Goal: Task Accomplishment & Management: Complete application form

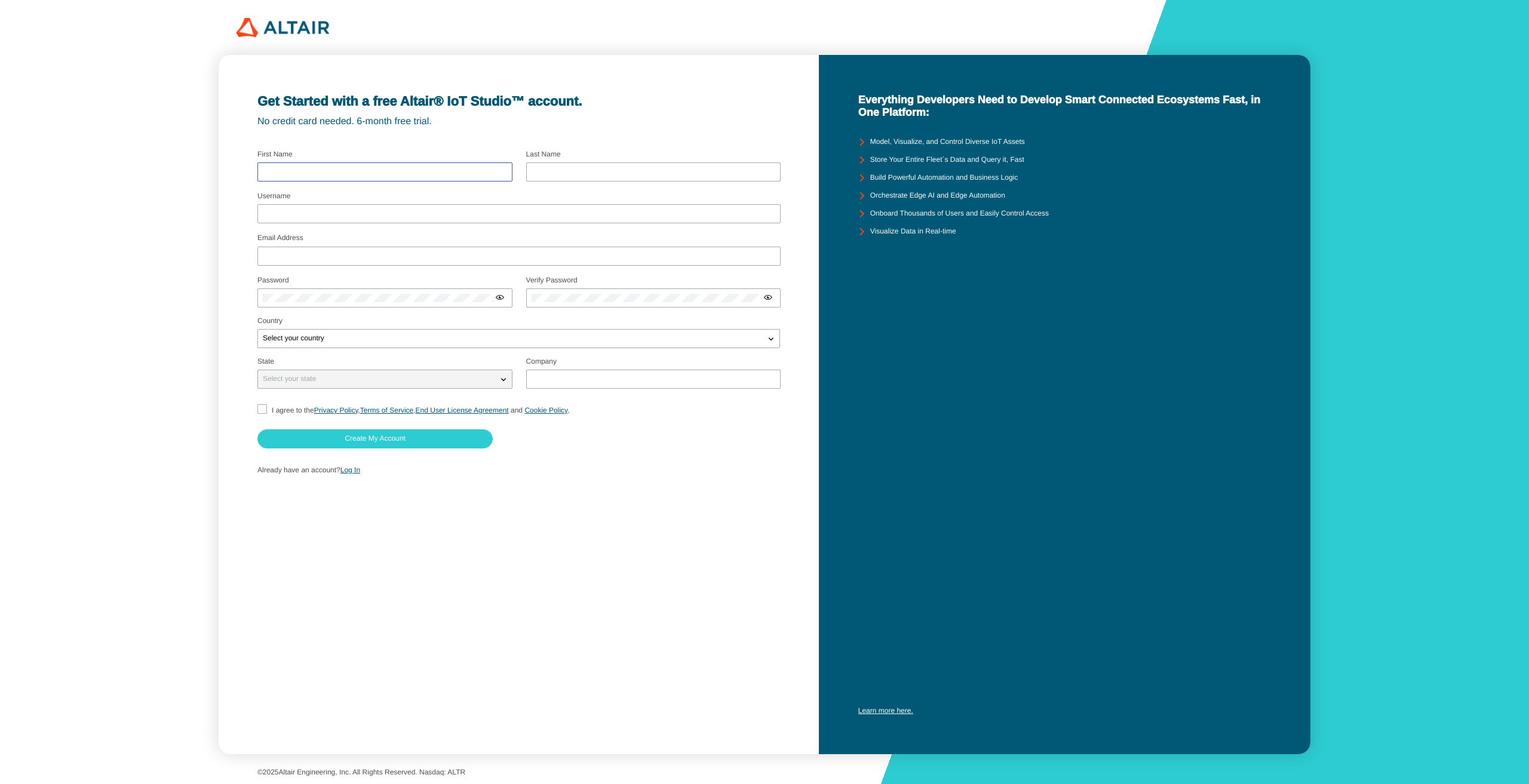
click at [354, 168] on input "text" at bounding box center [385, 172] width 244 height 8
click at [604, 535] on div "Get Started with a free Altair® IoT Studio™ account. No credit card needed. 6-m…" at bounding box center [519, 404] width 601 height 699
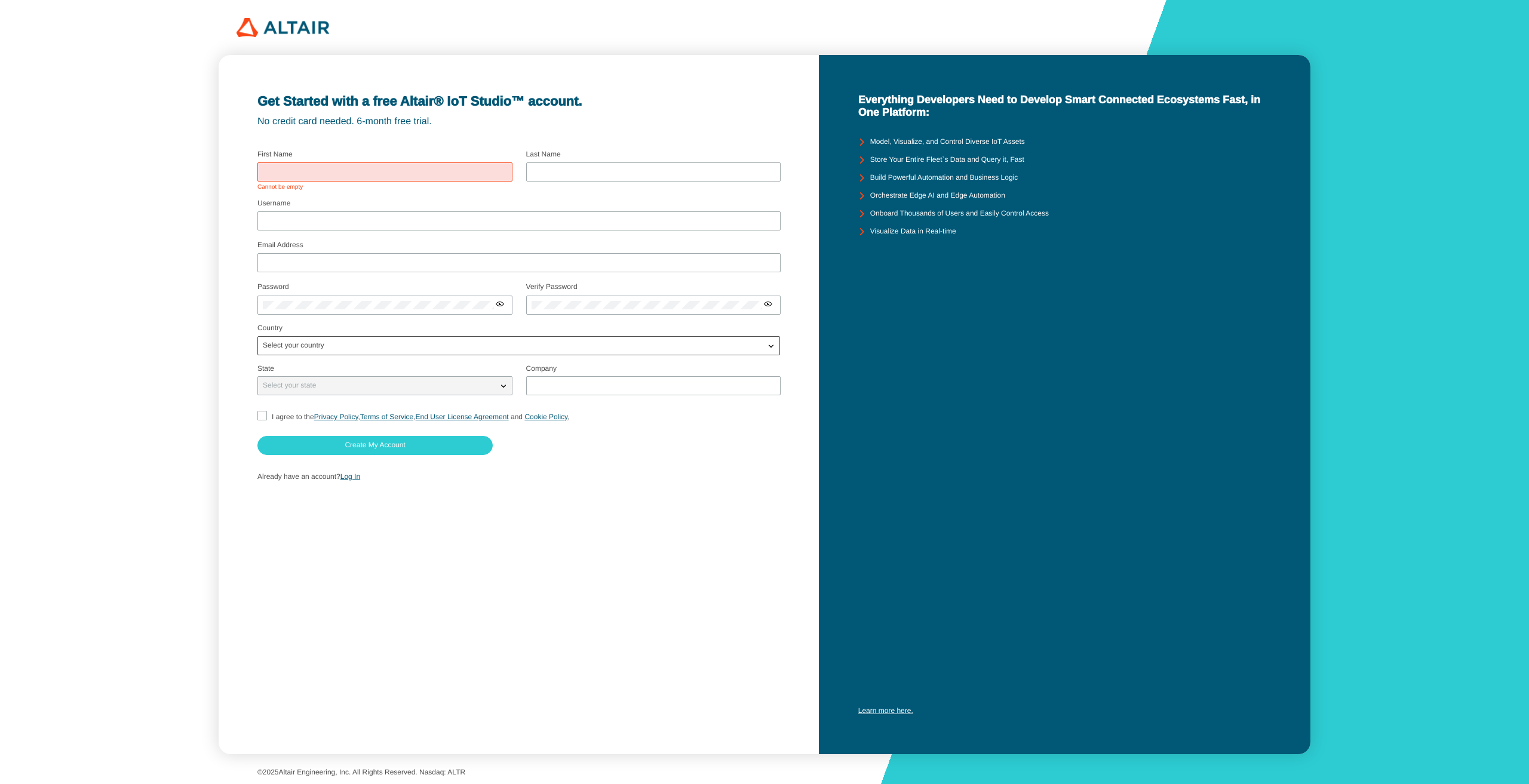
click at [346, 350] on div "Select your country" at bounding box center [511, 346] width 507 height 12
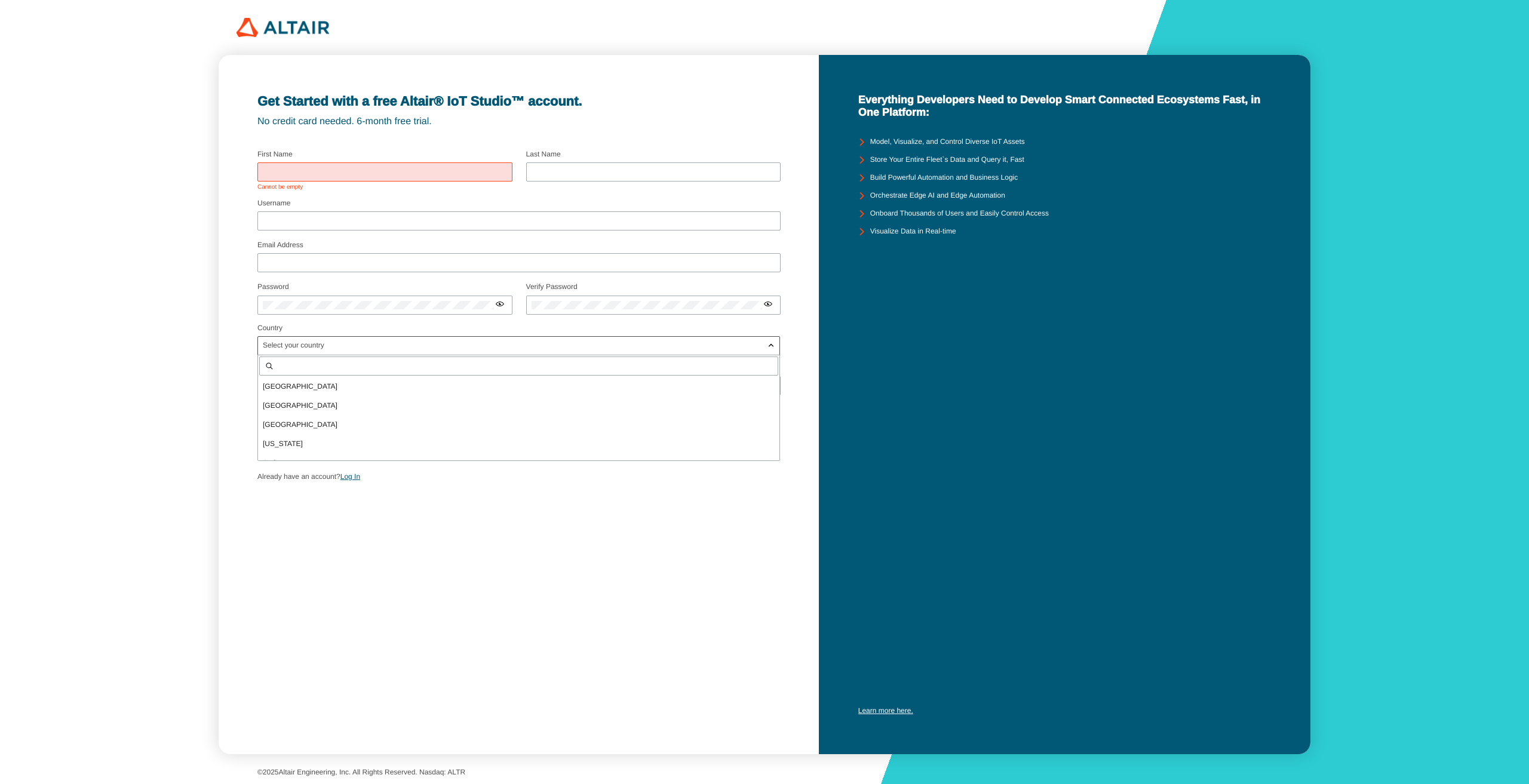
click at [524, 372] on div at bounding box center [518, 366] width 519 height 19
click at [475, 605] on div "Get Started with a free Altair® IoT Studio™ account. No credit card needed. 6-m…" at bounding box center [519, 404] width 601 height 699
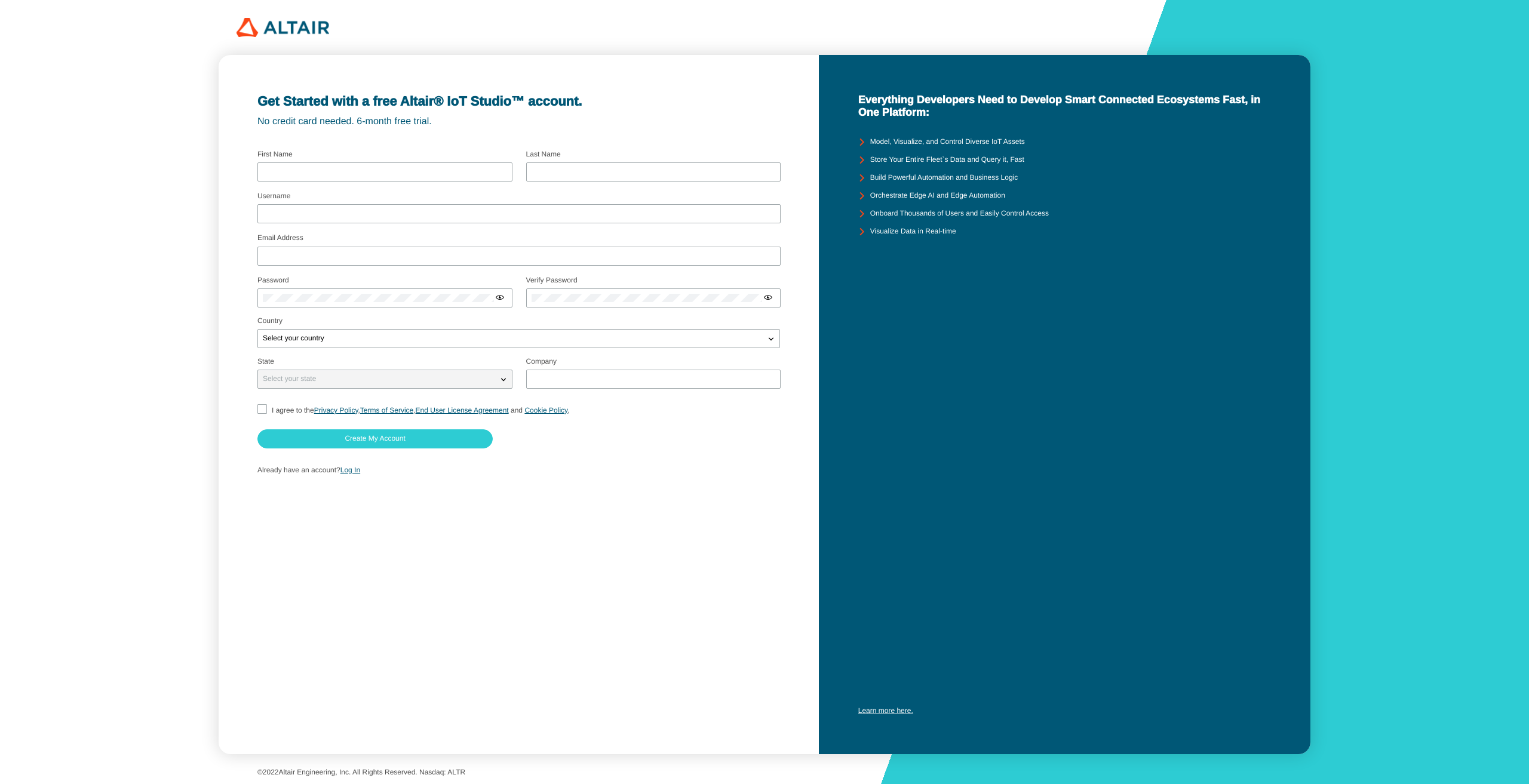
click at [310, 160] on div "First Name" at bounding box center [385, 167] width 255 height 33
click at [322, 165] on div at bounding box center [385, 172] width 255 height 19
click at [656, 662] on div "Get Started with a free Altair® IoT Studio™ account. No credit card needed. 6-m…" at bounding box center [519, 404] width 601 height 699
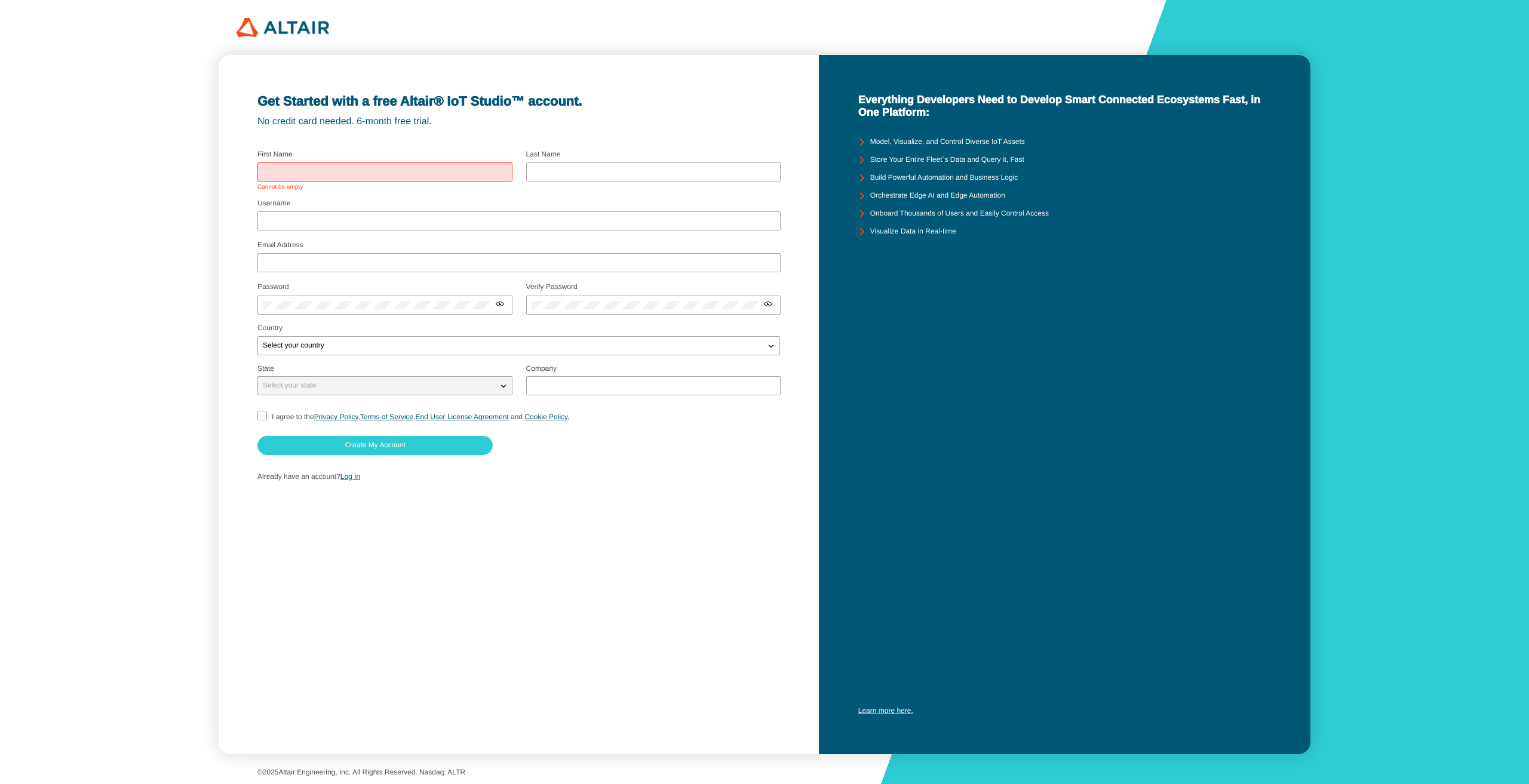
click at [352, 180] on div at bounding box center [385, 172] width 255 height 19
click at [346, 169] on input "text" at bounding box center [385, 172] width 244 height 8
click at [331, 189] on span "Cannot be empty" at bounding box center [385, 188] width 255 height 7
click at [322, 174] on input "text" at bounding box center [385, 172] width 244 height 8
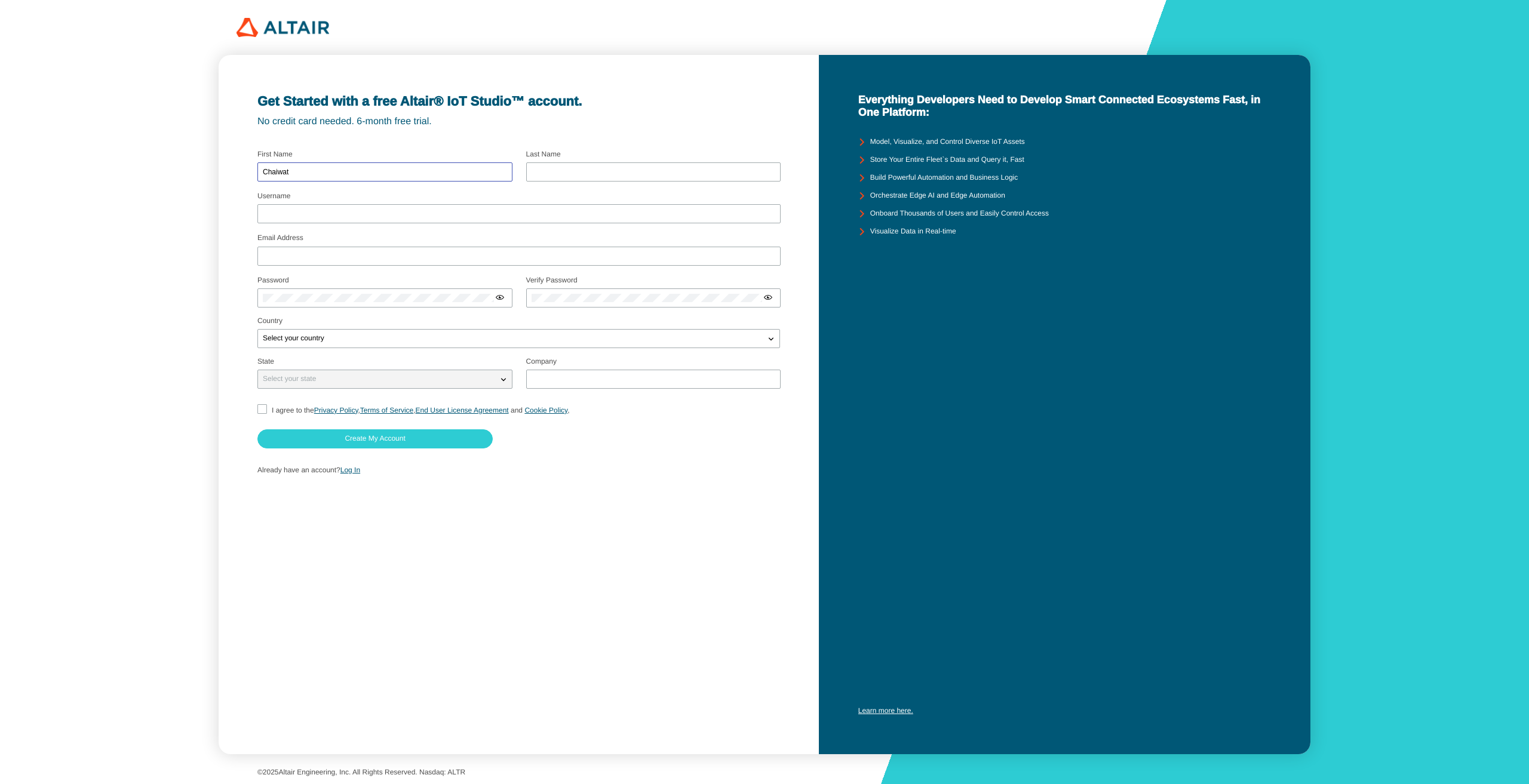
type input "Chaiwat"
type input "Siriwongvilachart"
type input "V"
type input "ChaiwatS"
click at [475, 267] on div at bounding box center [519, 267] width 524 height 3
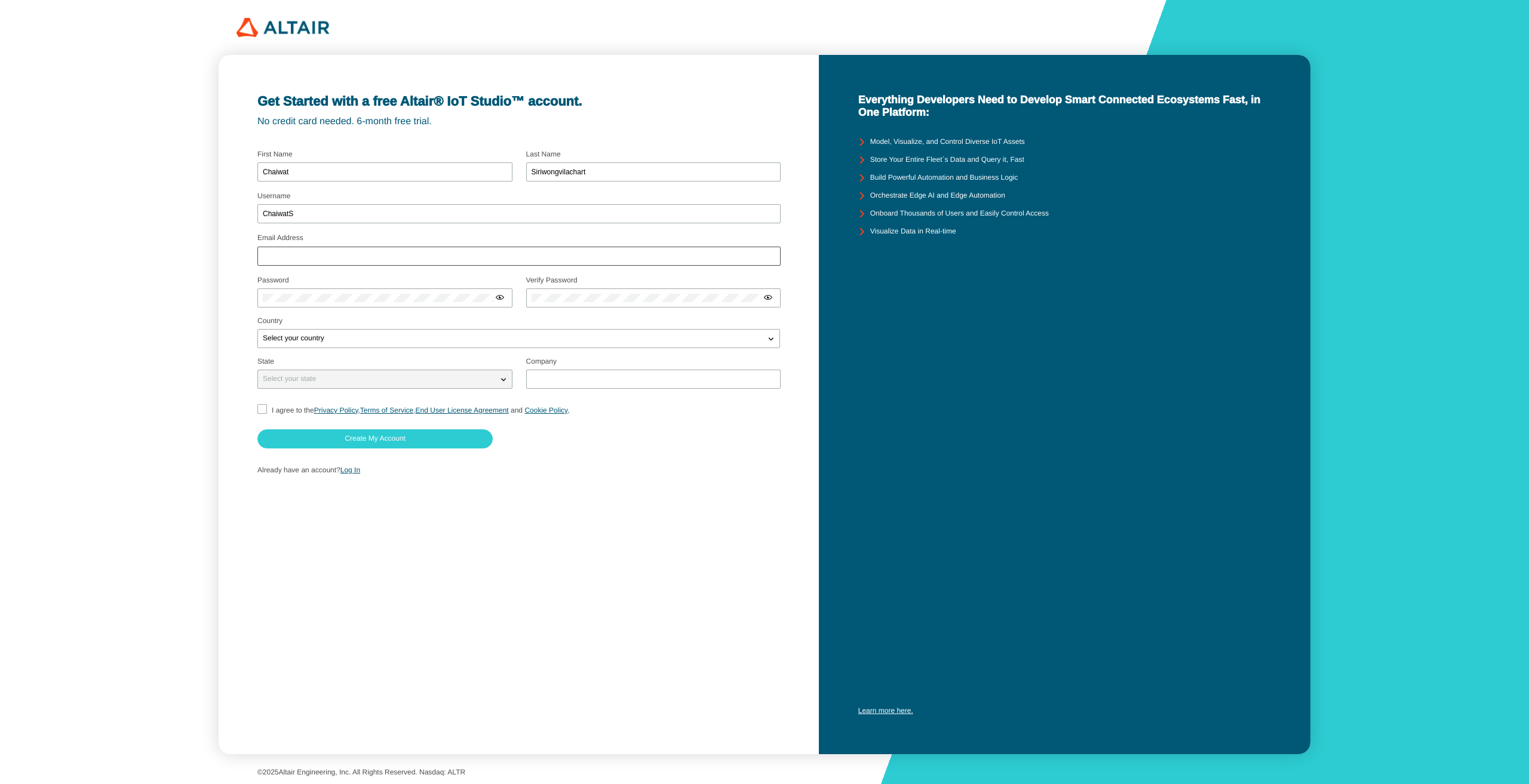
click at [473, 265] on div at bounding box center [519, 256] width 524 height 19
click at [473, 260] on input "Email Address" at bounding box center [519, 256] width 512 height 8
type input "6630057521@student.chula.ac.th"
click at [354, 315] on fieldset "Password Select your password carefully Use at least 8 characters a passphrase …" at bounding box center [384, 295] width 255 height 44
drag, startPoint x: 550, startPoint y: 539, endPoint x: 502, endPoint y: 494, distance: 65.8
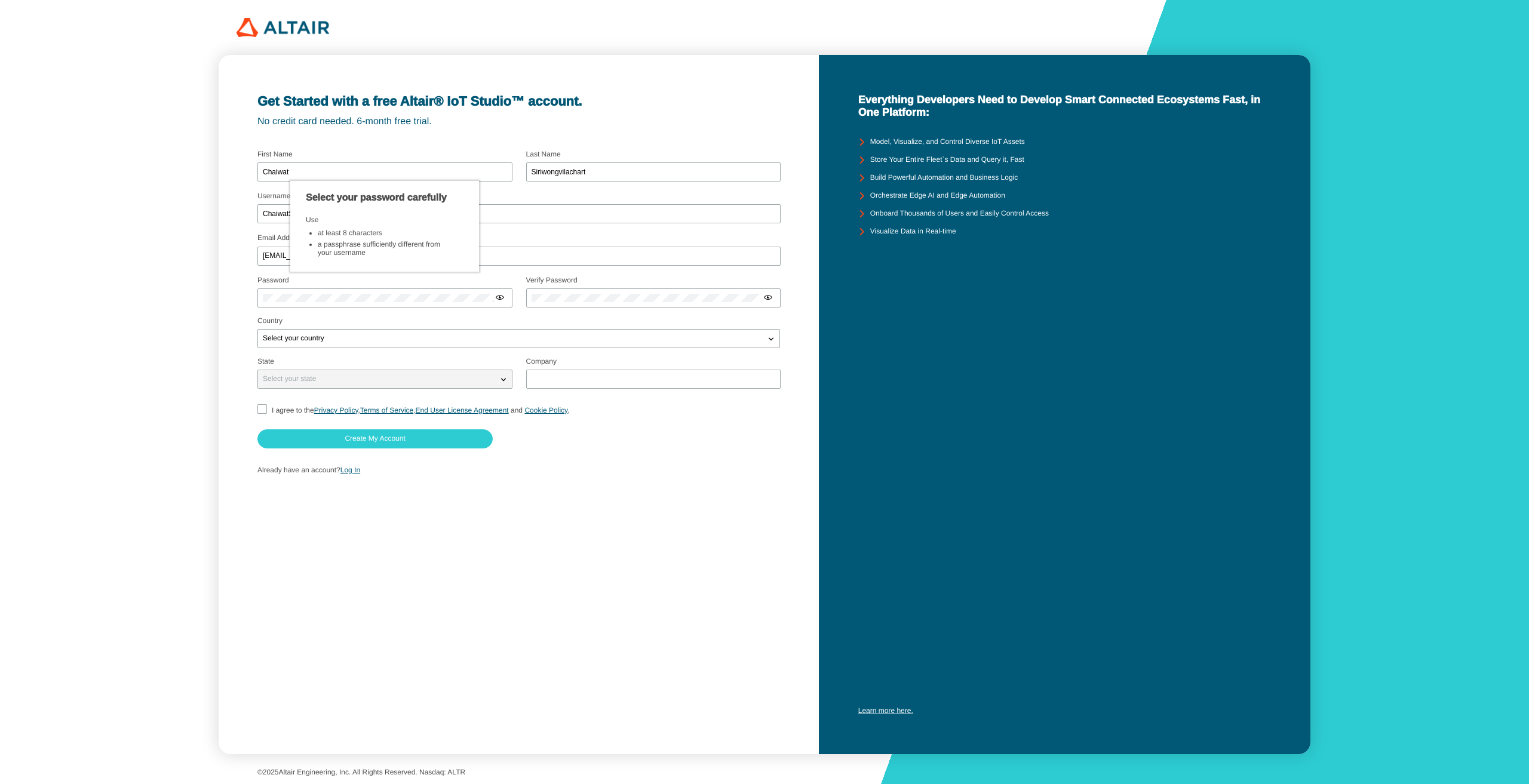
click at [550, 539] on div "Get Started with a free Altair® IoT Studio™ account. No credit card needed. 6-m…" at bounding box center [519, 404] width 601 height 699
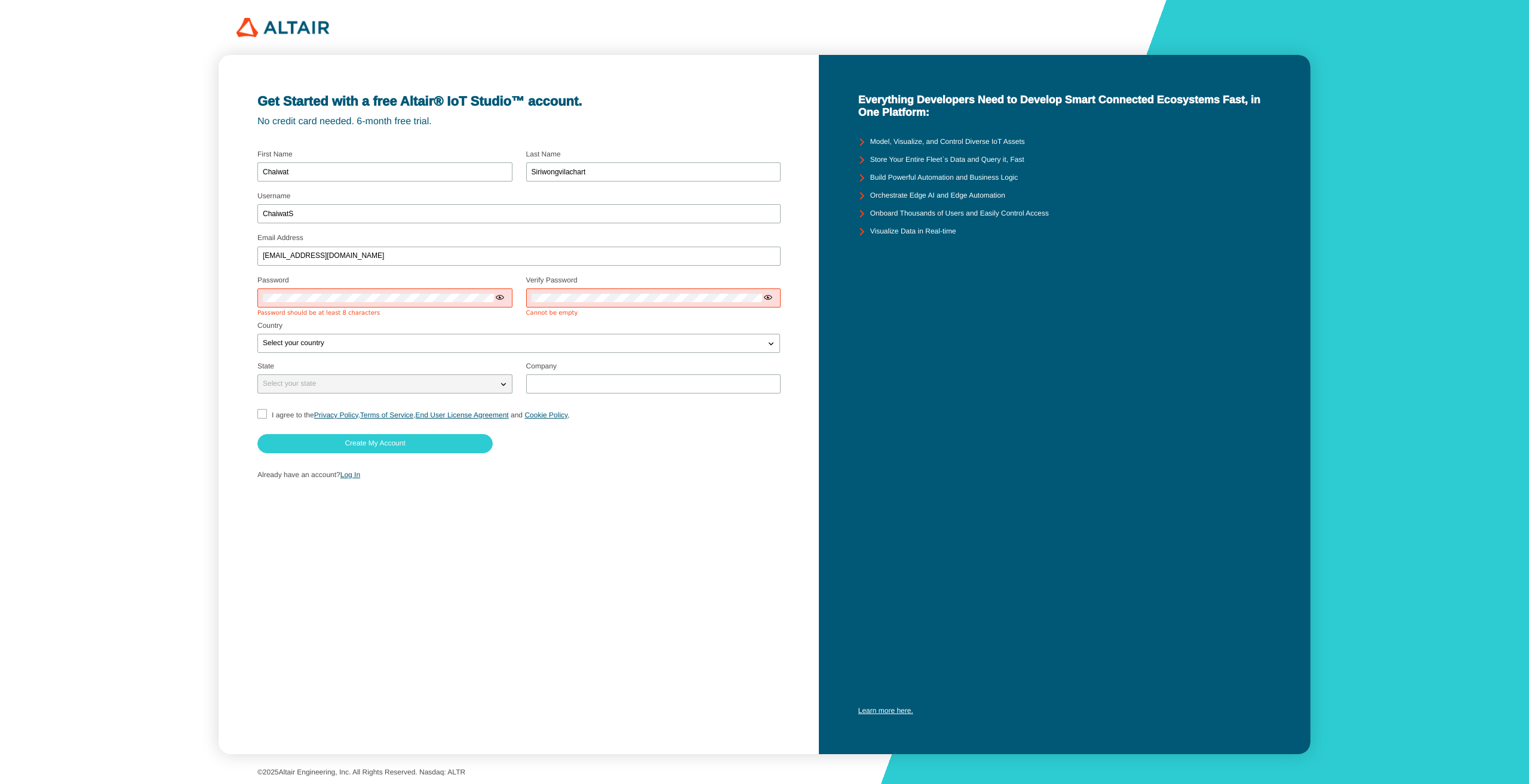
click at [383, 277] on fieldset "Password Password should be at least 8 characters Select your password carefull…" at bounding box center [384, 297] width 255 height 49
click at [384, 288] on div "Password Password should be at least 8 characters" at bounding box center [385, 298] width 255 height 40
click at [624, 592] on div "Get Started with a free Altair® IoT Studio™ account. No credit card needed. 6-m…" at bounding box center [519, 404] width 601 height 699
drag, startPoint x: 359, startPoint y: 291, endPoint x: 257, endPoint y: 302, distance: 102.6
click at [238, 302] on div "Get Started with a free Altair® IoT Studio™ account. No credit card needed. 6-m…" at bounding box center [519, 404] width 601 height 699
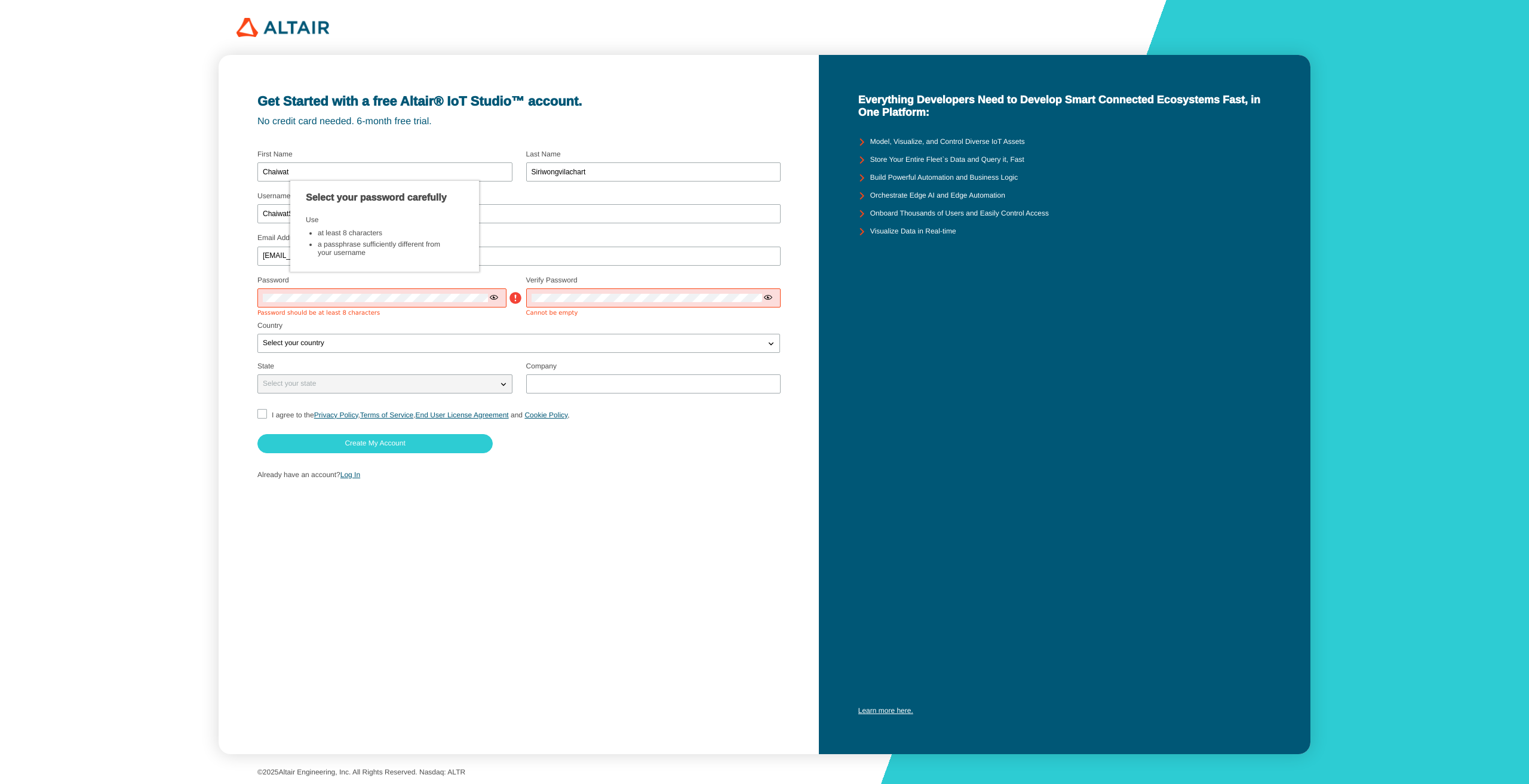
click at [490, 298] on iron-icon at bounding box center [494, 297] width 10 height 10
click at [766, 287] on div "Verify Password Passwords do not match" at bounding box center [654, 298] width 255 height 40
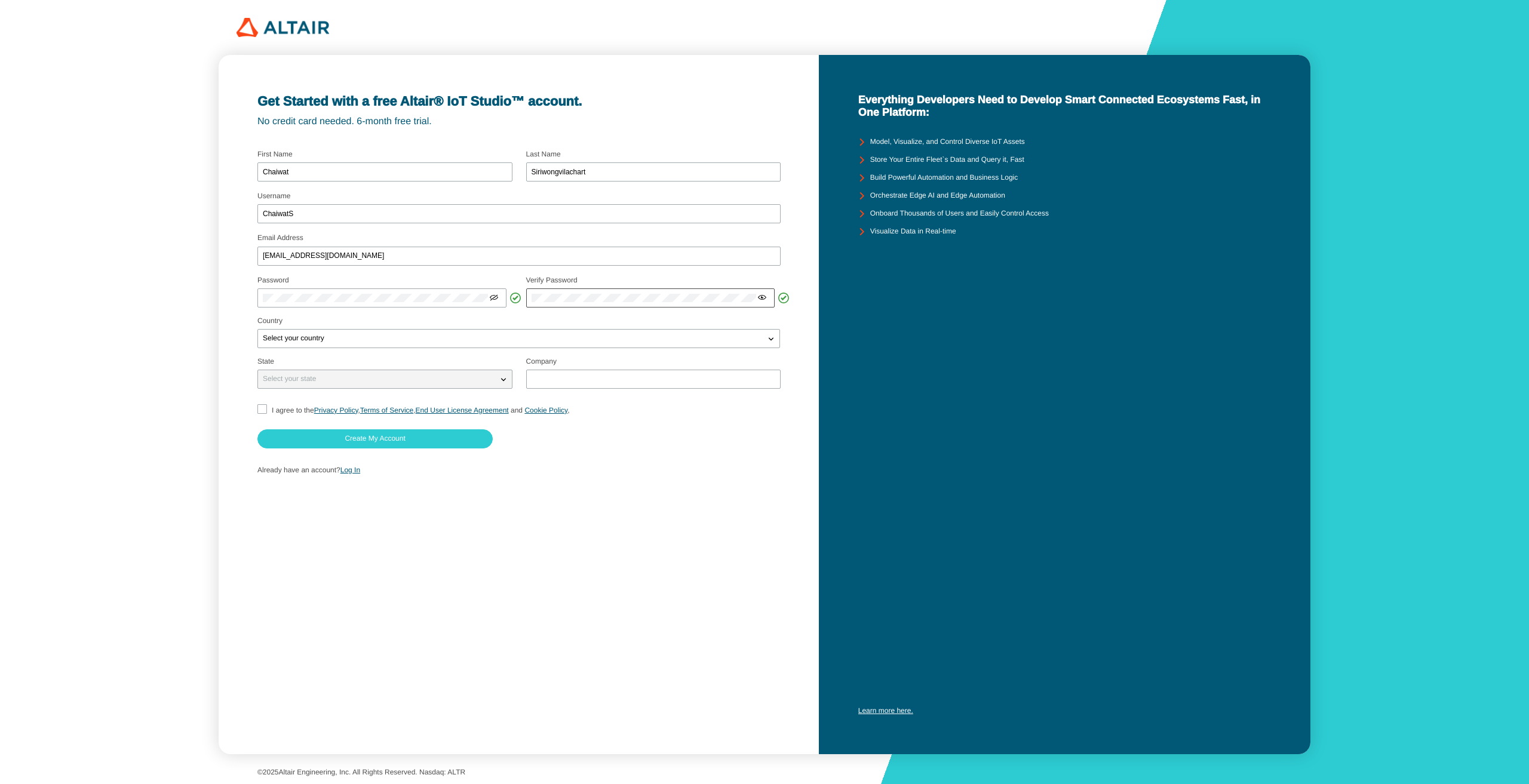
click at [766, 294] on iron-icon at bounding box center [762, 297] width 10 height 10
click at [594, 331] on div "Select your country" at bounding box center [518, 338] width 523 height 19
click at [626, 339] on div "Select your country" at bounding box center [511, 339] width 507 height 12
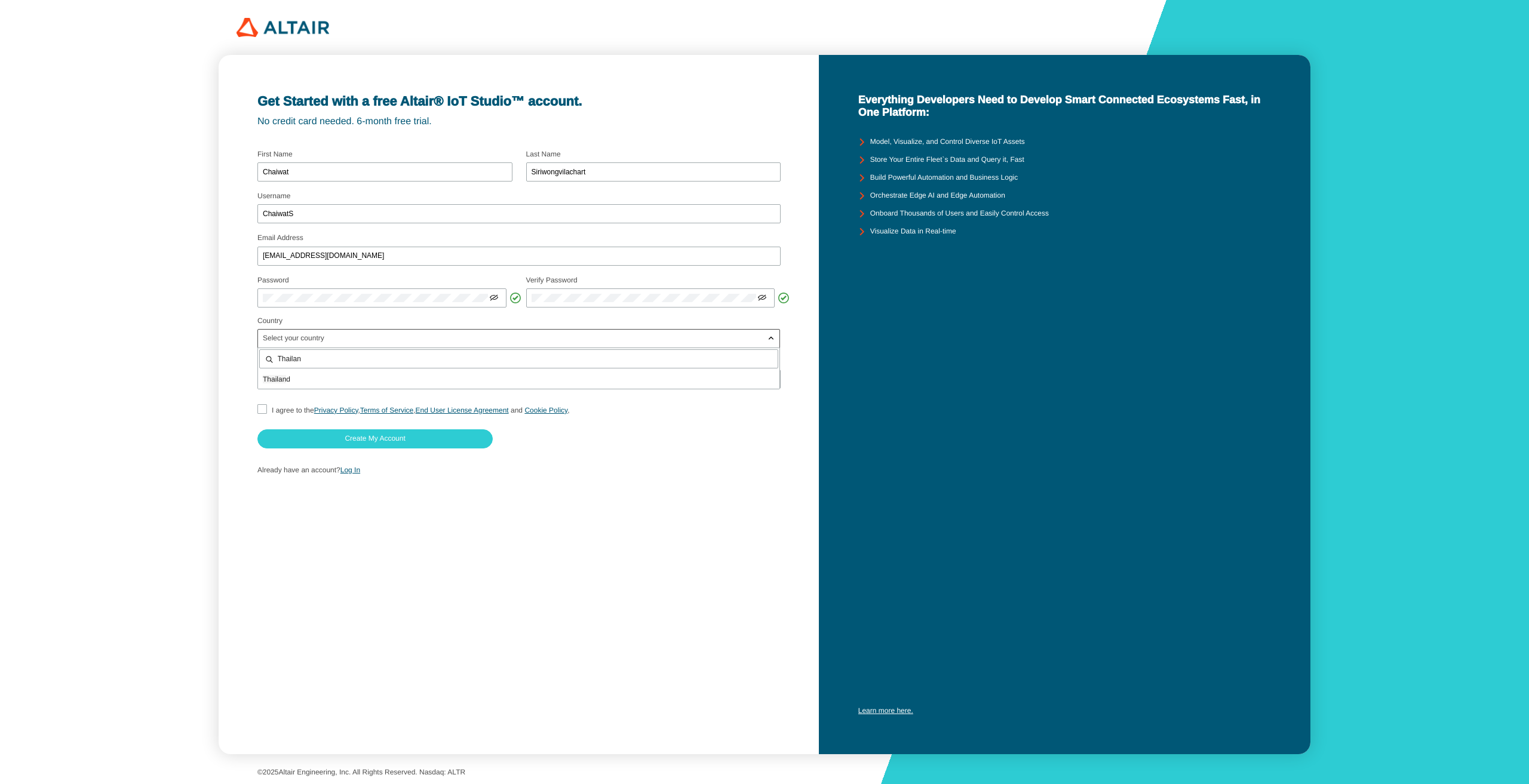
type input "Thailan"
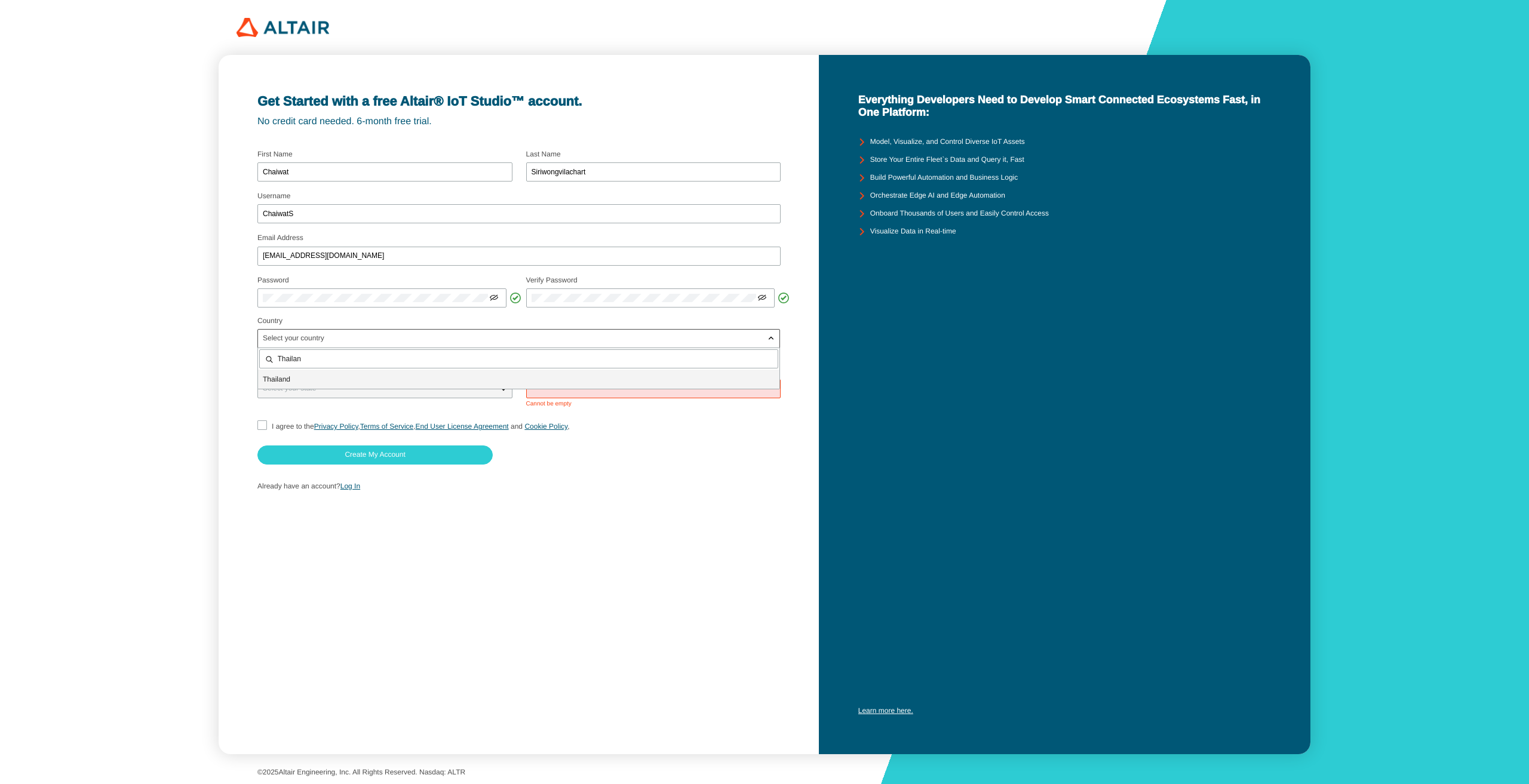
click at [293, 372] on div "Thailan d" at bounding box center [518, 379] width 522 height 19
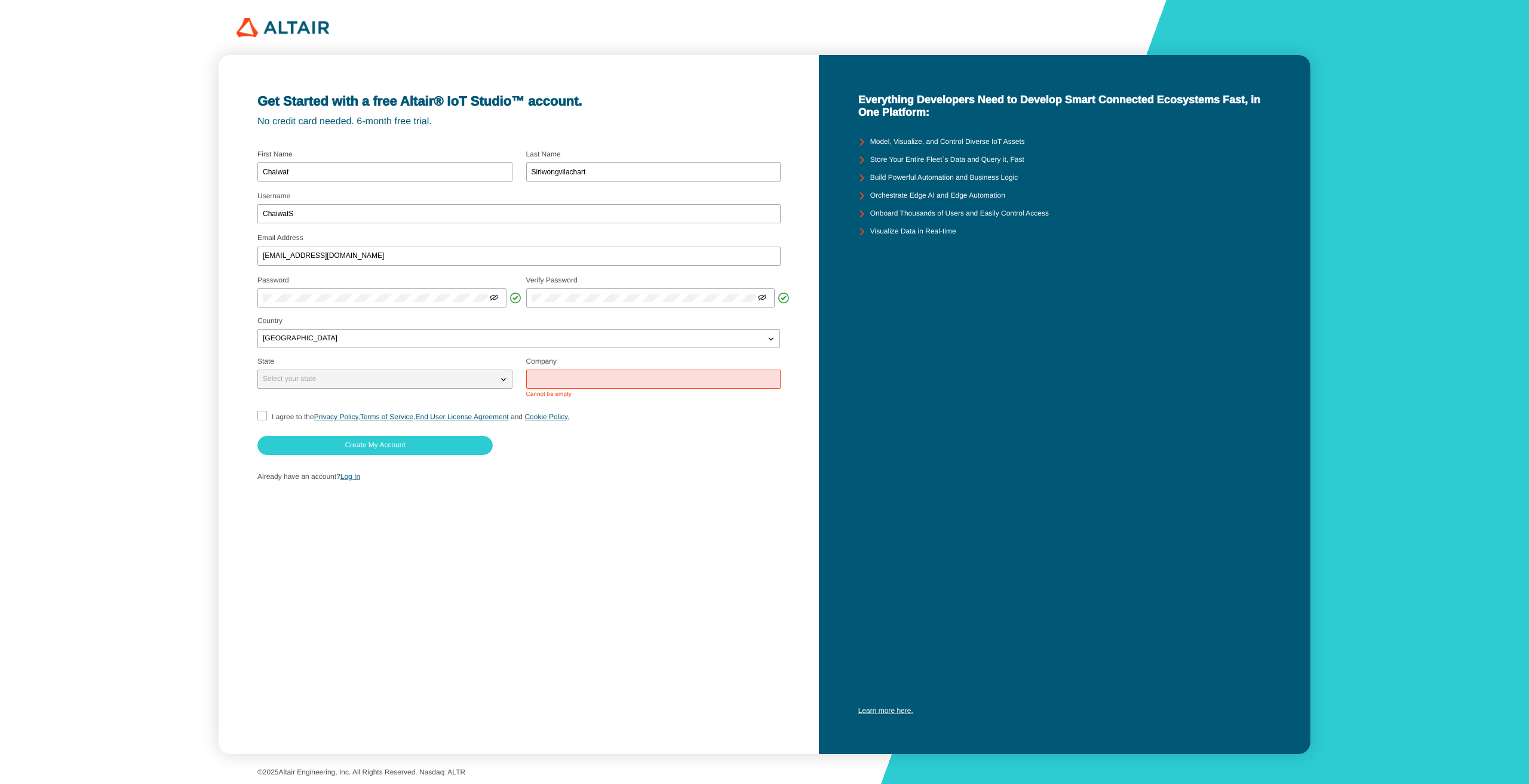
click at [313, 376] on p "Select your state" at bounding box center [289, 379] width 63 height 8
click at [318, 382] on p "Select your state" at bounding box center [289, 379] width 63 height 8
click at [596, 398] on span "Cannot be empty" at bounding box center [654, 395] width 255 height 7
click at [495, 384] on div "Select your state" at bounding box center [378, 379] width 240 height 12
drag, startPoint x: 496, startPoint y: 381, endPoint x: 503, endPoint y: 381, distance: 7.0
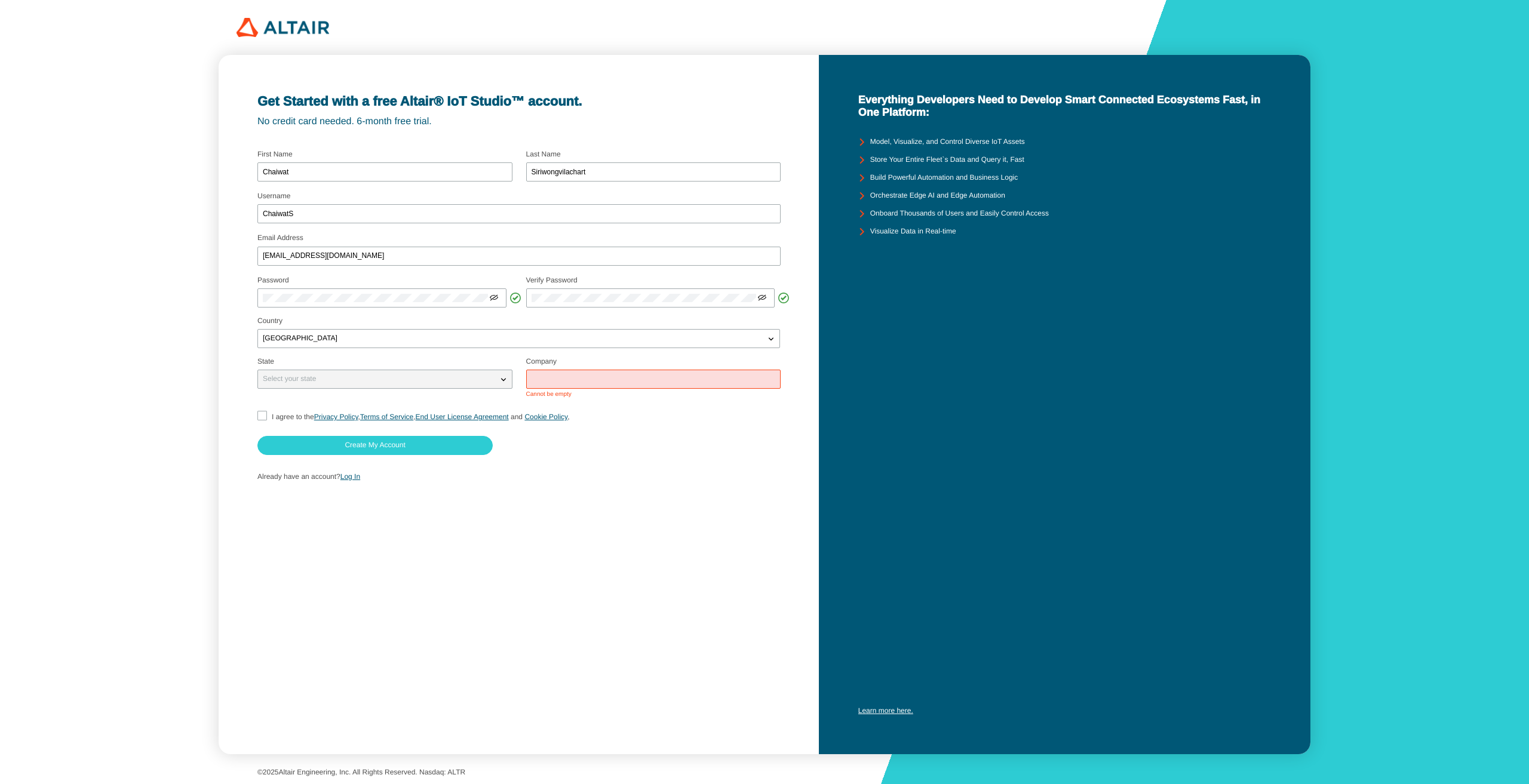
click at [498, 381] on div "Select your state" at bounding box center [385, 379] width 254 height 12
drag, startPoint x: 503, startPoint y: 381, endPoint x: 567, endPoint y: 378, distance: 64.1
click at [512, 380] on div "Select your state" at bounding box center [518, 378] width 523 height 49
click at [568, 378] on input "text" at bounding box center [653, 379] width 244 height 8
click at [576, 388] on div at bounding box center [654, 379] width 255 height 19
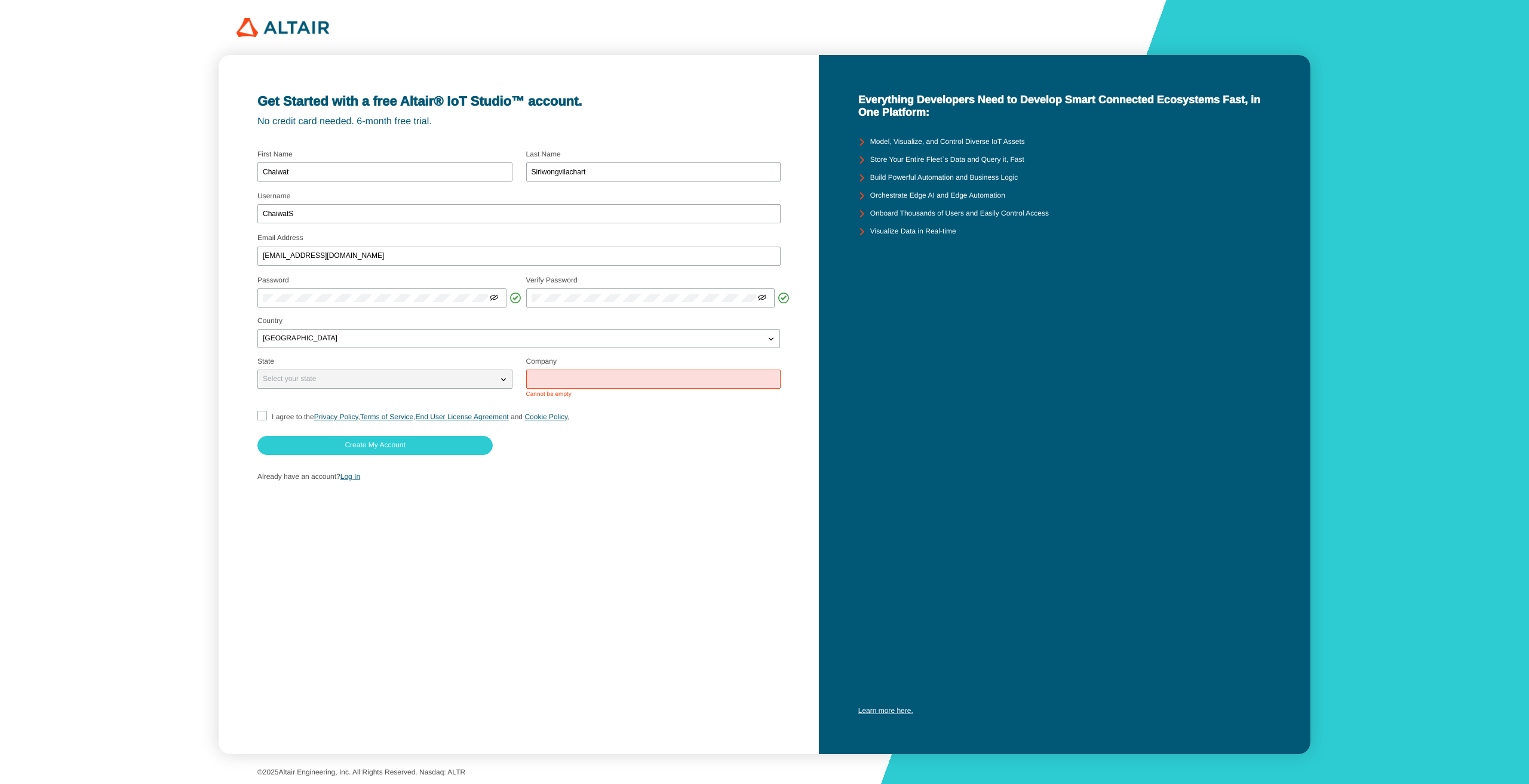
click at [569, 380] on input "text" at bounding box center [653, 379] width 244 height 8
click at [294, 405] on form "Username ChaiwatS Email Address 6630057521@student.chula.ac.th Password" at bounding box center [518, 317] width 523 height 343
click at [265, 410] on label "I agree to the Privacy Policy , Terms of Service , End User License Agreement a…" at bounding box center [414, 417] width 313 height 13
click at [262, 409] on fieldset "I agree to the Privacy Policy , Terms of Service , End User License Agreement a…" at bounding box center [518, 417] width 523 height 23
click at [270, 419] on label "I agree to the Privacy Policy , Terms of Service , End User License Agreement a…" at bounding box center [414, 417] width 313 height 13
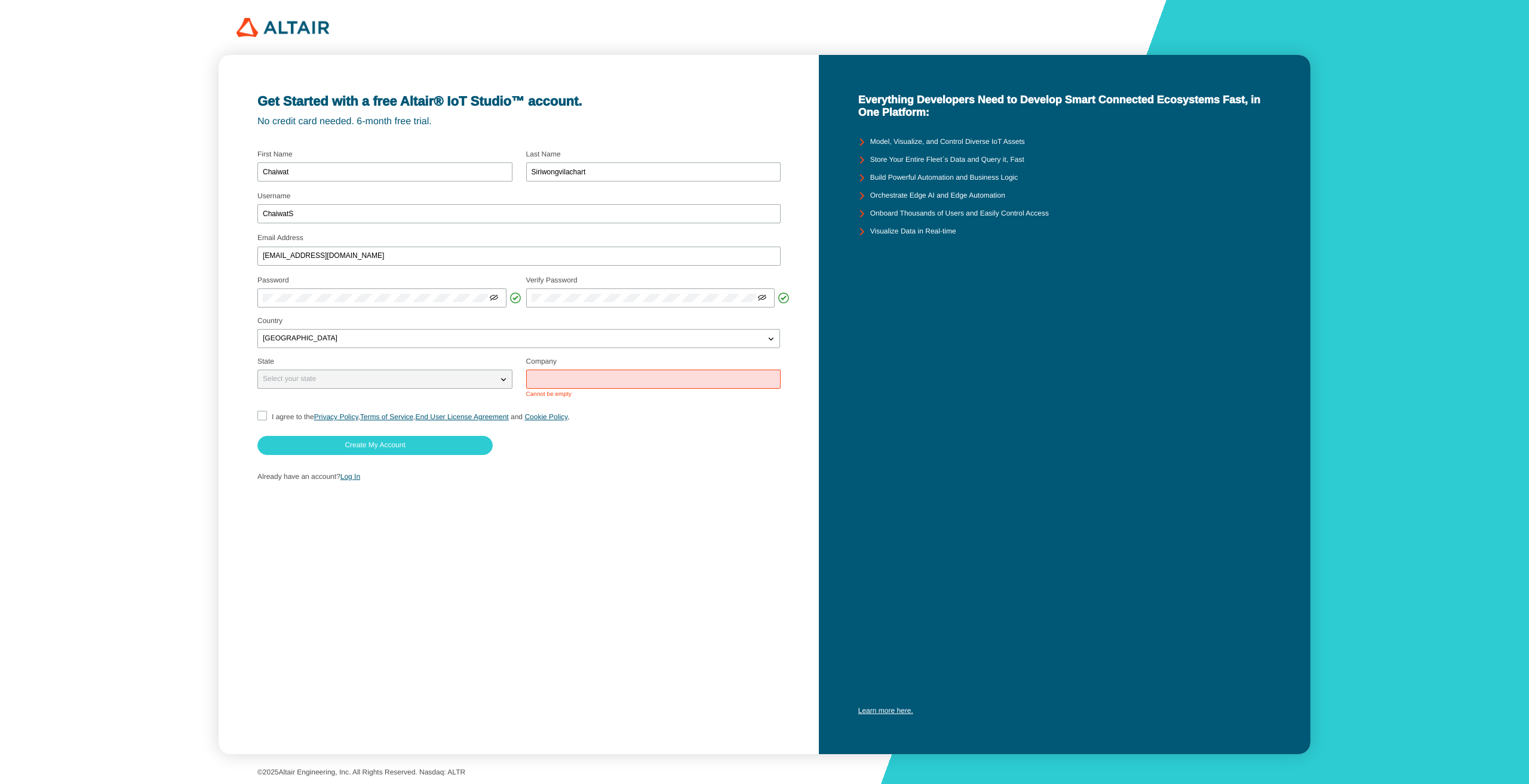
click at [263, 410] on label "I agree to the Privacy Policy , Terms of Service , End User License Agreement a…" at bounding box center [414, 417] width 313 height 13
click at [270, 413] on label "I agree to the Privacy Policy , Terms of Service , End User License Agreement a…" at bounding box center [414, 417] width 313 height 13
click at [264, 412] on input "I agree to the Privacy Policy , Terms of Service , End User License Agreement a…" at bounding box center [261, 417] width 8 height 12
checkbox input "true"
click at [588, 404] on form "Username ChaiwatS Email Address 6630057521@student.chula.ac.th Password" at bounding box center [518, 317] width 523 height 343
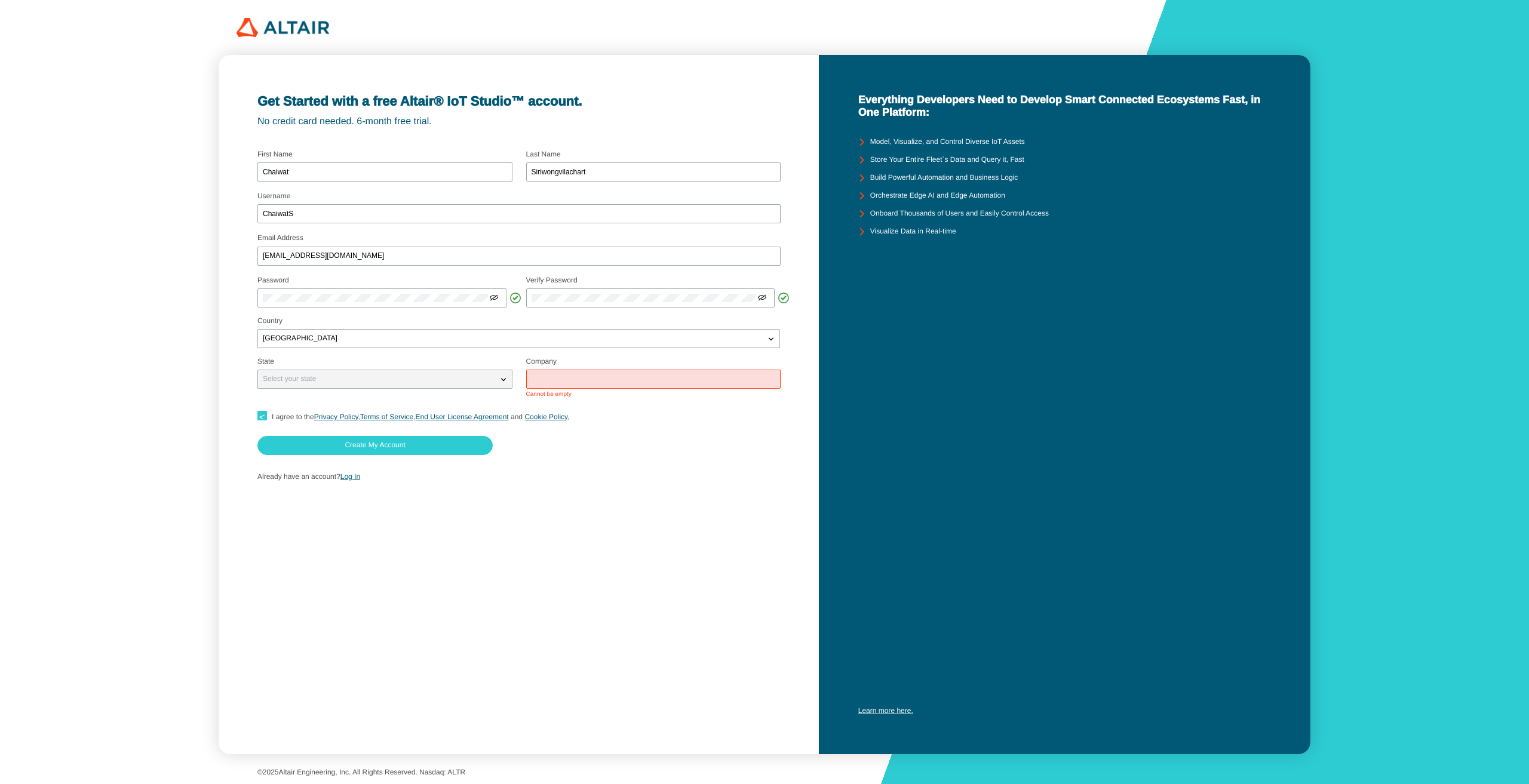
click at [588, 381] on input "text" at bounding box center [653, 379] width 244 height 8
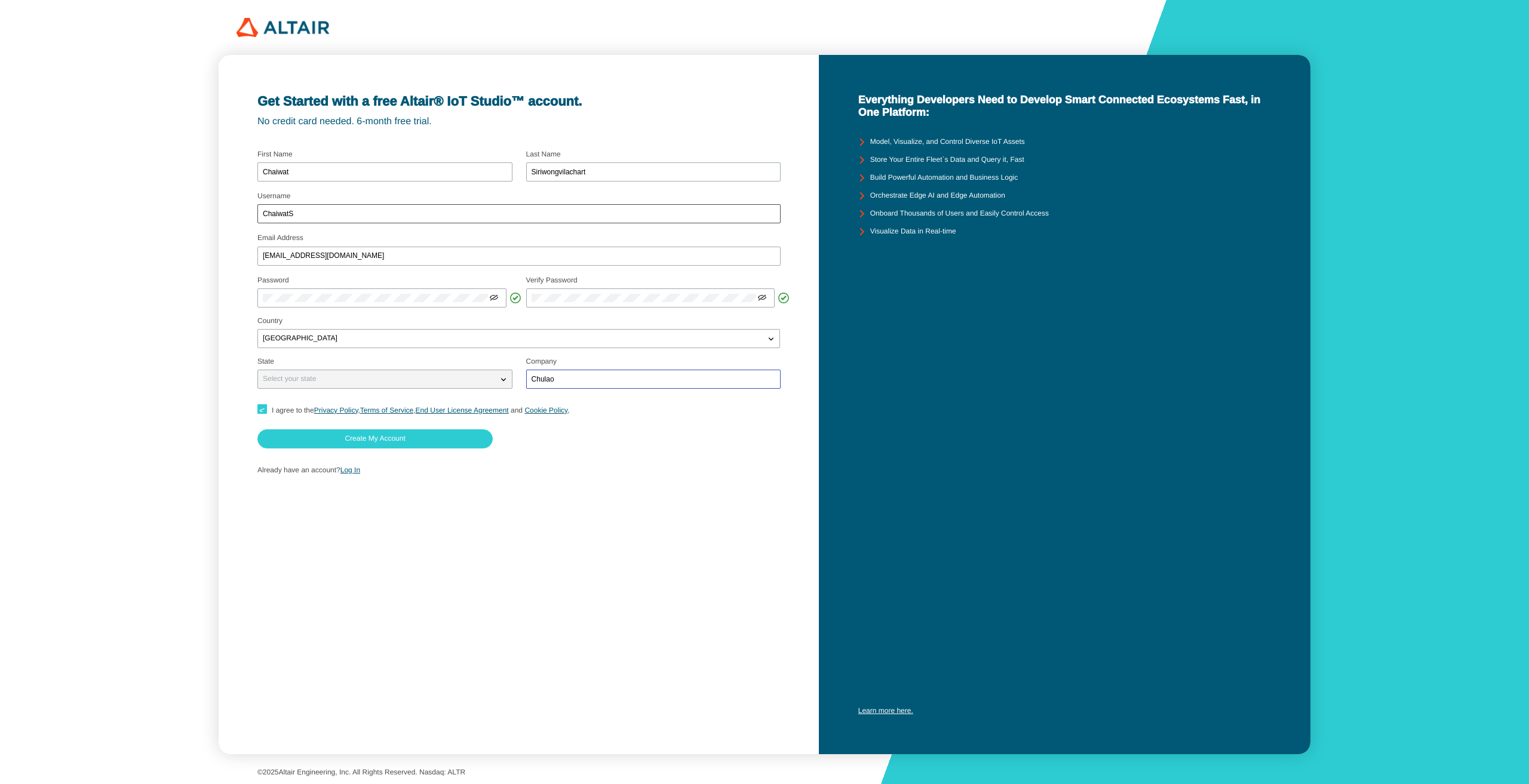
type input "Chulao"
drag, startPoint x: 371, startPoint y: 213, endPoint x: 892, endPoint y: 255, distance: 522.7
click at [48, 195] on div "Get Started with a free Altair® IoT Studio™ account. No credit card needed. 6-m…" at bounding box center [764, 392] width 1529 height 784
click at [746, 389] on div "Company Chulao" at bounding box center [654, 374] width 255 height 33
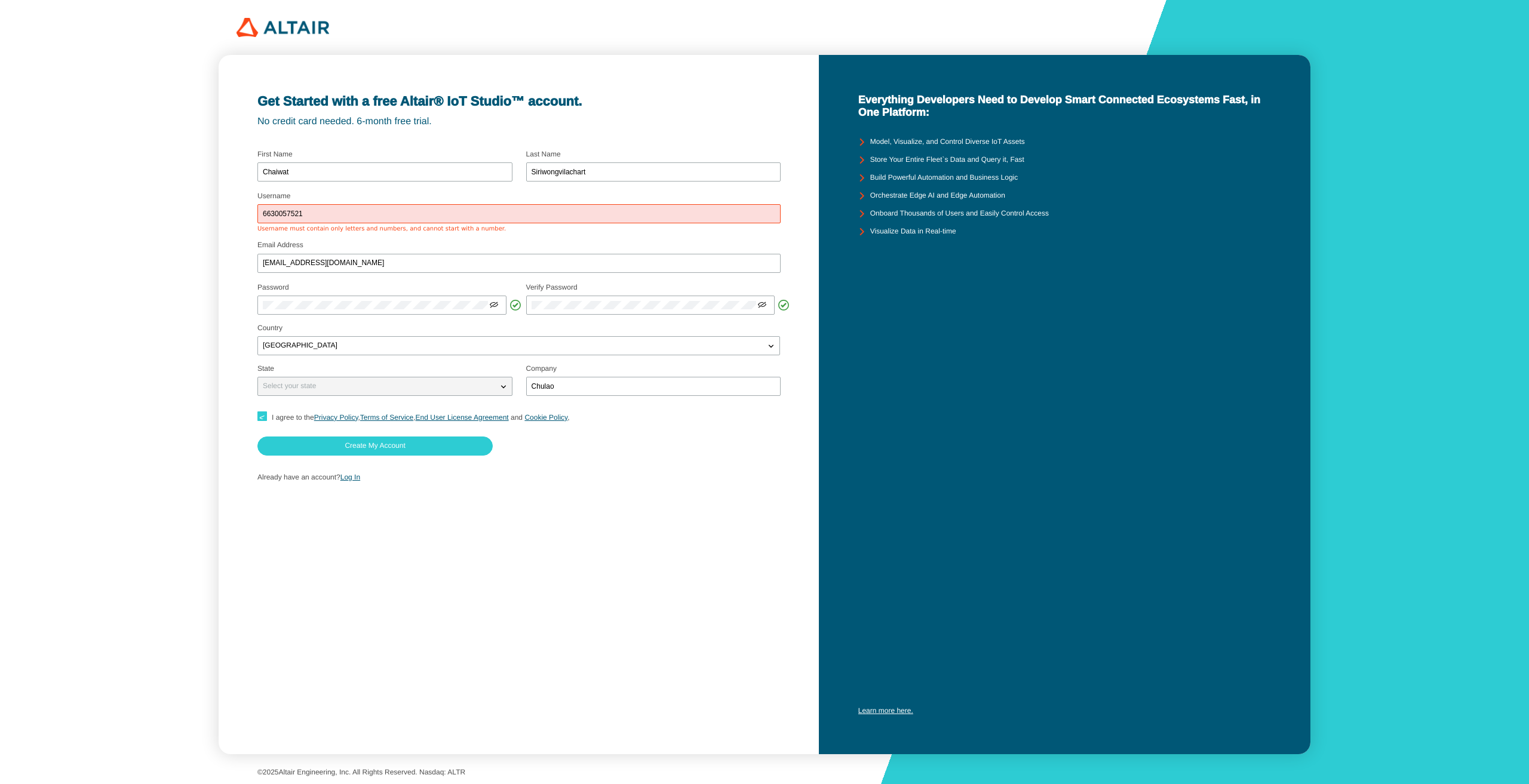
click at [468, 216] on input "6630057521" at bounding box center [519, 214] width 512 height 8
click at [527, 207] on div "6630057521" at bounding box center [519, 214] width 524 height 19
click at [537, 211] on input "6630057521" at bounding box center [519, 214] width 512 height 8
click at [330, 220] on div "6630057521C" at bounding box center [519, 214] width 524 height 19
drag, startPoint x: 313, startPoint y: 213, endPoint x: 307, endPoint y: 212, distance: 6.1
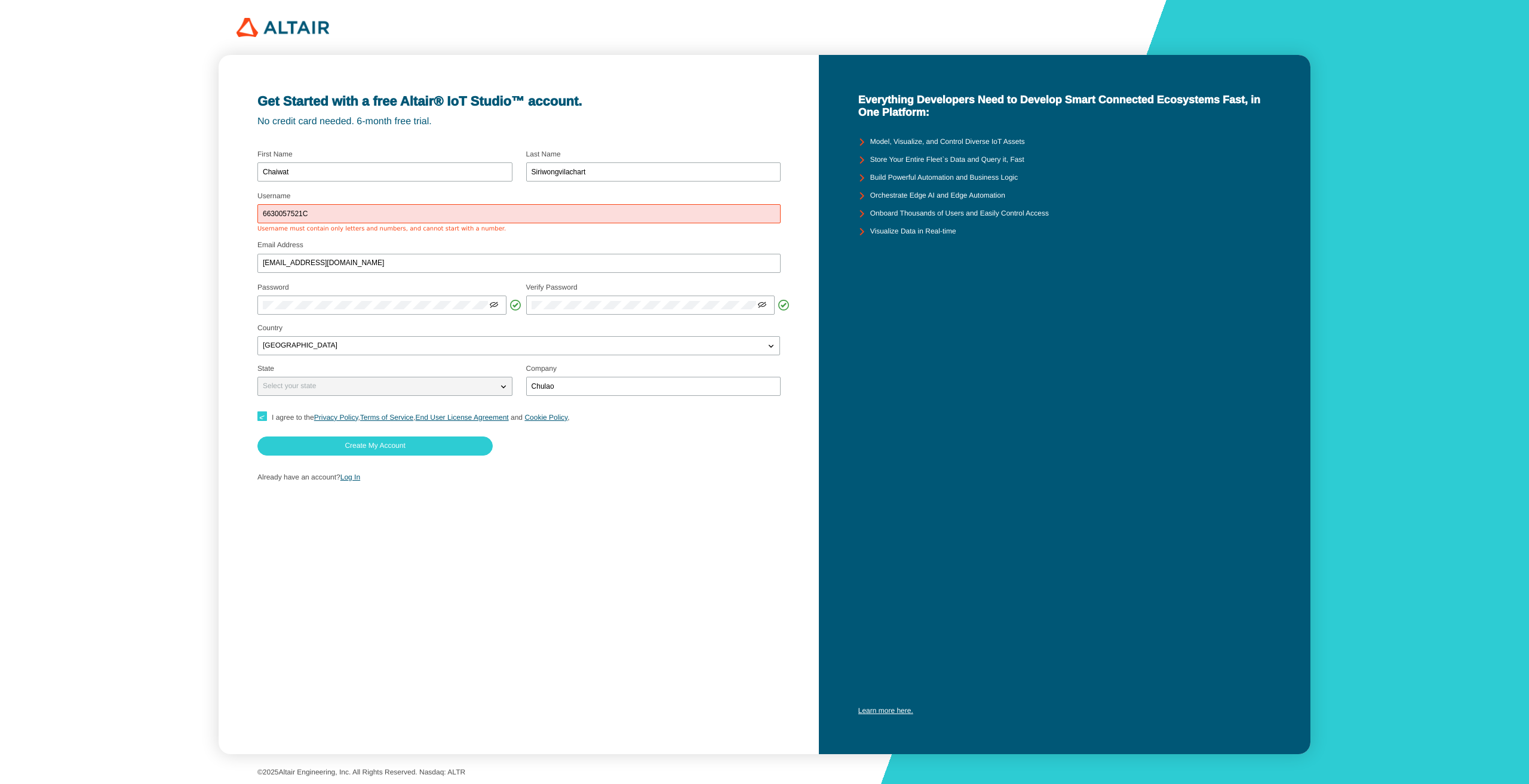
click at [307, 212] on input "6630057521C" at bounding box center [519, 214] width 512 height 8
click at [261, 218] on div "6630057521" at bounding box center [519, 214] width 524 height 19
click at [262, 211] on div "6630057521" at bounding box center [519, 214] width 524 height 19
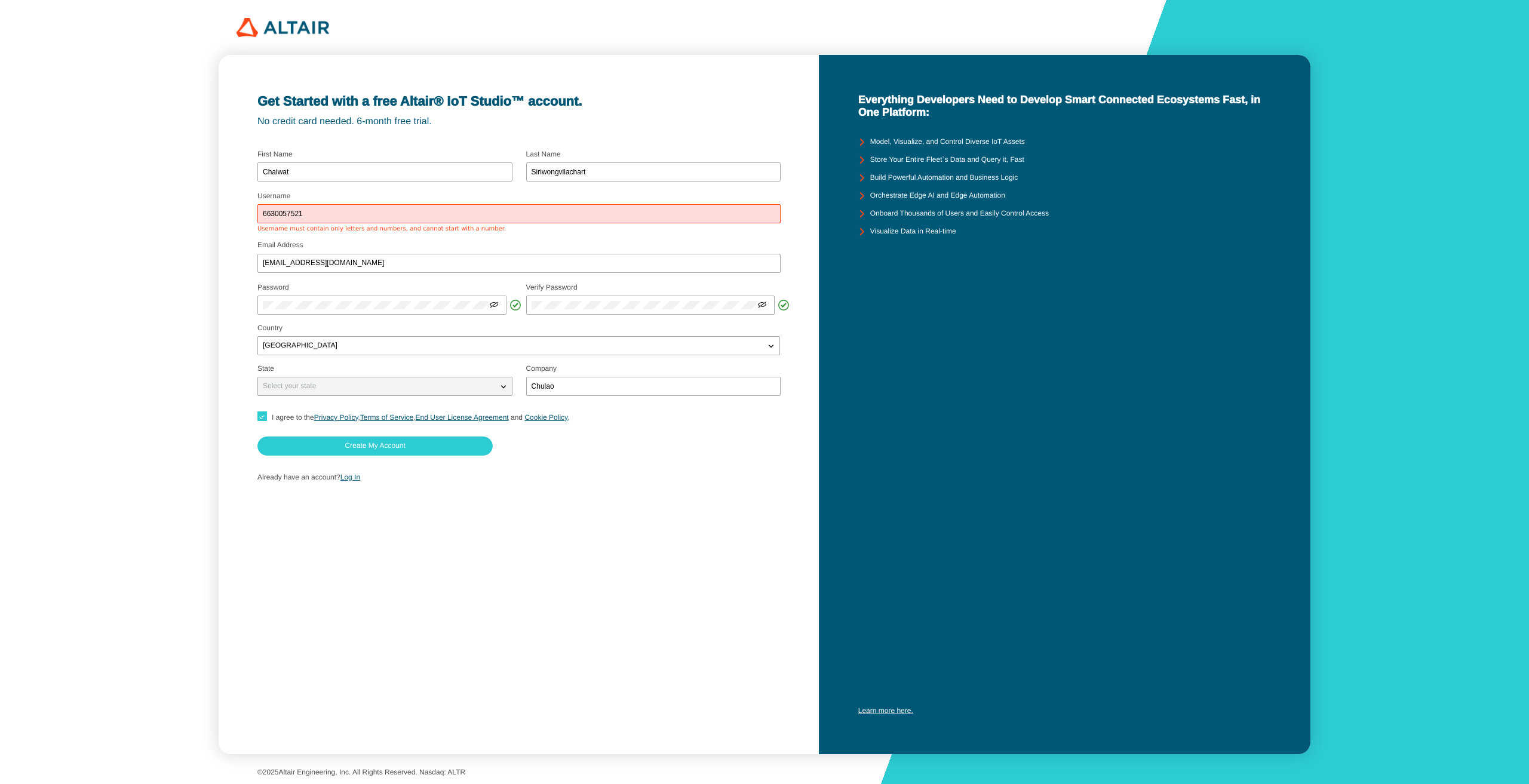
click at [262, 211] on div "6630057521" at bounding box center [519, 214] width 524 height 19
click at [262, 211] on div "6630057521" at bounding box center [519, 214] width 524 height 19
click at [266, 212] on input "6630057521" at bounding box center [519, 214] width 512 height 8
click at [336, 210] on input "6630057521" at bounding box center [519, 214] width 512 height 8
click at [349, 225] on div "Username 6630057521c Username must contain only letters and numbers, and cannot…" at bounding box center [519, 213] width 524 height 40
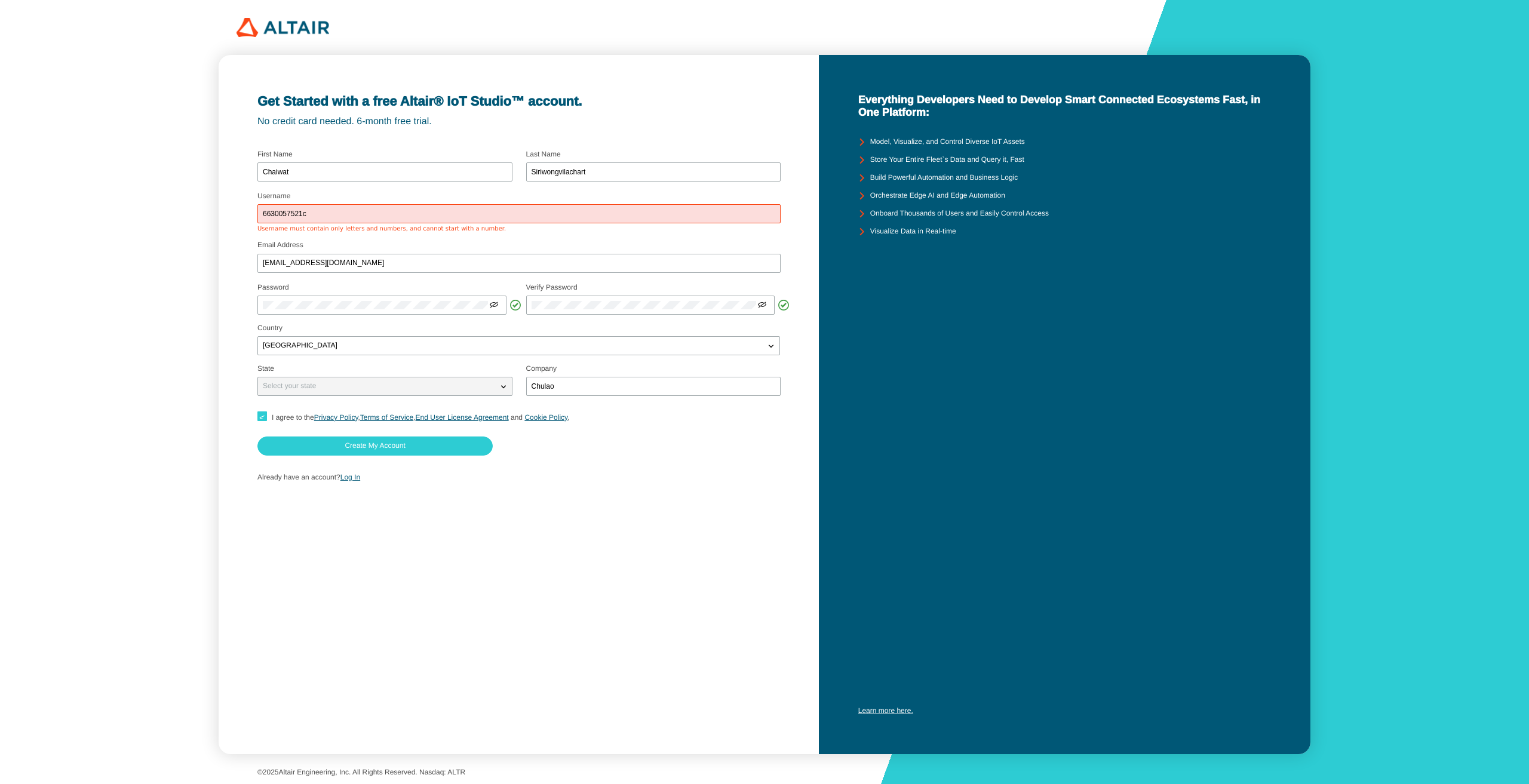
click at [344, 236] on fieldset "Username 6630057521c Username must contain only letters and numbers, and cannot…" at bounding box center [518, 213] width 523 height 49
click at [368, 210] on input "6630057521c" at bounding box center [519, 214] width 512 height 8
click at [362, 213] on input "6630057521c" at bounding box center [519, 214] width 512 height 8
click at [262, 206] on div "6630057521" at bounding box center [519, 214] width 524 height 19
click at [264, 207] on div "6630057521" at bounding box center [519, 214] width 524 height 19
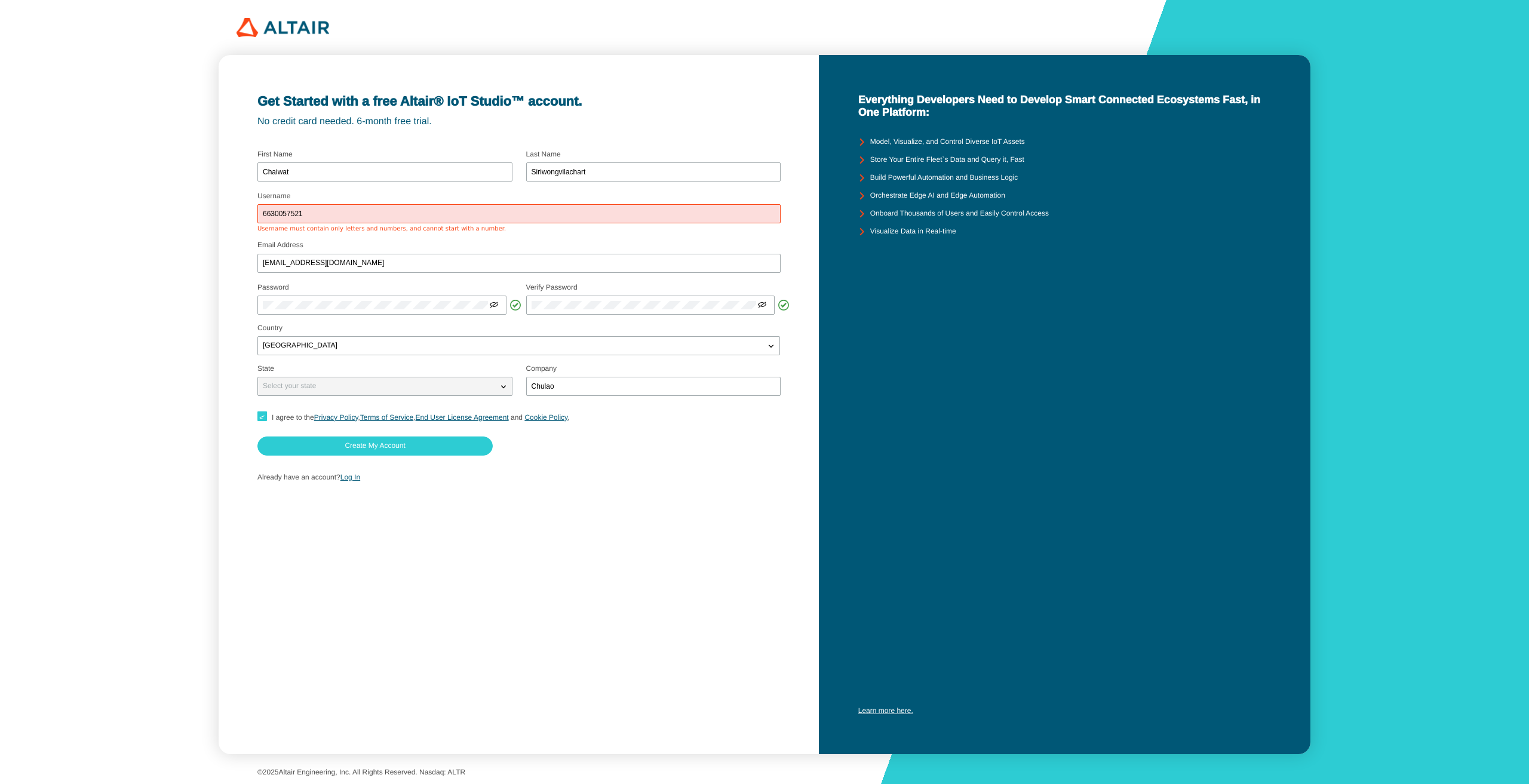
click at [264, 210] on input "6630057521" at bounding box center [519, 214] width 512 height 8
click at [485, 216] on input "c6630057521" at bounding box center [519, 214] width 512 height 8
click at [449, 244] on div "Email Address 6630057521@student.chula.ac.th" at bounding box center [519, 259] width 524 height 33
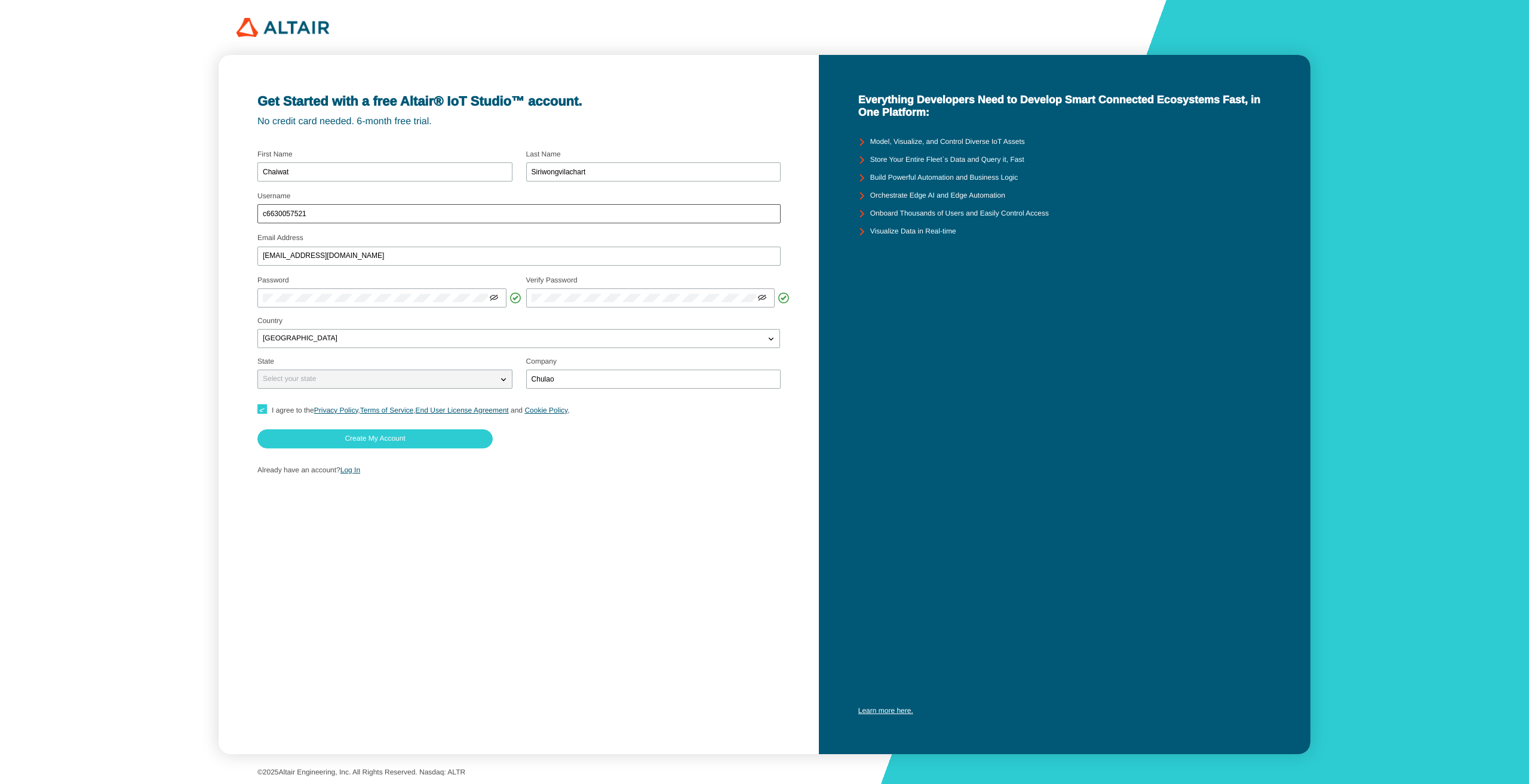
click at [430, 220] on div "c6630057521" at bounding box center [519, 214] width 524 height 19
click at [412, 232] on fieldset "Email Address 6630057521@student.chula.ac.th" at bounding box center [518, 251] width 523 height 42
click at [413, 212] on input "c6630057521" at bounding box center [519, 214] width 512 height 8
click at [266, 212] on input "c6630057521" at bounding box center [519, 214] width 512 height 8
type input "Chaiwat6630057521"
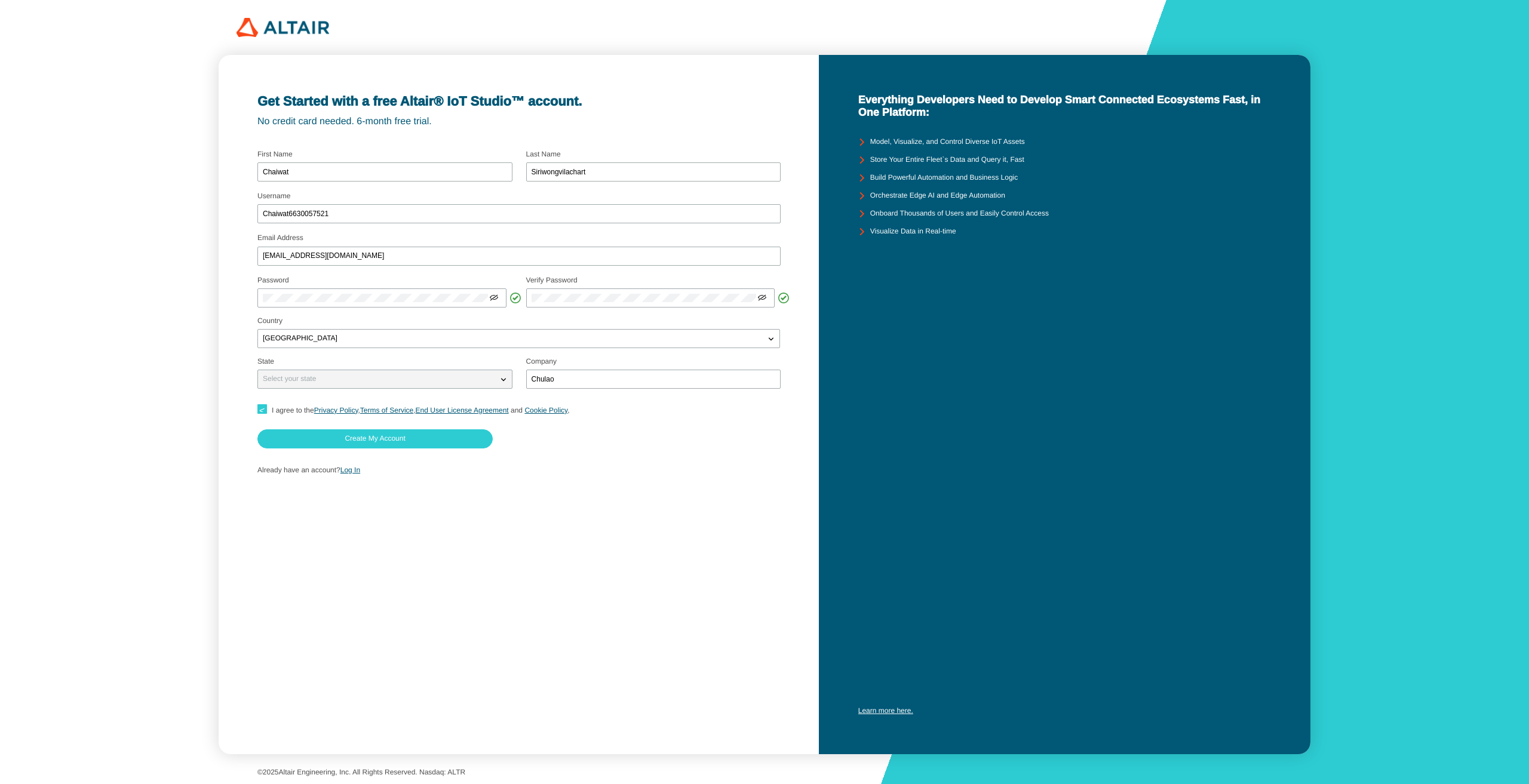
click at [644, 392] on fieldset at bounding box center [653, 374] width 255 height 43
click at [636, 385] on div "Chulao" at bounding box center [654, 379] width 255 height 19
click at [641, 377] on input "Chulao" at bounding box center [653, 379] width 244 height 8
drag, startPoint x: 628, startPoint y: 375, endPoint x: 448, endPoint y: 389, distance: 180.5
click at [322, 365] on div "Select your state" at bounding box center [518, 374] width 523 height 43
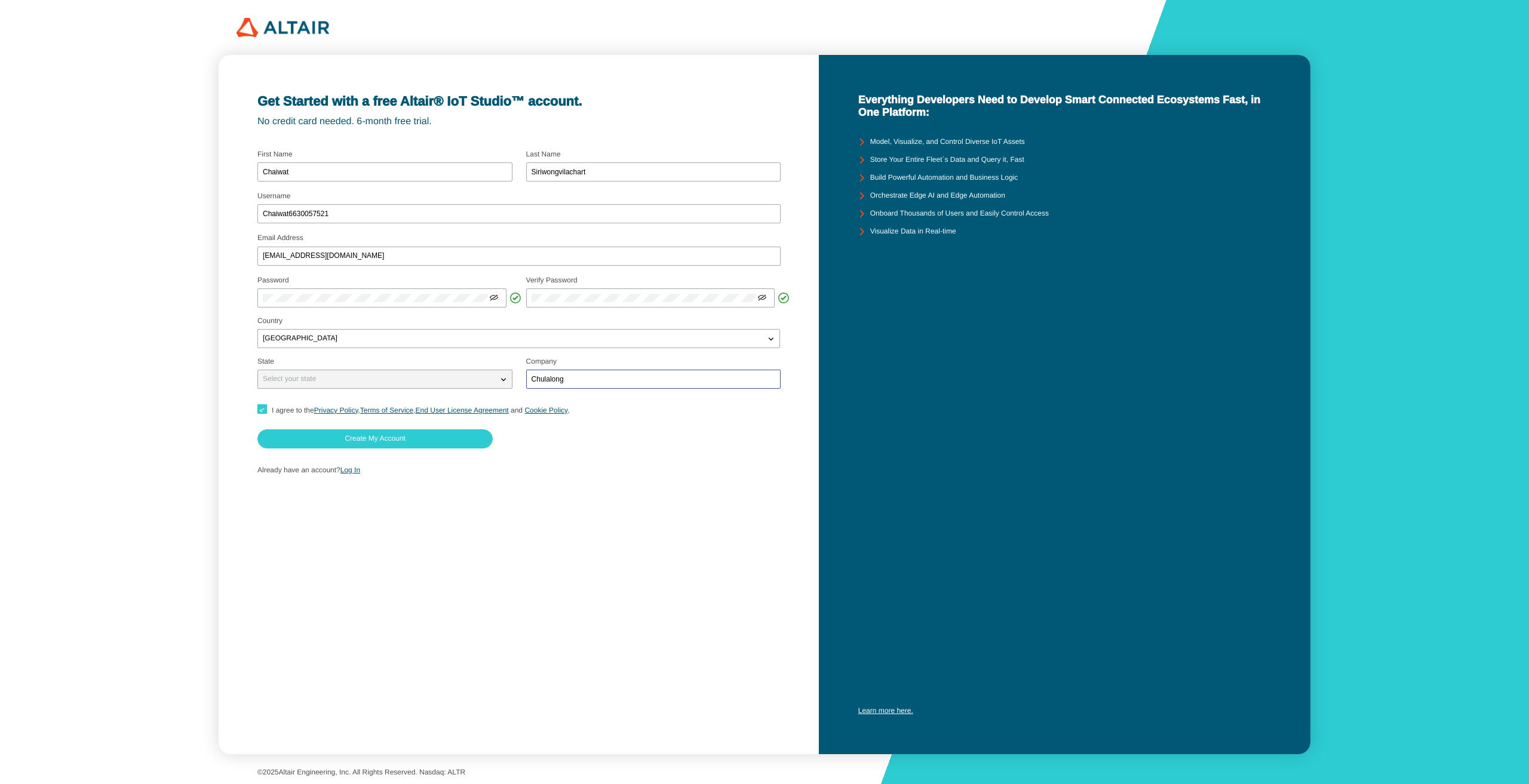
paste input "chulalongkorn university"
click at [535, 378] on input "chulalongkorn university" at bounding box center [653, 379] width 244 height 8
type input "Chulalongkorn university"
click at [505, 574] on div "Get Started with a free Altair® IoT Studio™ account. No credit card needed. 6-m…" at bounding box center [519, 404] width 601 height 699
click at [443, 384] on div "Select your state" at bounding box center [378, 379] width 240 height 12
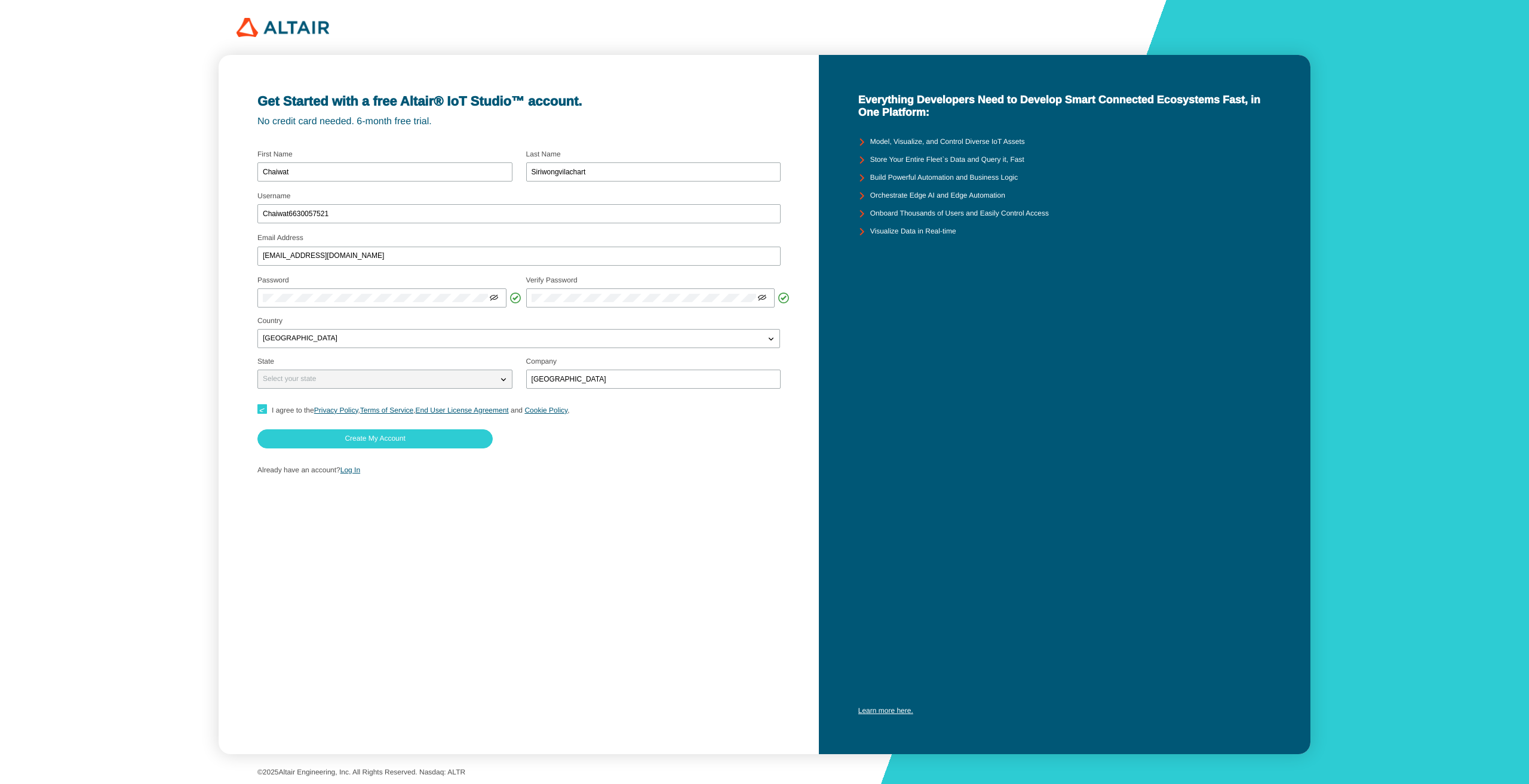
drag, startPoint x: 486, startPoint y: 378, endPoint x: 494, endPoint y: 381, distance: 8.5
click at [486, 378] on div "Select your state" at bounding box center [378, 379] width 240 height 12
click at [507, 383] on iron-icon at bounding box center [503, 379] width 12 height 12
click at [505, 373] on iron-icon at bounding box center [503, 379] width 12 height 12
click at [685, 485] on div "Get Started with a free Altair® IoT Studio™ account. No credit card needed. 6-m…" at bounding box center [519, 404] width 601 height 699
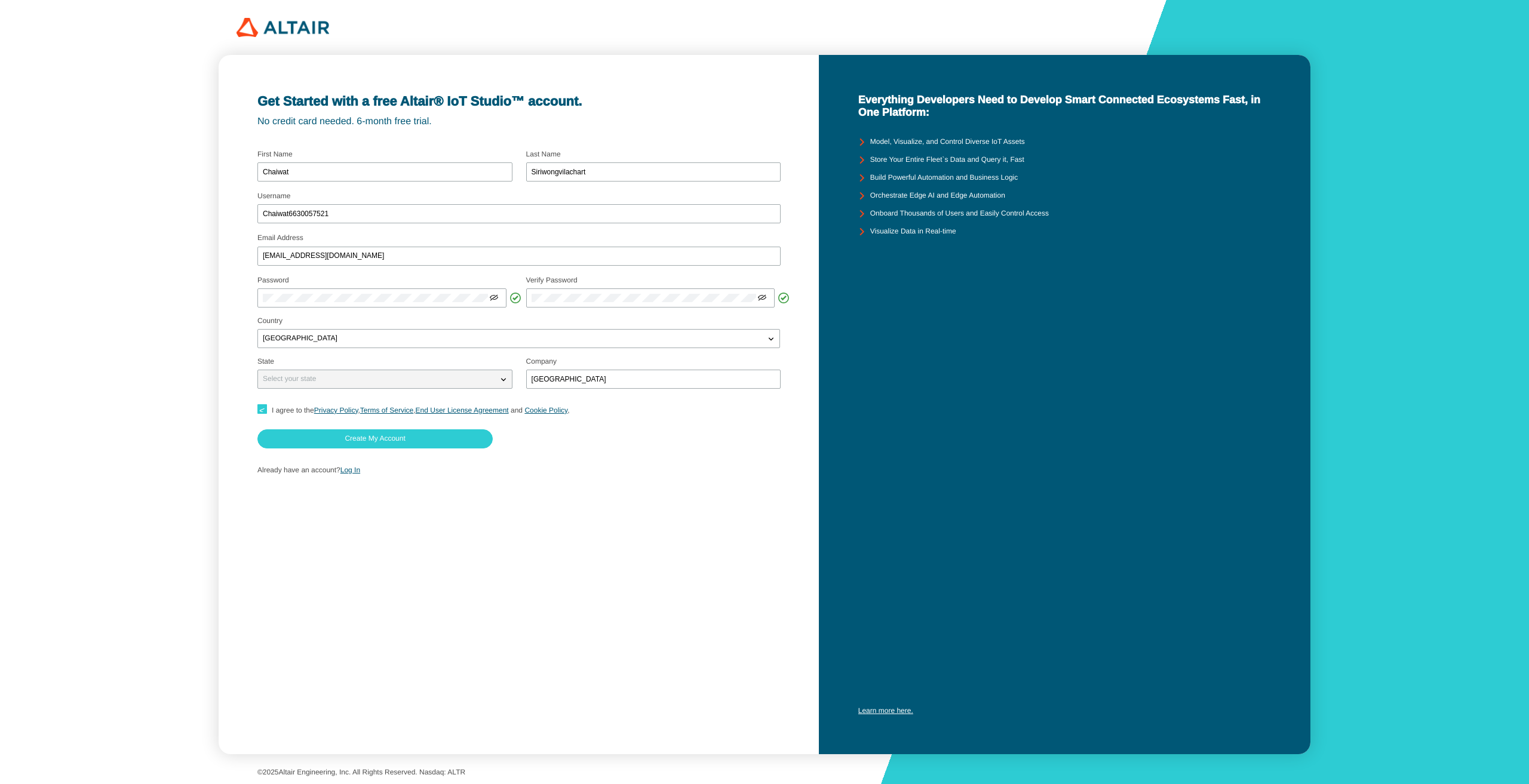
click at [685, 485] on div "Get Started with a free Altair® IoT Studio™ account. No credit card needed. 6-m…" at bounding box center [519, 404] width 601 height 699
click at [0, 0] on slot "Create My Account" at bounding box center [0, 0] width 0 height 0
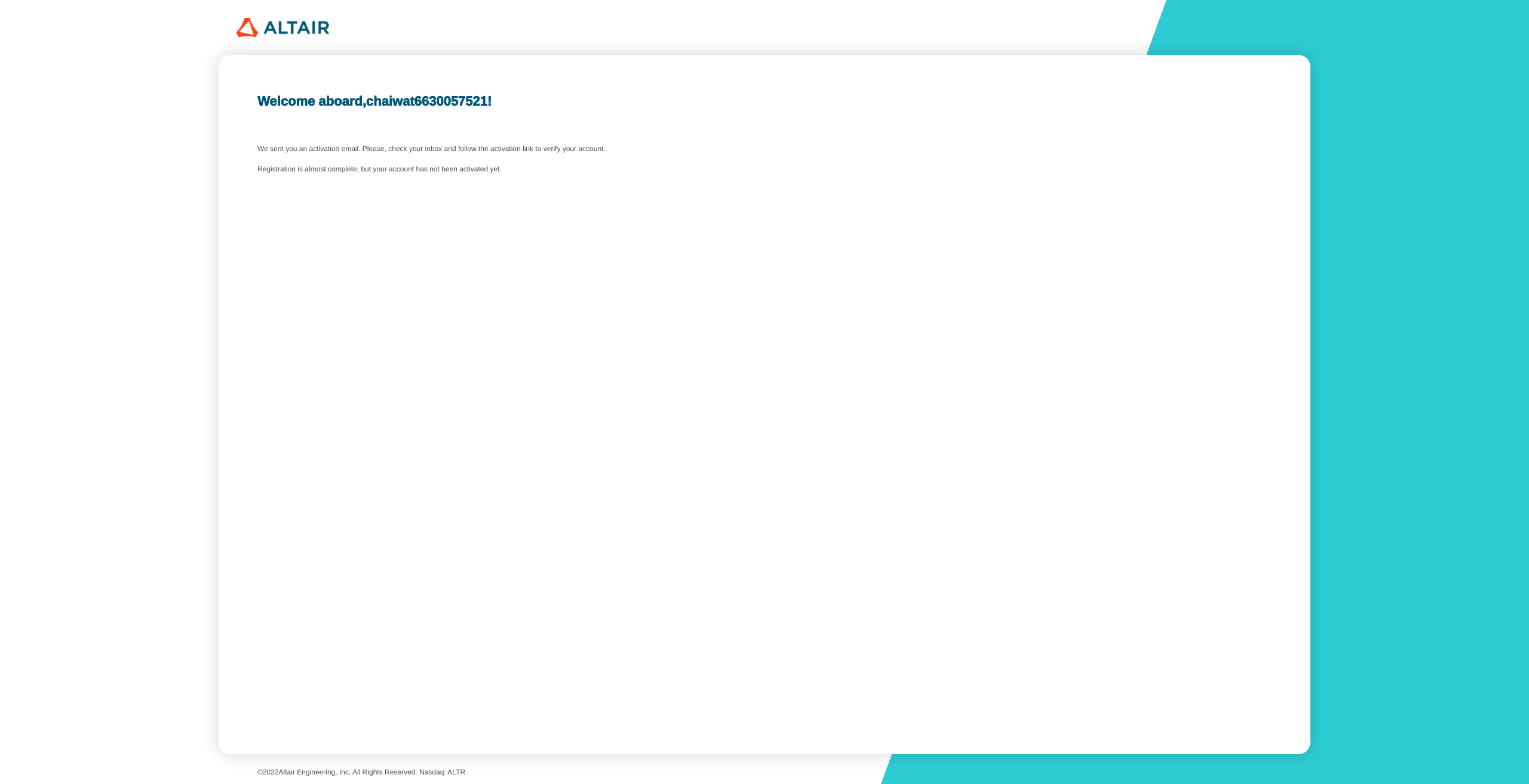
drag, startPoint x: 268, startPoint y: 132, endPoint x: 738, endPoint y: 200, distance: 474.9
click at [738, 200] on div "Welcome aboard, chaiwat6630057521 ! We sent you an activation email. Please, ch…" at bounding box center [765, 404] width 1093 height 699
click at [736, 201] on div "Welcome aboard, chaiwat6630057521 ! We sent you an activation email. Please, ch…" at bounding box center [765, 404] width 1093 height 699
click at [596, 208] on div "Welcome aboard, chaiwat6630057521 ! We sent you an activation email. Please, ch…" at bounding box center [765, 404] width 1093 height 699
drag, startPoint x: 268, startPoint y: 152, endPoint x: 574, endPoint y: 191, distance: 308.5
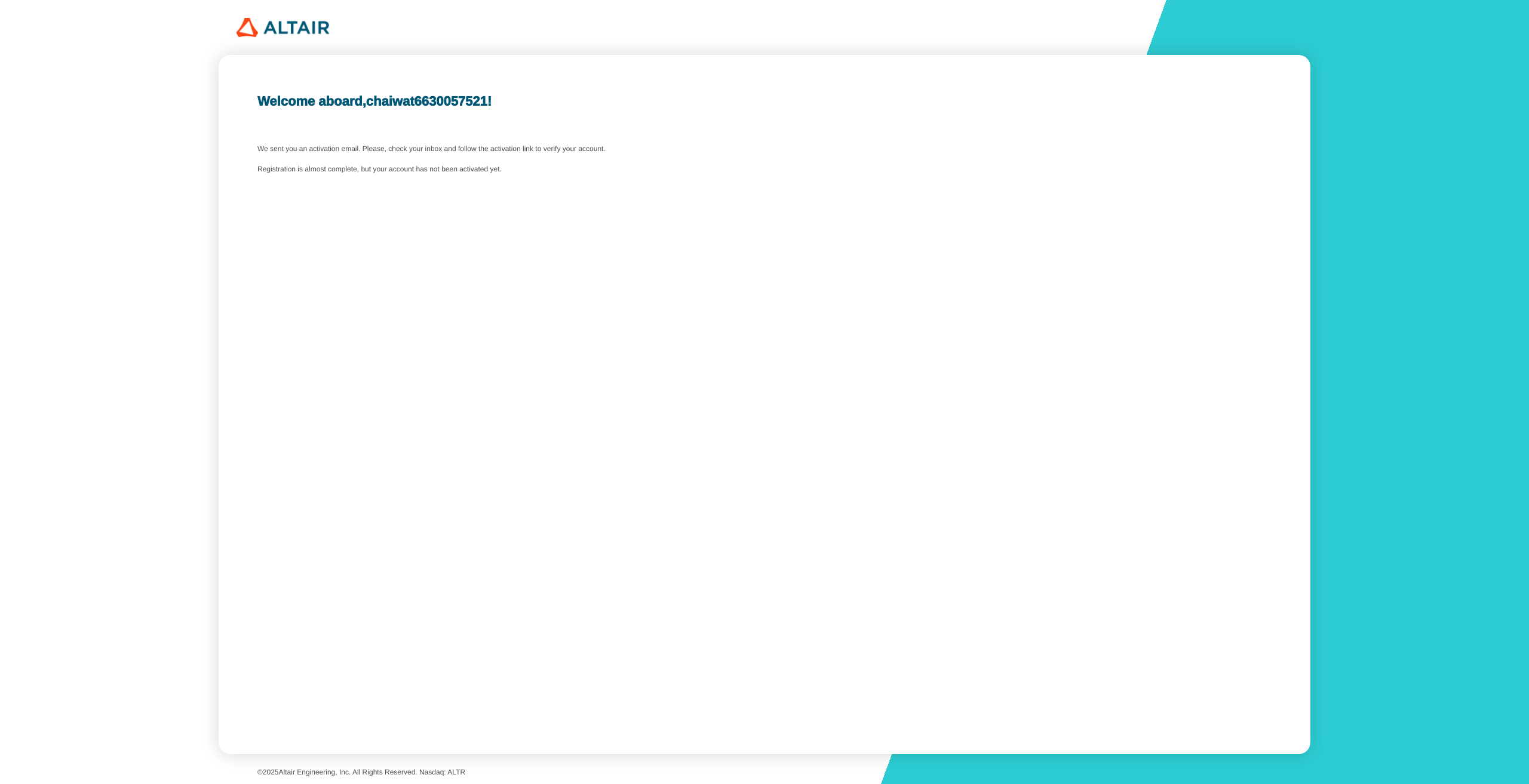
click at [574, 191] on div "Welcome aboard, chaiwat6630057521 ! We sent you an activation email. Please, ch…" at bounding box center [765, 404] width 1093 height 699
click at [554, 197] on div "Welcome aboard, chaiwat6630057521 ! We sent you an activation email. Please, ch…" at bounding box center [765, 404] width 1093 height 699
click at [425, 102] on b "chaiwat6630057521" at bounding box center [427, 101] width 121 height 15
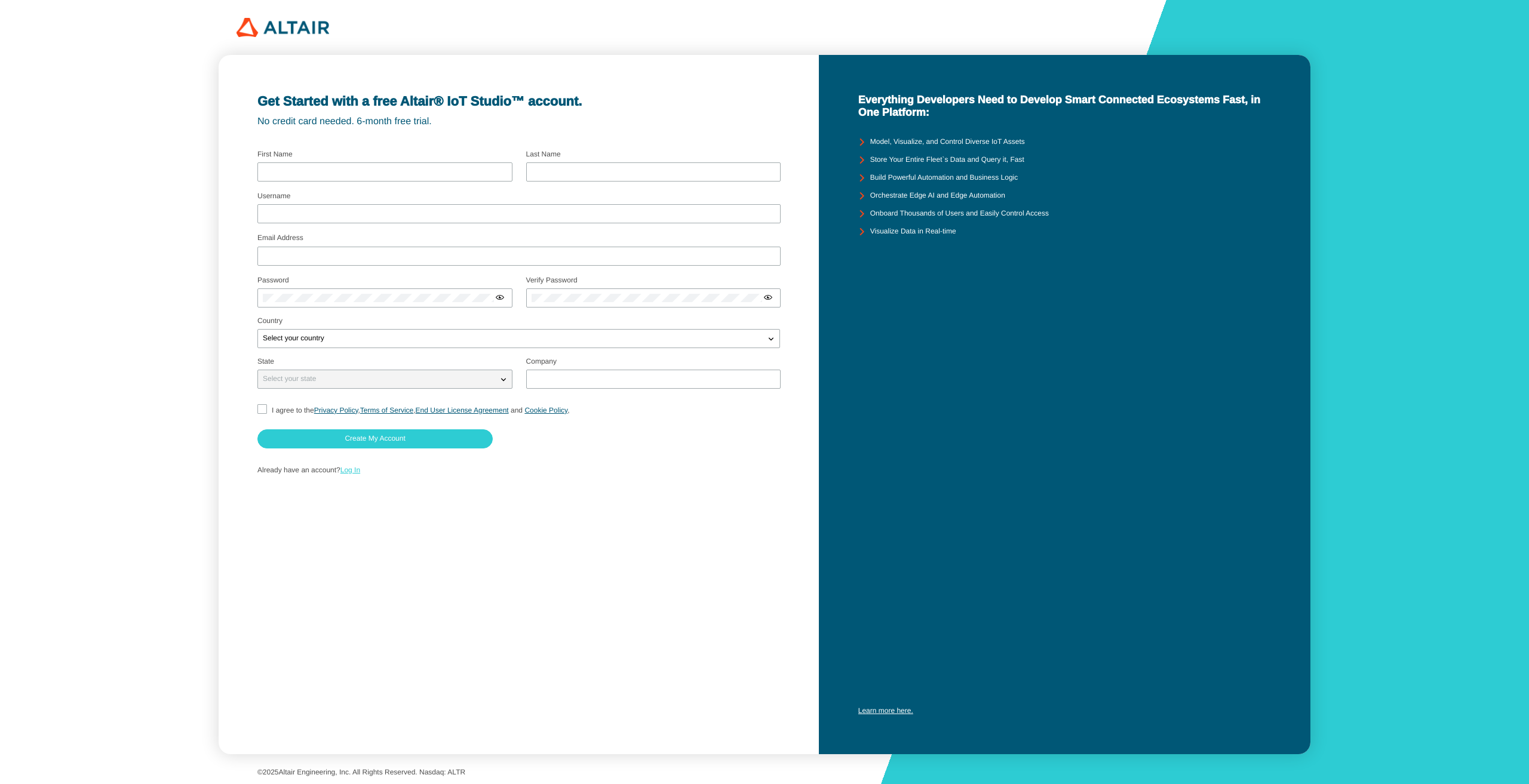
click at [365, 468] on p "Already have an account? Log In" at bounding box center [518, 470] width 523 height 8
click at [360, 468] on link "Log In" at bounding box center [350, 470] width 20 height 8
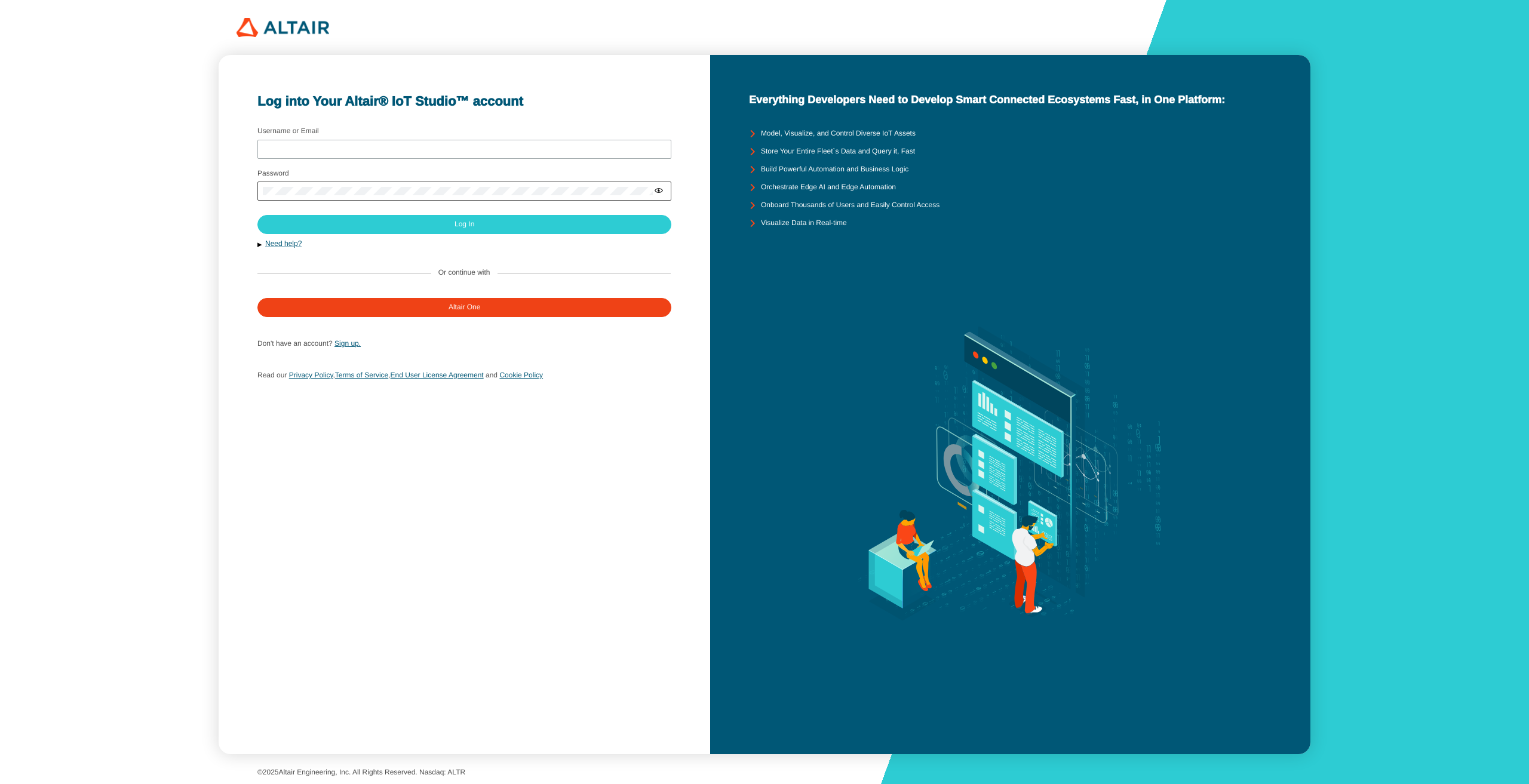
type input "Chaiwat6630057521"
click at [654, 194] on iron-icon at bounding box center [658, 190] width 10 height 10
click at [600, 226] on paper-button "Log In" at bounding box center [464, 224] width 414 height 19
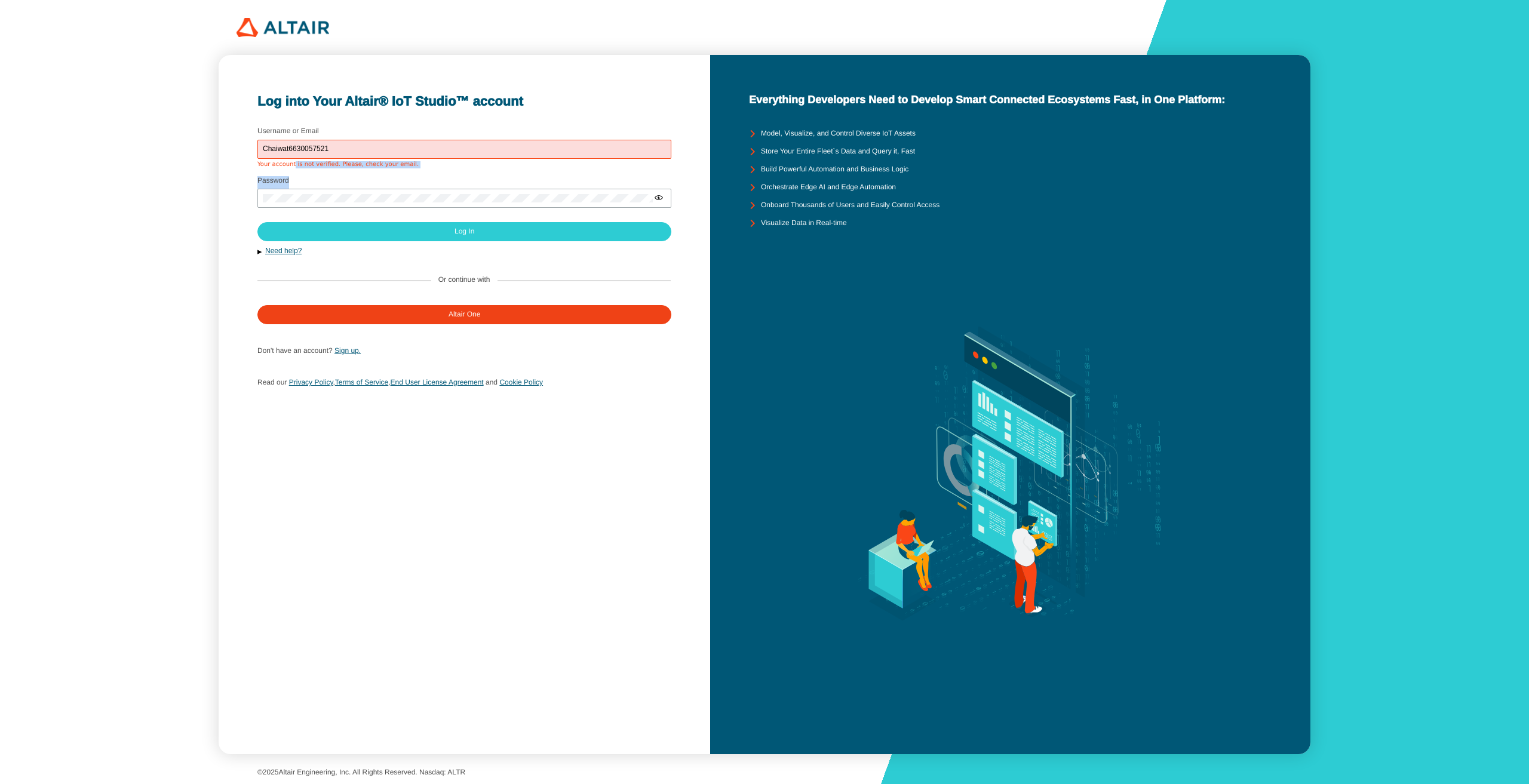
drag, startPoint x: 292, startPoint y: 167, endPoint x: 390, endPoint y: 173, distance: 98.2
click at [390, 173] on form "Username or Email Chaiwat6630057521 Your account is not verified. Please, check…" at bounding box center [464, 260] width 414 height 273
click at [390, 173] on fieldset "Password" at bounding box center [464, 195] width 414 height 44
drag, startPoint x: 301, startPoint y: 165, endPoint x: 358, endPoint y: 167, distance: 57.0
click at [358, 167] on div "Your account is not verified. Please, check your email." at bounding box center [464, 165] width 414 height 7
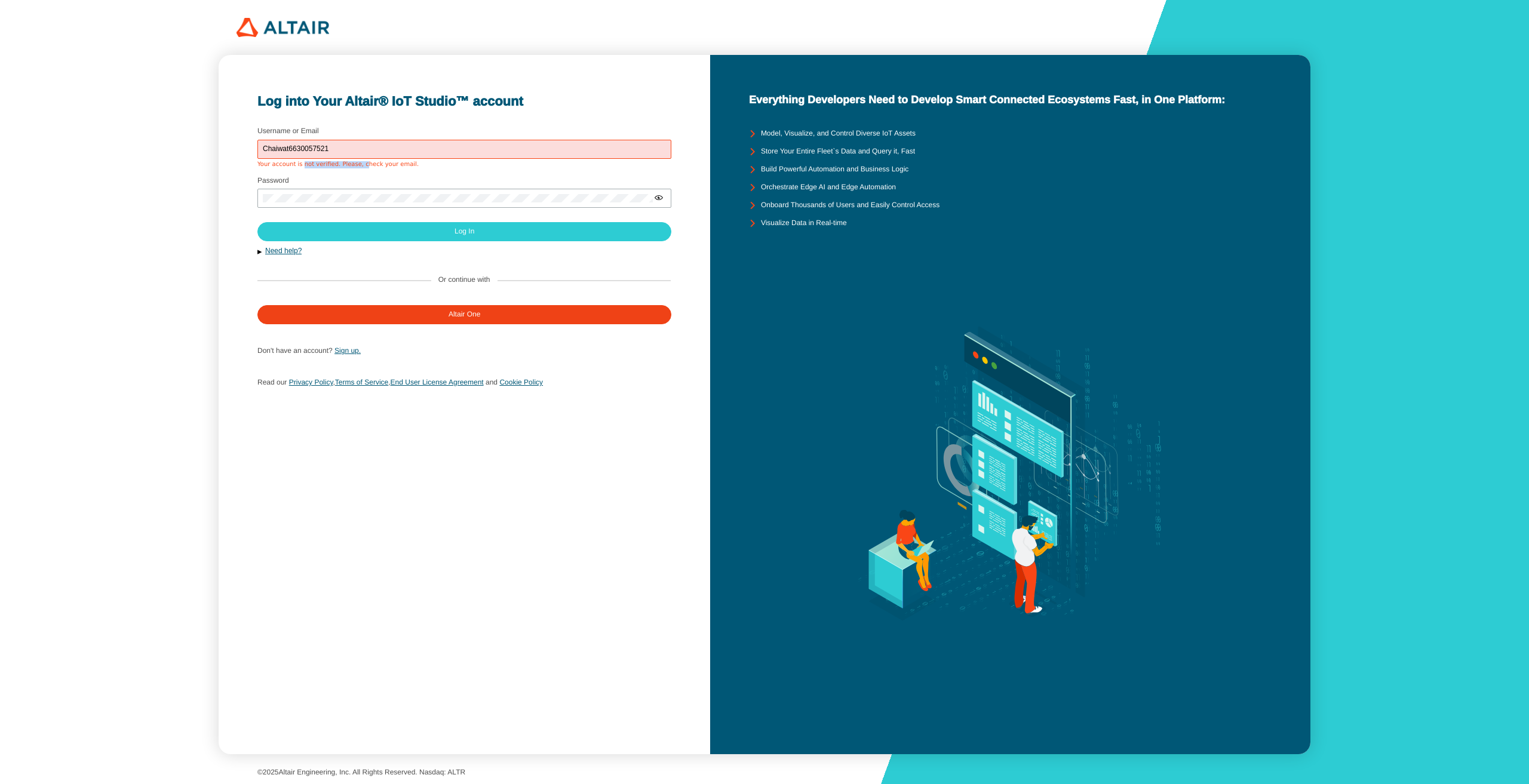
click at [358, 168] on div "Your account is not verified. Please, check your email." at bounding box center [464, 165] width 414 height 7
click at [355, 140] on div "Chaiwat6630057521" at bounding box center [464, 149] width 414 height 19
click at [358, 153] on input "Chaiwat6630057521" at bounding box center [464, 149] width 403 height 8
drag, startPoint x: 376, startPoint y: 149, endPoint x: 154, endPoint y: 137, distance: 222.3
click at [41, 139] on div "Log into Your Altair® IoT Studio™ account Username or Email Chaiwat6630057521 Y…" at bounding box center [764, 392] width 1529 height 784
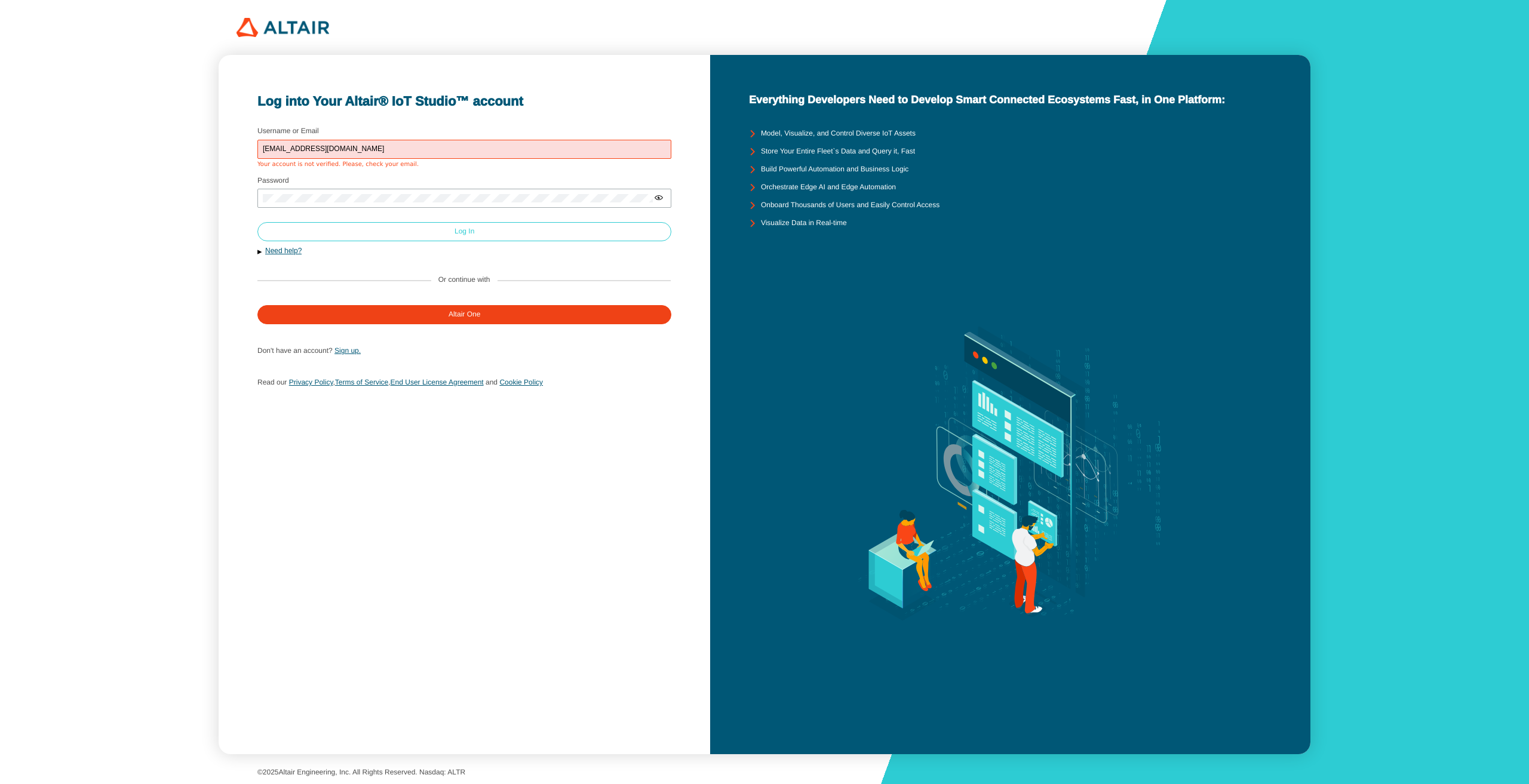
type input "6630057521@student.chula.ac.th"
click at [624, 238] on paper-button "Log In" at bounding box center [464, 231] width 414 height 19
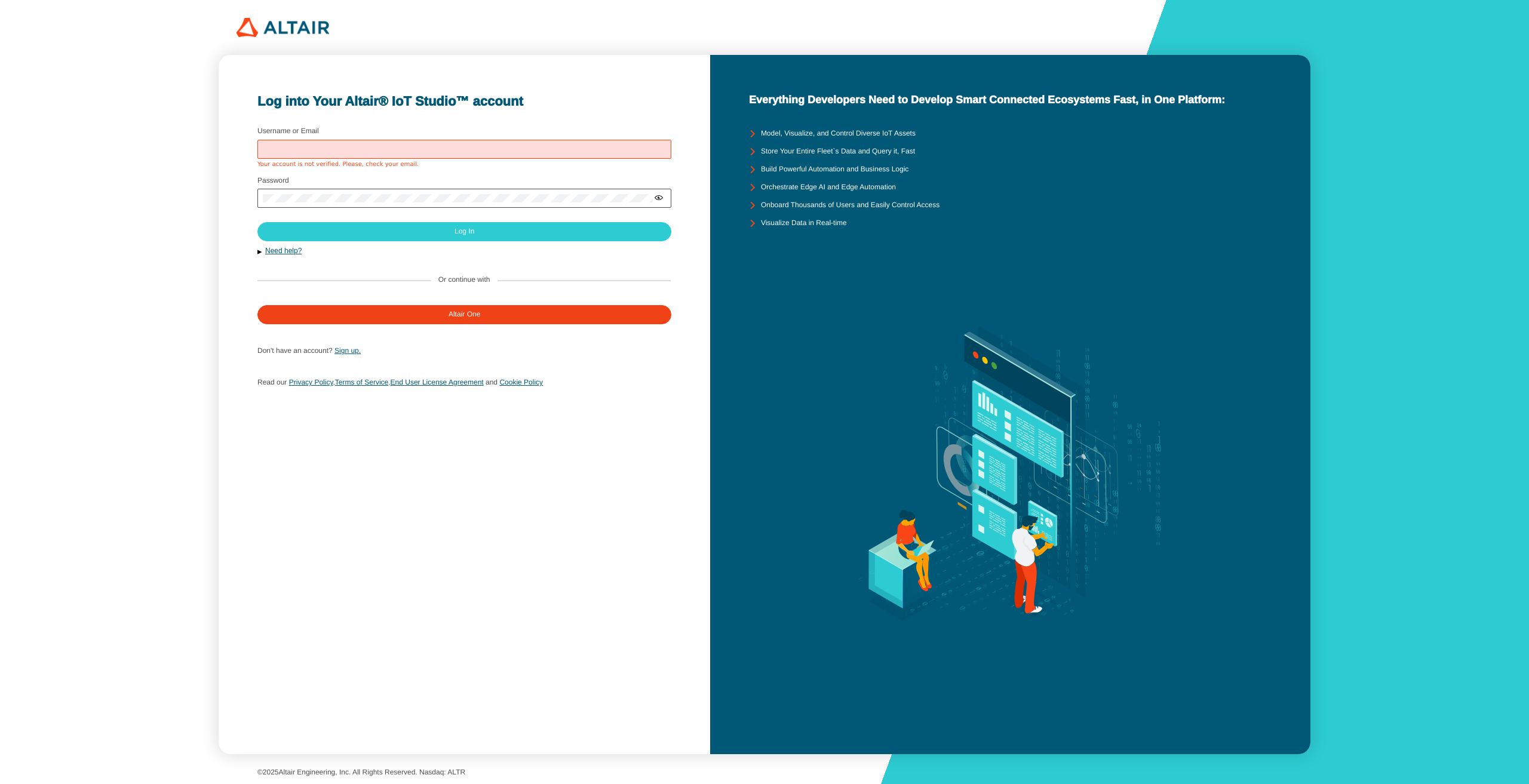
type input "Chaiwat6630057521"
click at [660, 202] on iron-icon at bounding box center [658, 197] width 10 height 10
drag, startPoint x: 438, startPoint y: 155, endPoint x: 436, endPoint y: 145, distance: 10.2
click at [438, 155] on div "Chaiwat6630057521" at bounding box center [464, 149] width 414 height 19
click at [435, 140] on div "Chaiwat6630057521" at bounding box center [464, 149] width 414 height 19
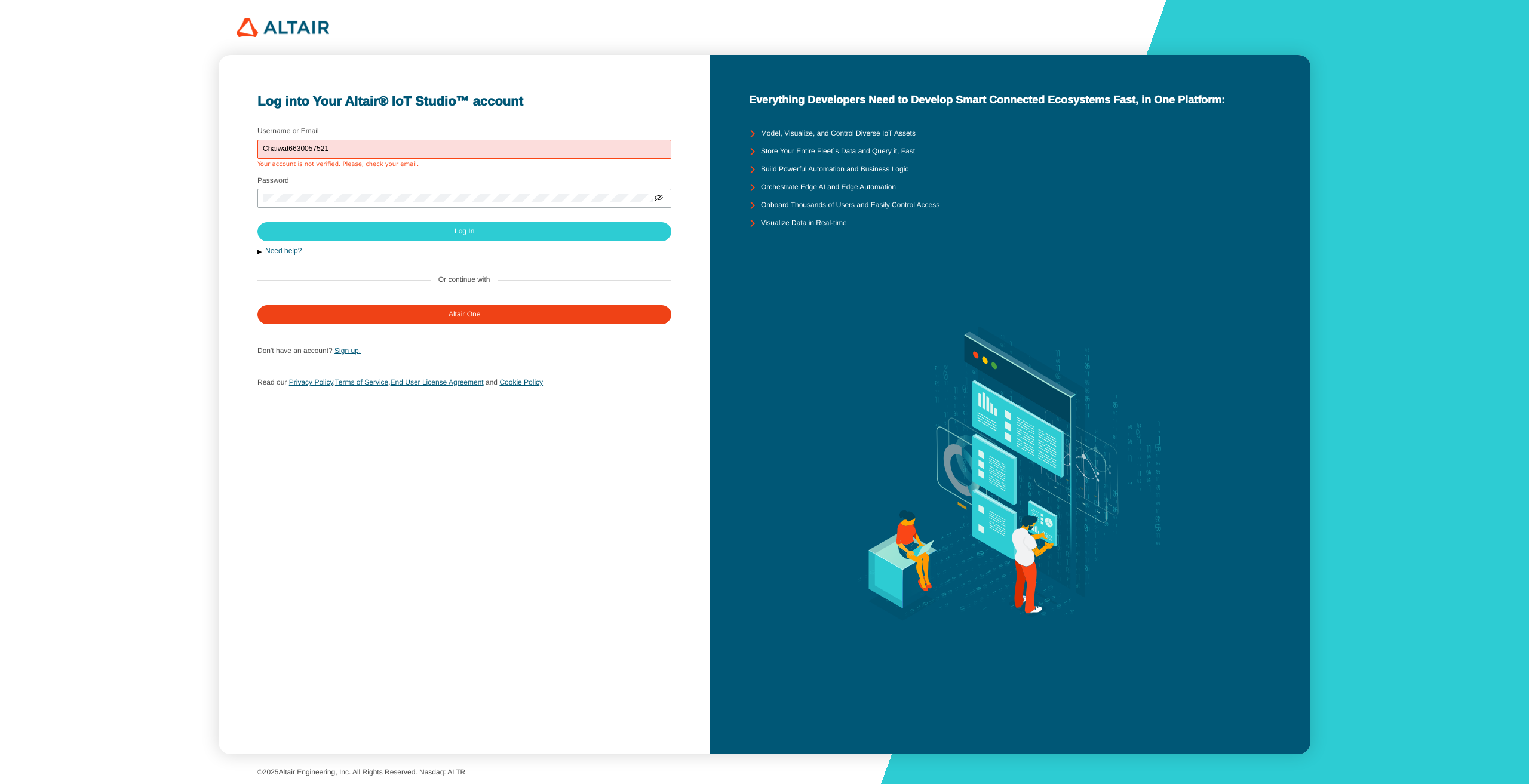
click at [437, 154] on div "Chaiwat6630057521" at bounding box center [464, 149] width 414 height 19
click at [379, 242] on form "Username or Email Chaiwat6630057521 Your account is not verified. Please, check…" at bounding box center [464, 260] width 414 height 273
click at [333, 135] on div "Username or Email Chaiwat6630057521 Your account is not verified. Please, check…" at bounding box center [464, 148] width 414 height 40
click at [343, 145] on input "Chaiwat6630057521" at bounding box center [464, 149] width 403 height 8
click at [471, 173] on fieldset "Password" at bounding box center [464, 195] width 414 height 44
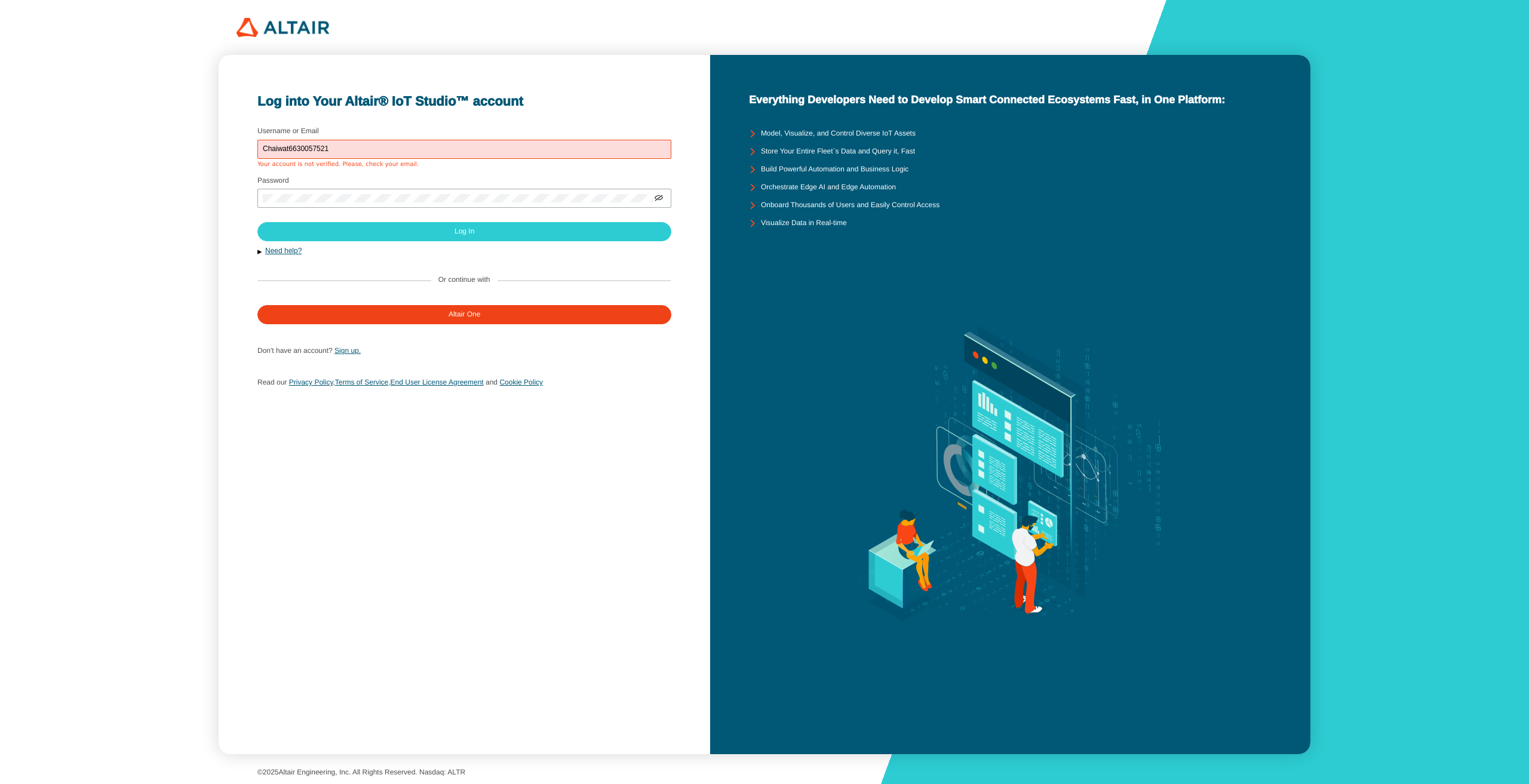
drag, startPoint x: 420, startPoint y: 179, endPoint x: 414, endPoint y: 167, distance: 13.4
click at [414, 169] on form "Username or Email Chaiwat6630057521 Your account is not verified. Please, check…" at bounding box center [464, 260] width 414 height 273
click at [414, 169] on fieldset "Username or Email Chaiwat6630057521 Your account is not verified. Please, check…" at bounding box center [464, 148] width 414 height 49
drag, startPoint x: 414, startPoint y: 167, endPoint x: 192, endPoint y: 164, distance: 222.0
click at [192, 164] on div "Log into Your Altair® IoT Studio™ account Username or Email Chaiwat6630057521 Y…" at bounding box center [764, 392] width 1529 height 784
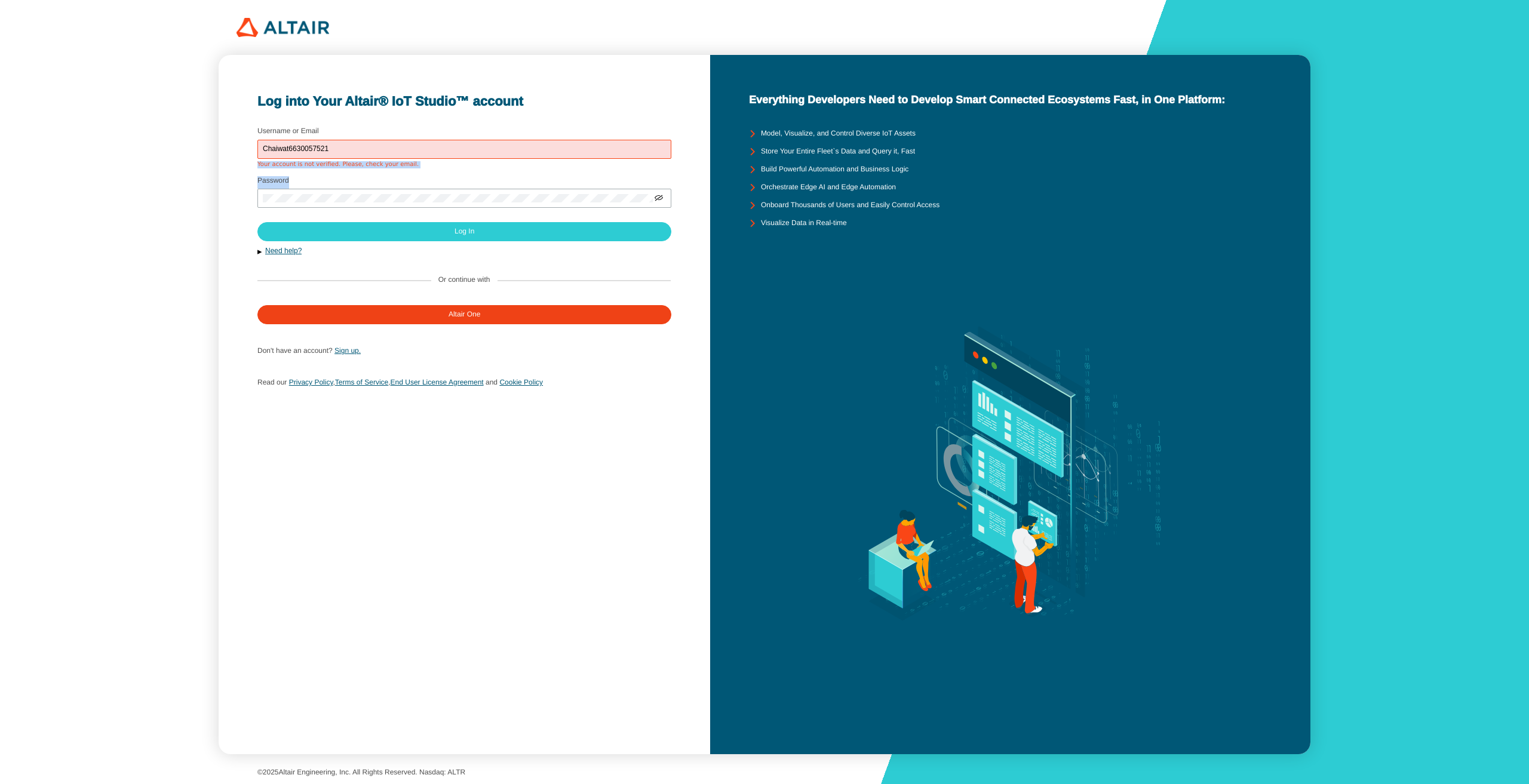
click at [239, 169] on div "Log into Your Altair® IoT Studio™ account Username or Email Chaiwat6630057521 Y…" at bounding box center [464, 404] width 492 height 699
drag, startPoint x: 247, startPoint y: 165, endPoint x: 400, endPoint y: 170, distance: 153.1
click at [400, 170] on div "Log into Your Altair® IoT Studio™ account Username or Email Chaiwat6630057521 Y…" at bounding box center [464, 404] width 492 height 699
click at [402, 172] on fieldset "Username or Email Chaiwat6630057521 Your account is not verified. Please, check…" at bounding box center [464, 148] width 414 height 49
drag, startPoint x: 411, startPoint y: 163, endPoint x: 253, endPoint y: 163, distance: 158.0
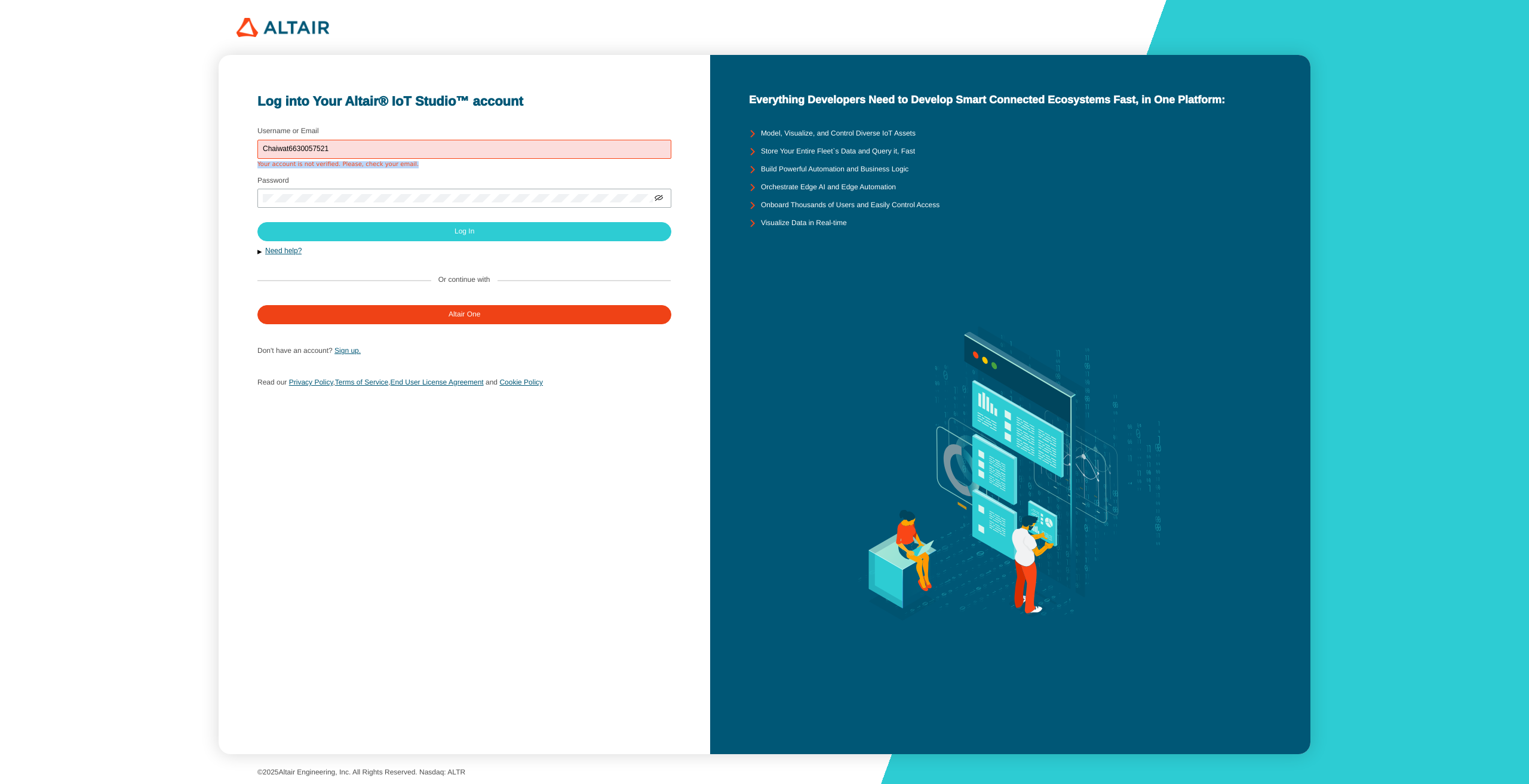
click at [253, 163] on div "Log into Your Altair® IoT Studio™ account Username or Email Chaiwat6630057521 Y…" at bounding box center [464, 404] width 492 height 699
copy div "Your account is not verified. Please, check your email."
click at [358, 176] on fieldset "Password" at bounding box center [464, 195] width 414 height 44
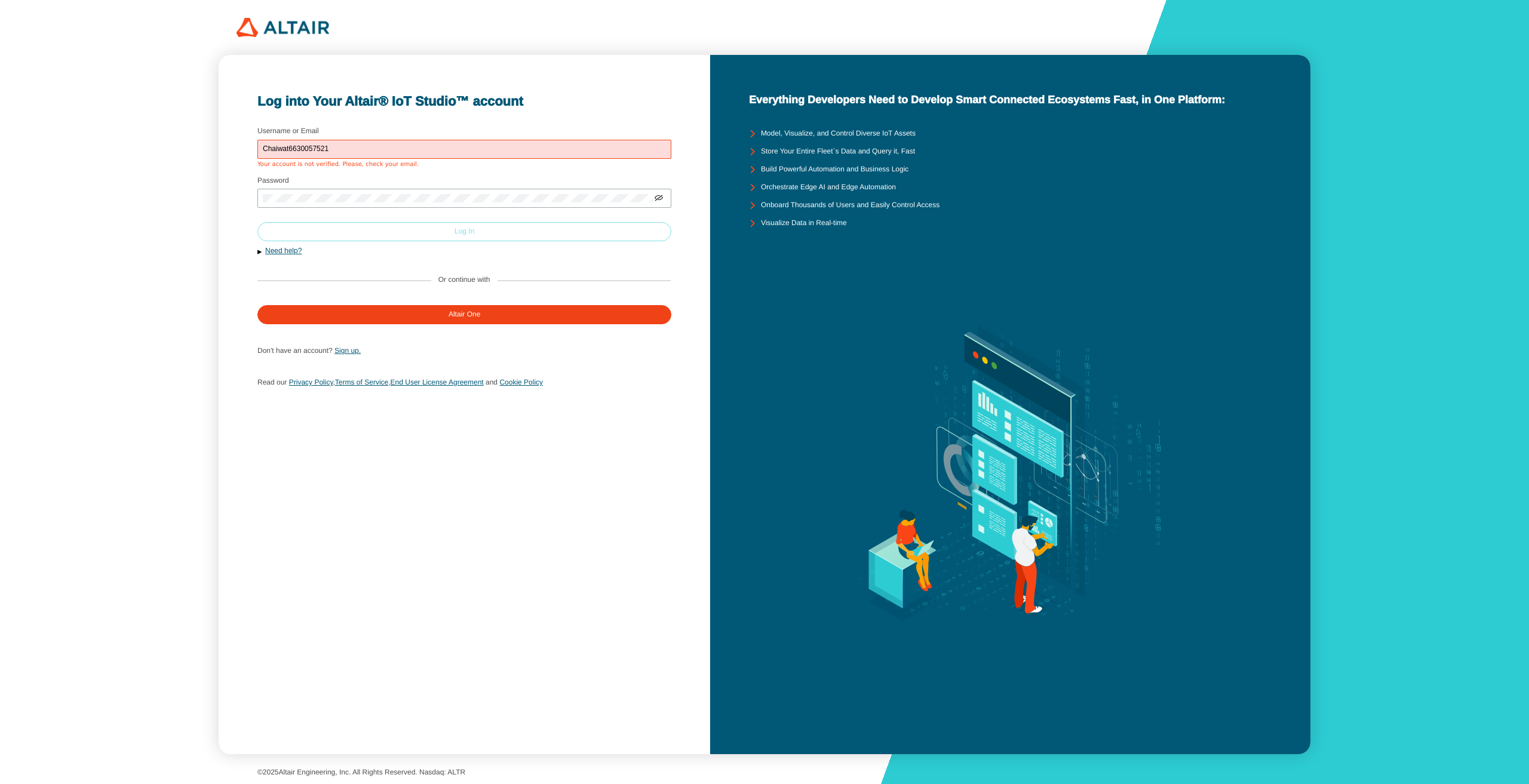
click at [381, 236] on paper-button "Log In" at bounding box center [464, 231] width 414 height 19
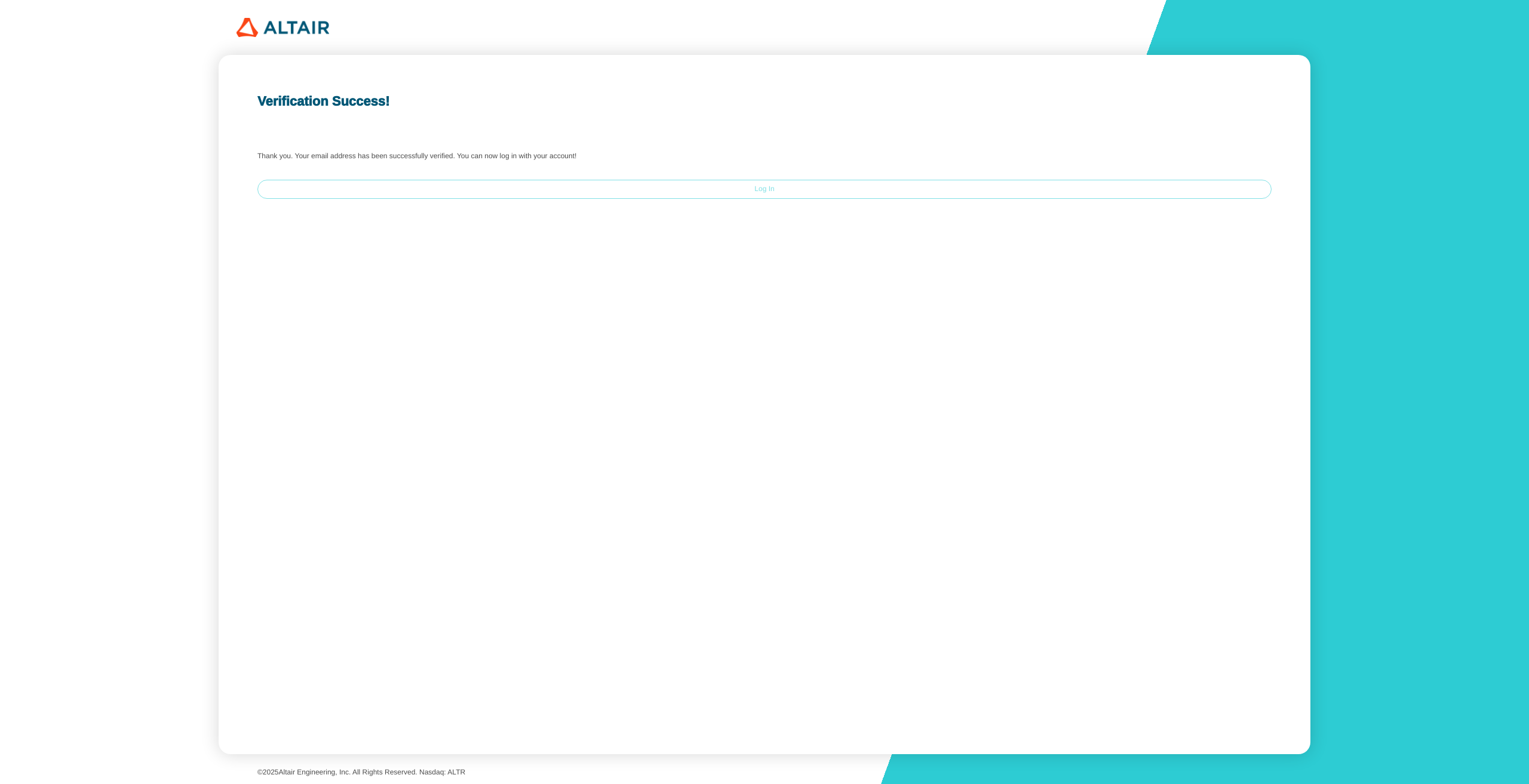
click at [795, 199] on paper-button "Log In" at bounding box center [764, 189] width 1015 height 19
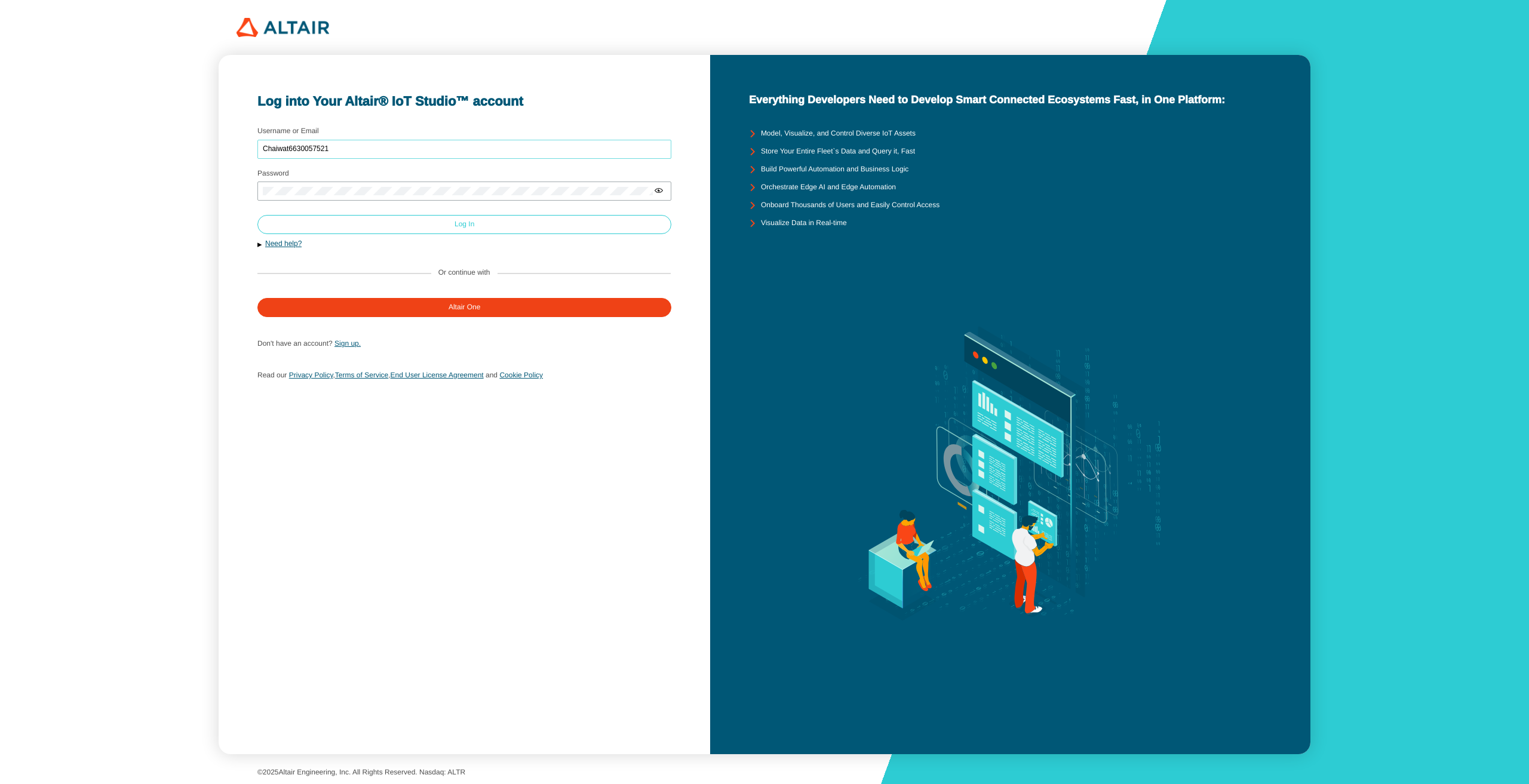
type input "Chaiwat6630057521"
click at [585, 223] on paper-button "Log In" at bounding box center [464, 224] width 414 height 19
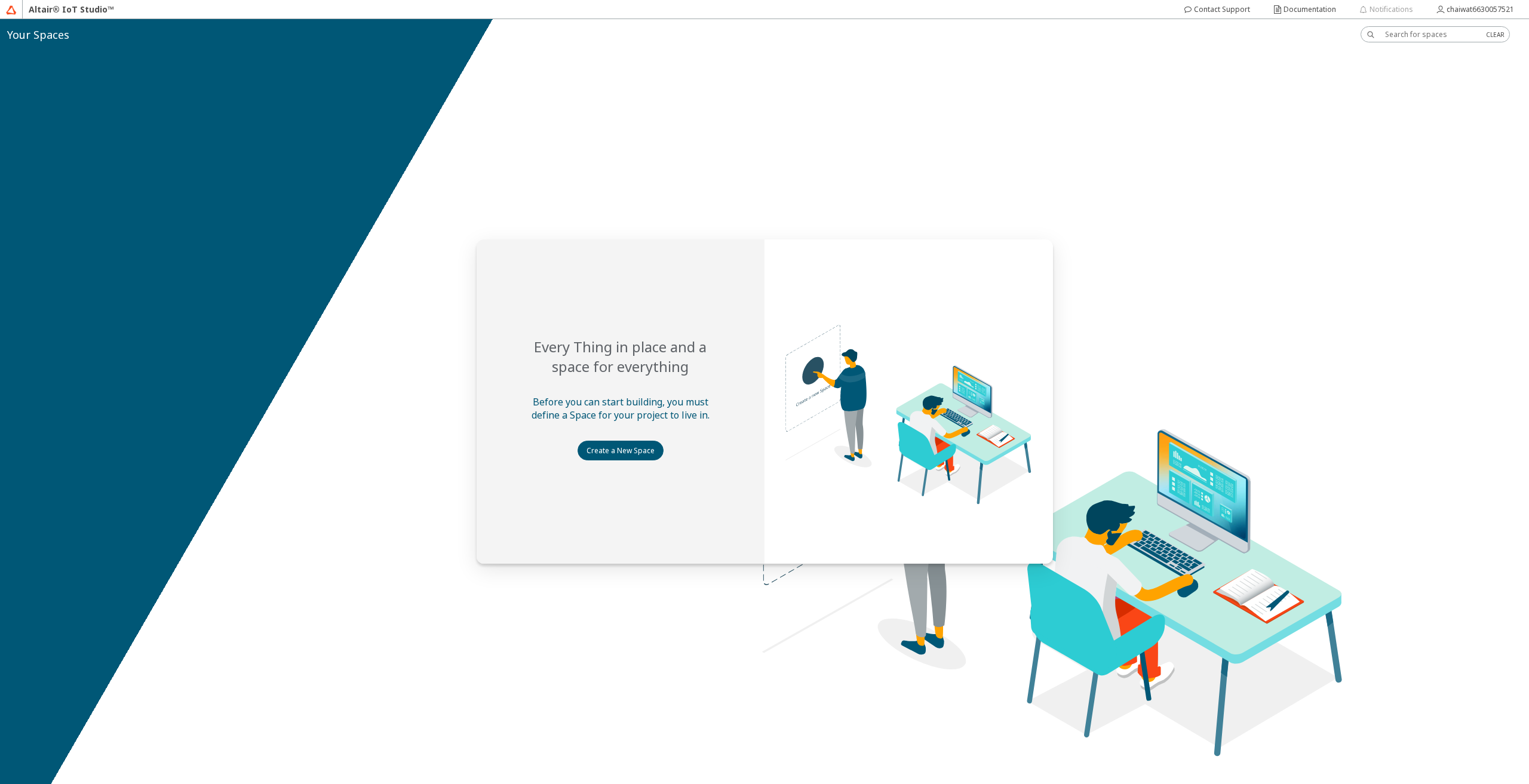
drag, startPoint x: 0, startPoint y: 0, endPoint x: 431, endPoint y: 246, distance: 496.3
click at [431, 246] on div at bounding box center [764, 401] width 1529 height 765
click at [0, 0] on slot "Your Spaces" at bounding box center [0, 0] width 0 height 0
click at [0, 0] on slot "Create a New Space" at bounding box center [0, 0] width 0 height 0
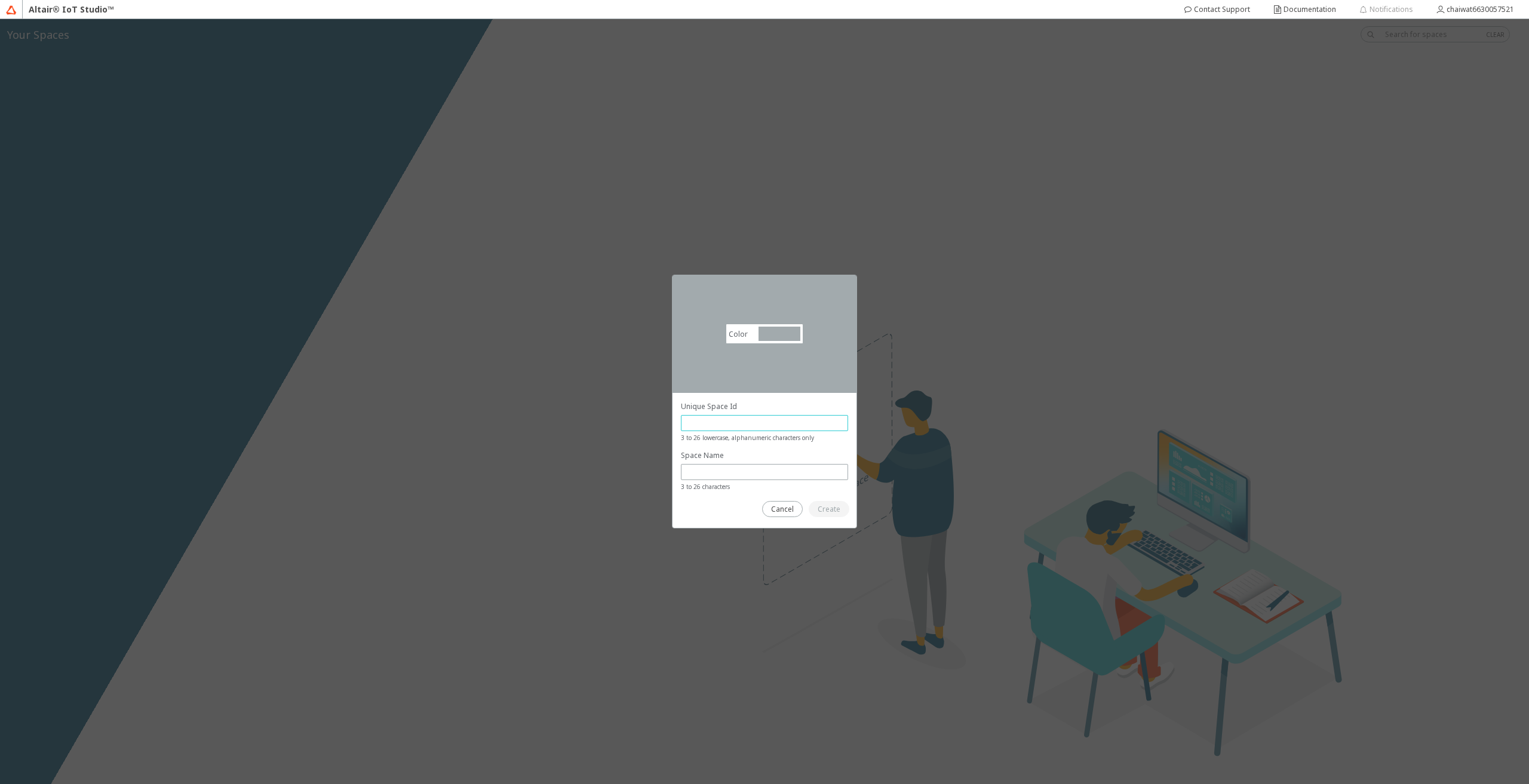
click at [787, 421] on input "text" at bounding box center [764, 423] width 156 height 10
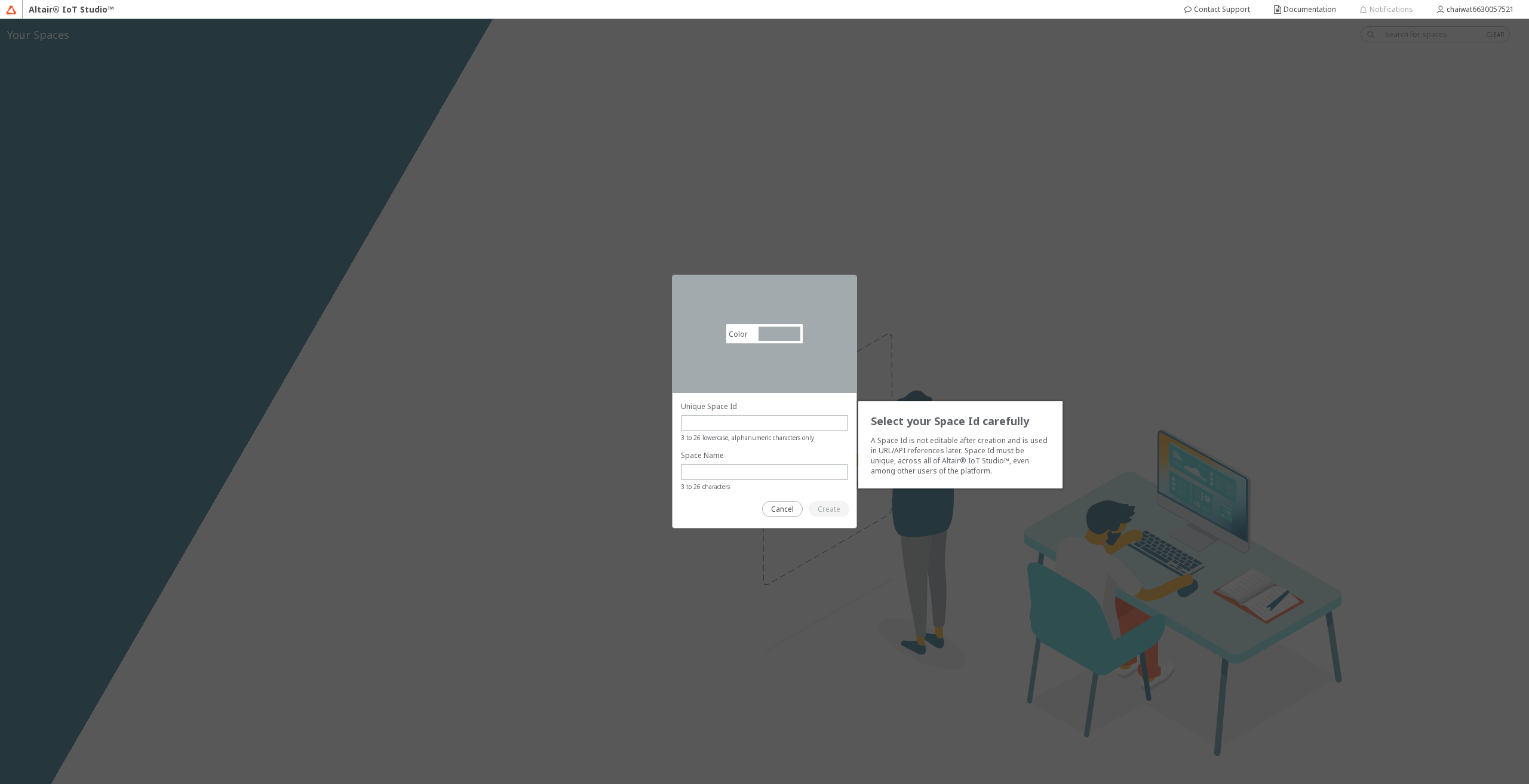
click at [1043, 326] on div "Color #a2aaad #A2AAAD Select your Space Id carefully A Space Id is not editable…" at bounding box center [764, 401] width 1529 height 765
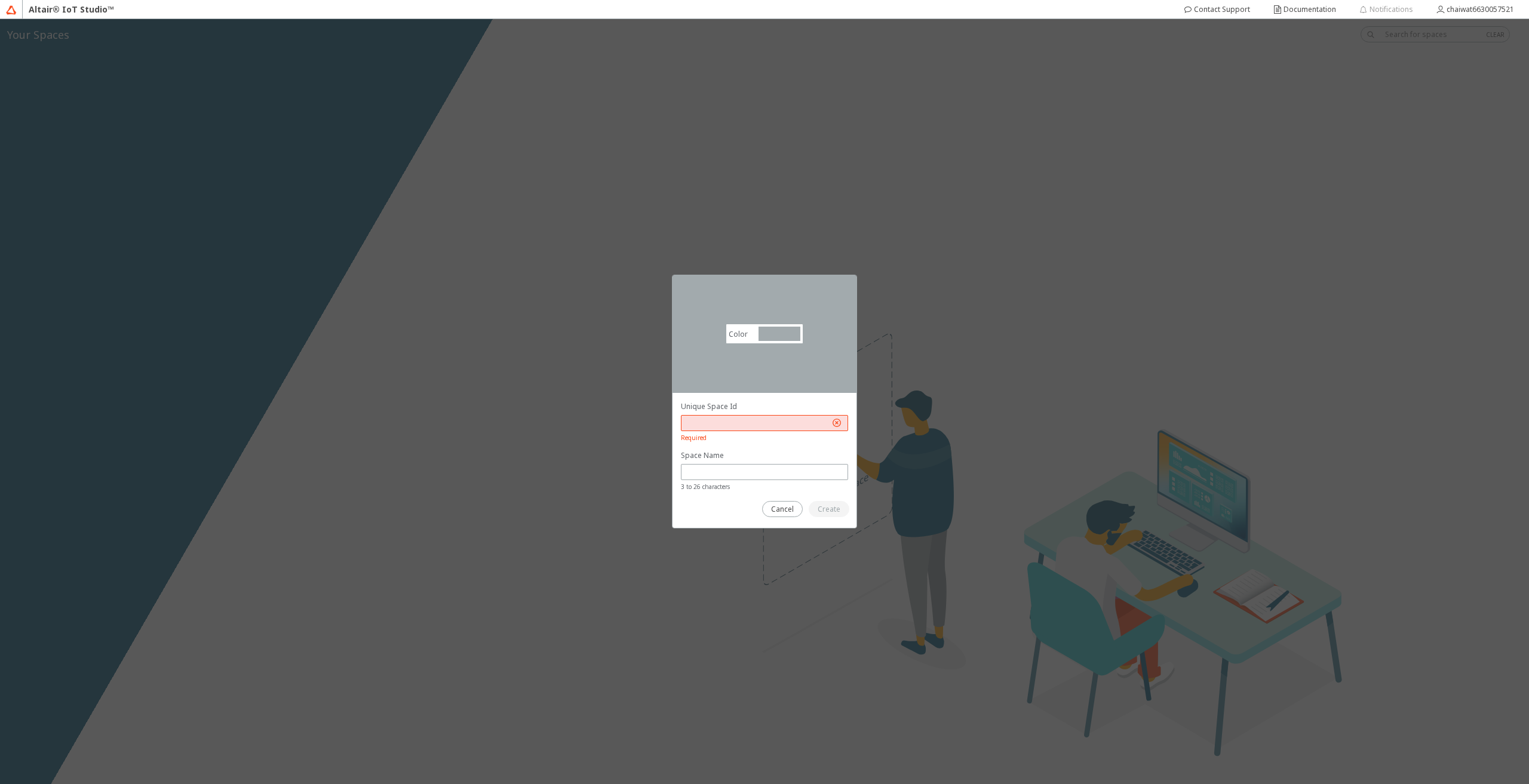
click at [367, 221] on div "Color #a2aaad #A2AAAD Select your Space Id carefully A Space Id is not editable…" at bounding box center [764, 401] width 1529 height 765
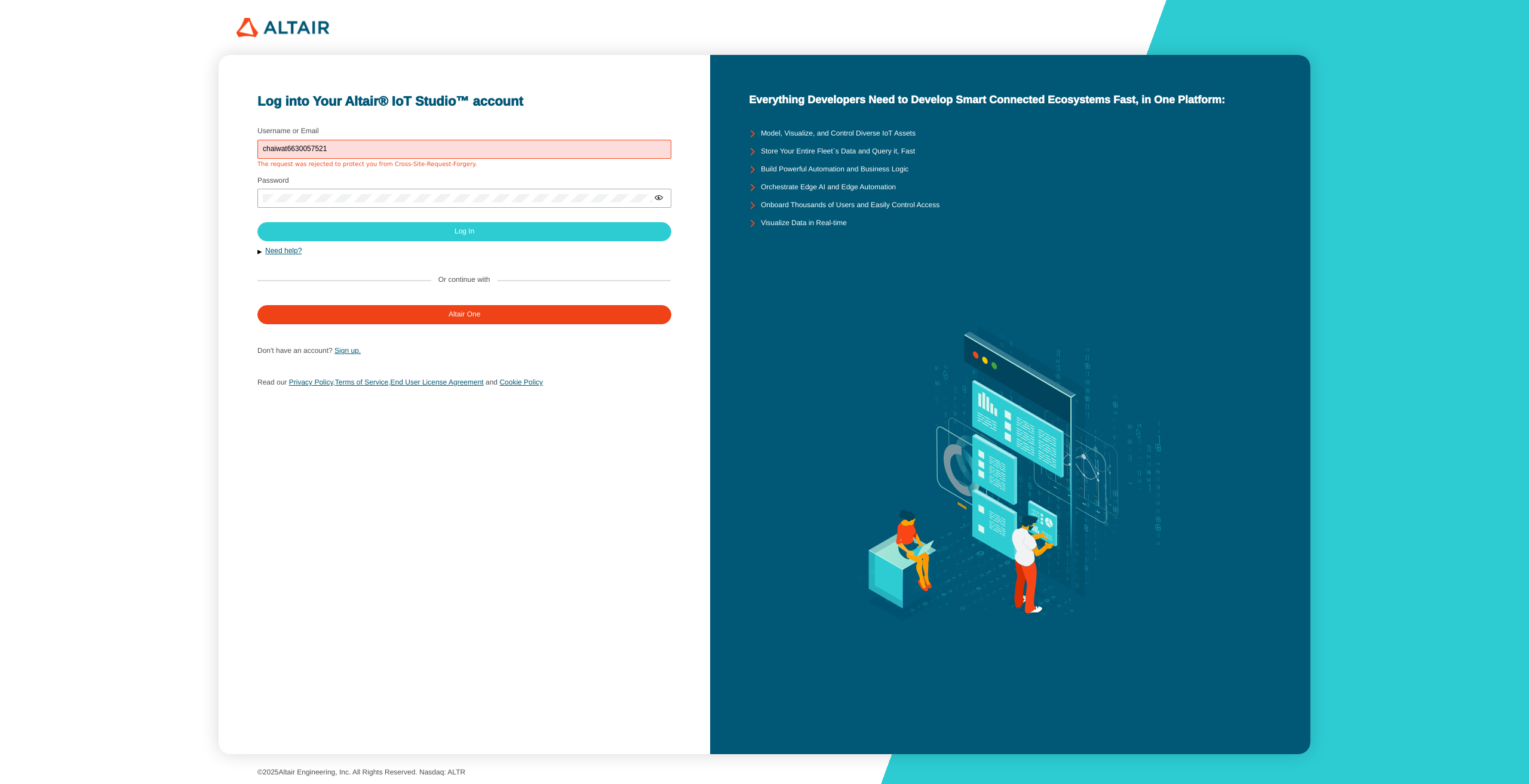
click at [386, 146] on input "chaiwat6630057521" at bounding box center [464, 149] width 403 height 8
drag, startPoint x: 393, startPoint y: 150, endPoint x: 479, endPoint y: 163, distance: 87.0
click at [393, 150] on input "chaiwat6630057521" at bounding box center [464, 149] width 403 height 8
click at [623, 203] on div at bounding box center [464, 198] width 414 height 19
click at [573, 170] on fieldset "Username or Email chaiwat6630057521 The request was rejected to protect you fro…" at bounding box center [464, 148] width 414 height 49
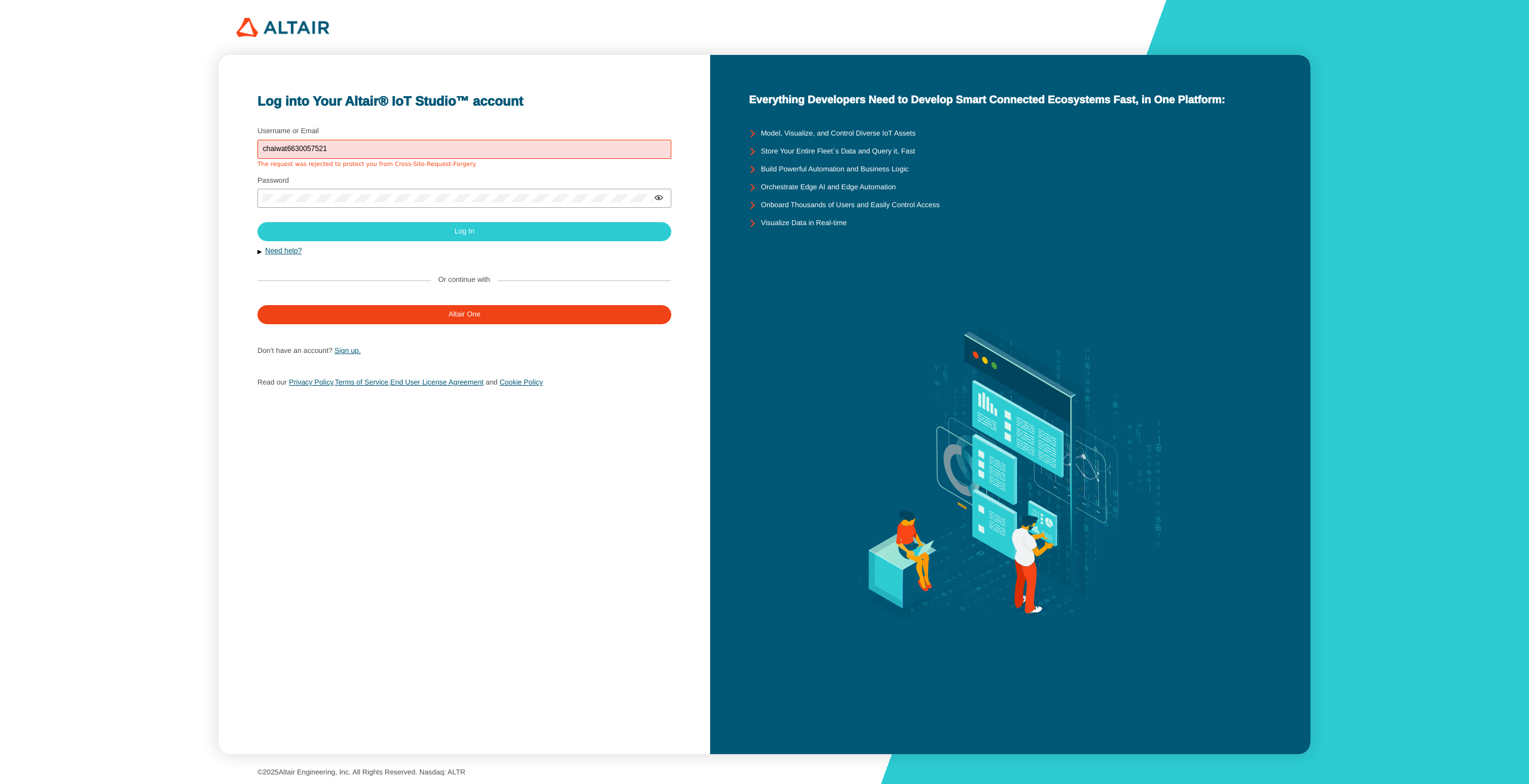
click at [572, 170] on fieldset "Username or Email chaiwat6630057521 The request was rejected to protect you fro…" at bounding box center [464, 148] width 414 height 49
click at [374, 141] on div "chaiwat6630057521" at bounding box center [464, 149] width 414 height 19
click at [374, 150] on input "chaiwat6630057521" at bounding box center [464, 149] width 403 height 8
click at [373, 149] on input "chaiwat6630057521" at bounding box center [464, 149] width 403 height 8
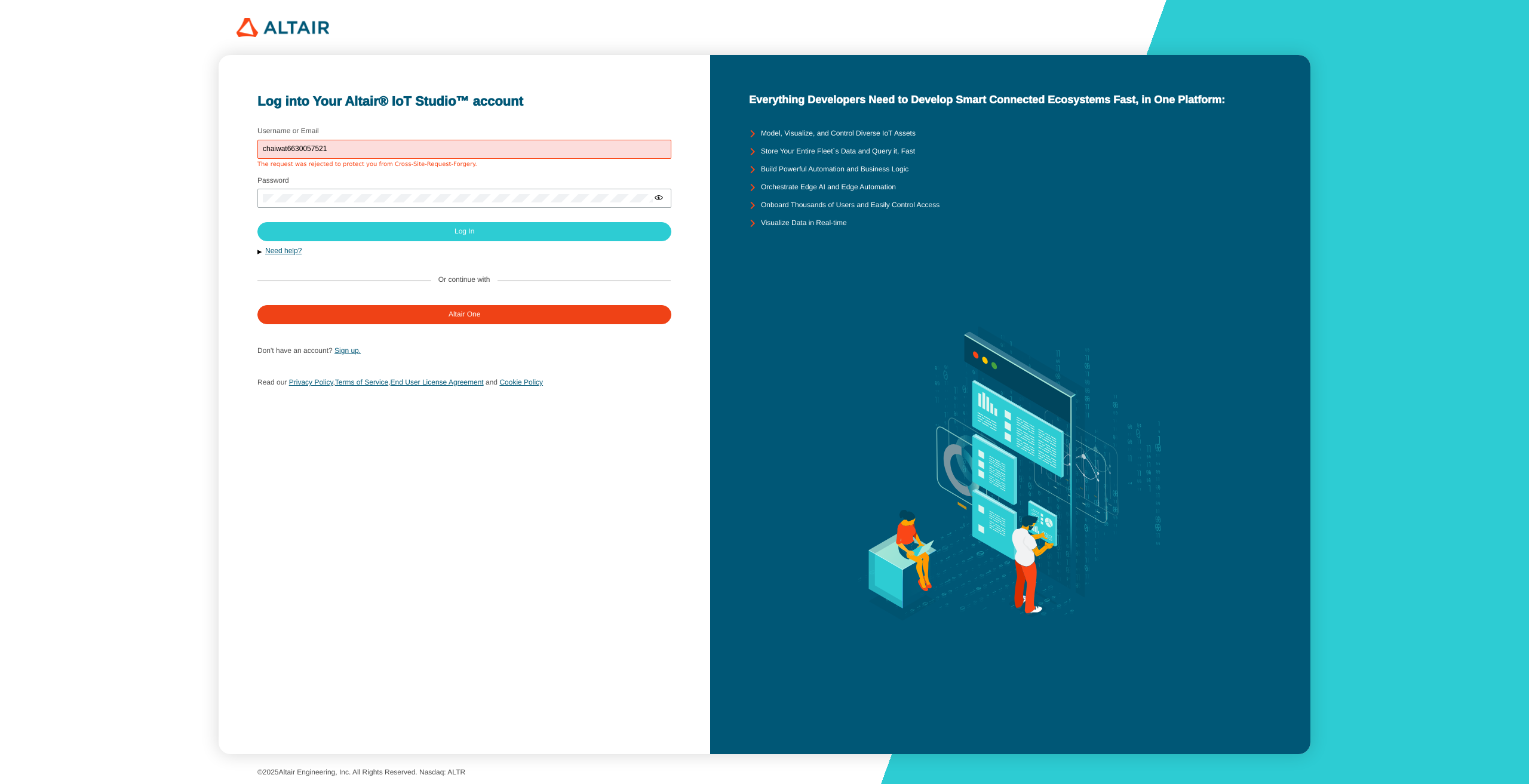
click at [382, 121] on div "Log into Your Altair® IoT Studio™ account Username or Email chaiwat6630057521 T…" at bounding box center [464, 404] width 492 height 699
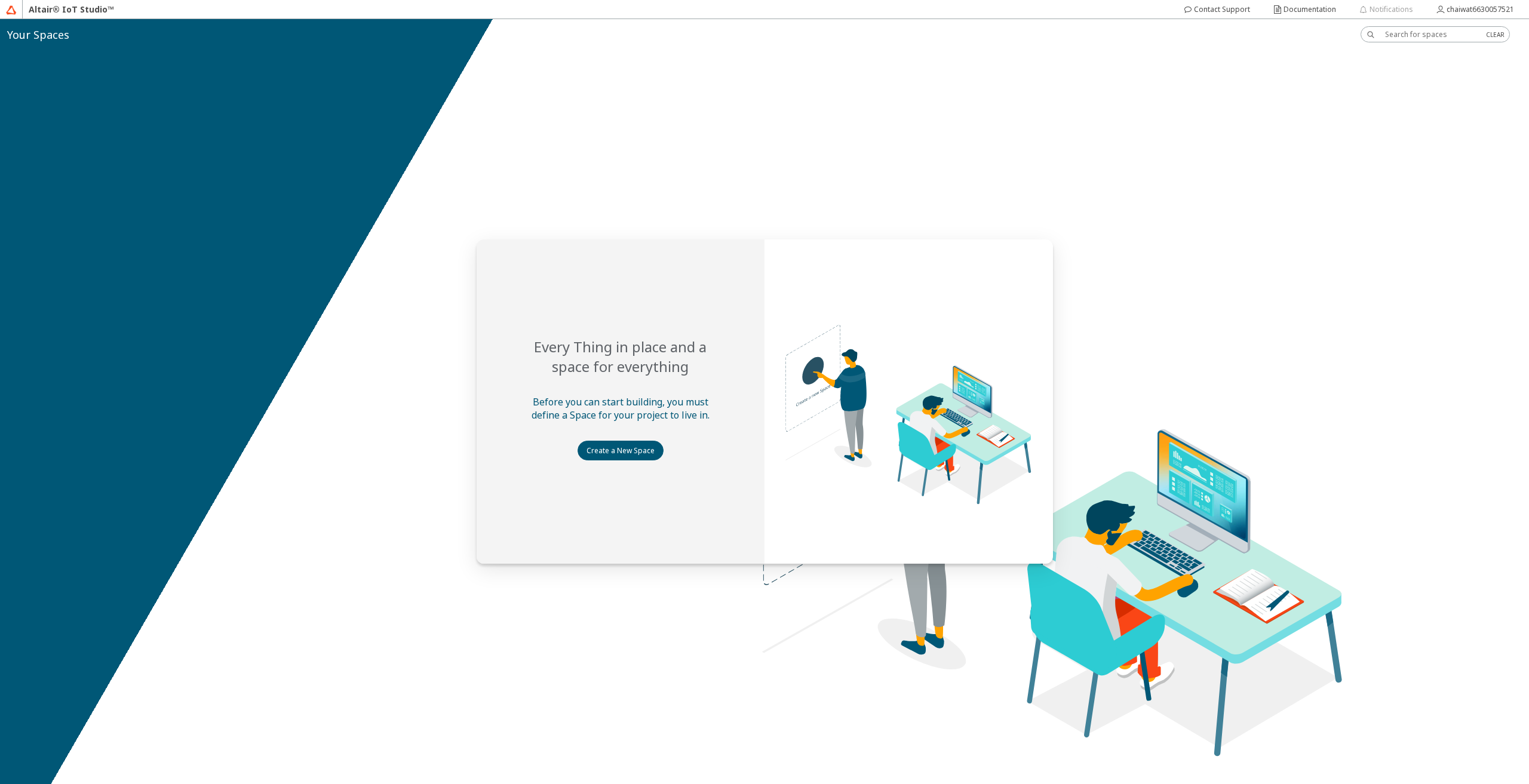
click at [453, 686] on div at bounding box center [764, 401] width 1529 height 765
click at [0, 0] on slot "Create a New Space" at bounding box center [0, 0] width 0 height 0
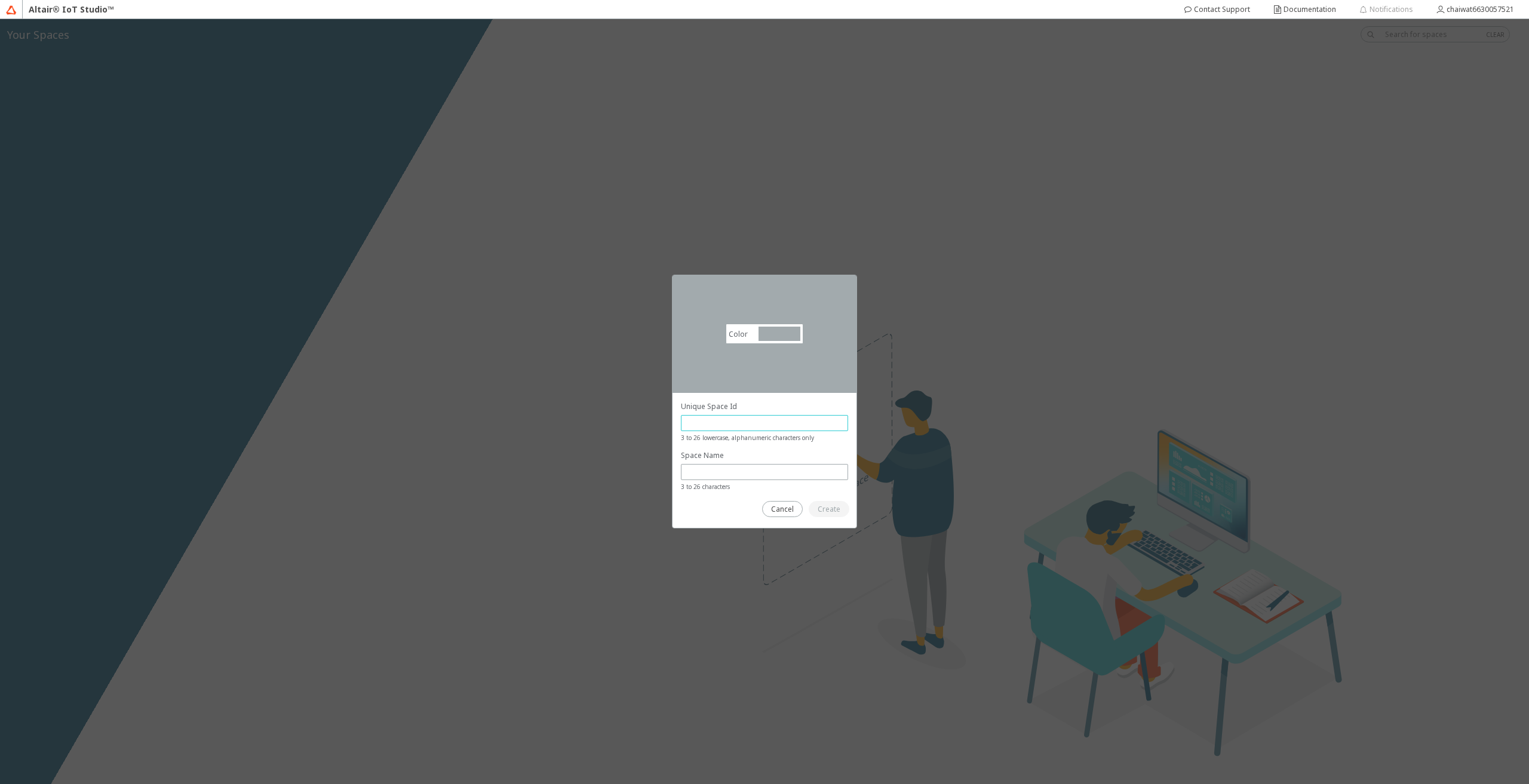
click at [740, 420] on input "text" at bounding box center [764, 423] width 156 height 10
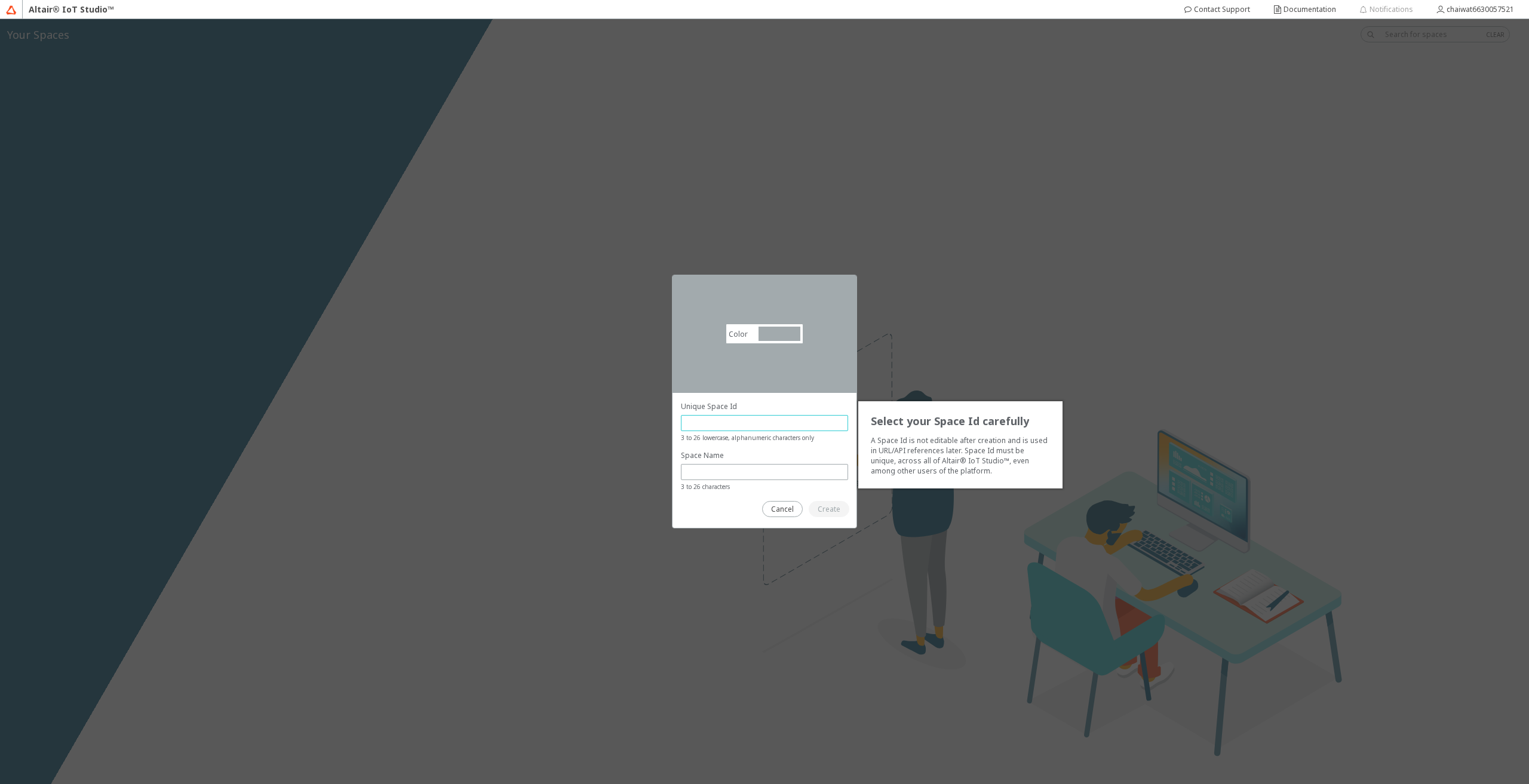
click at [740, 420] on input "text" at bounding box center [764, 423] width 156 height 10
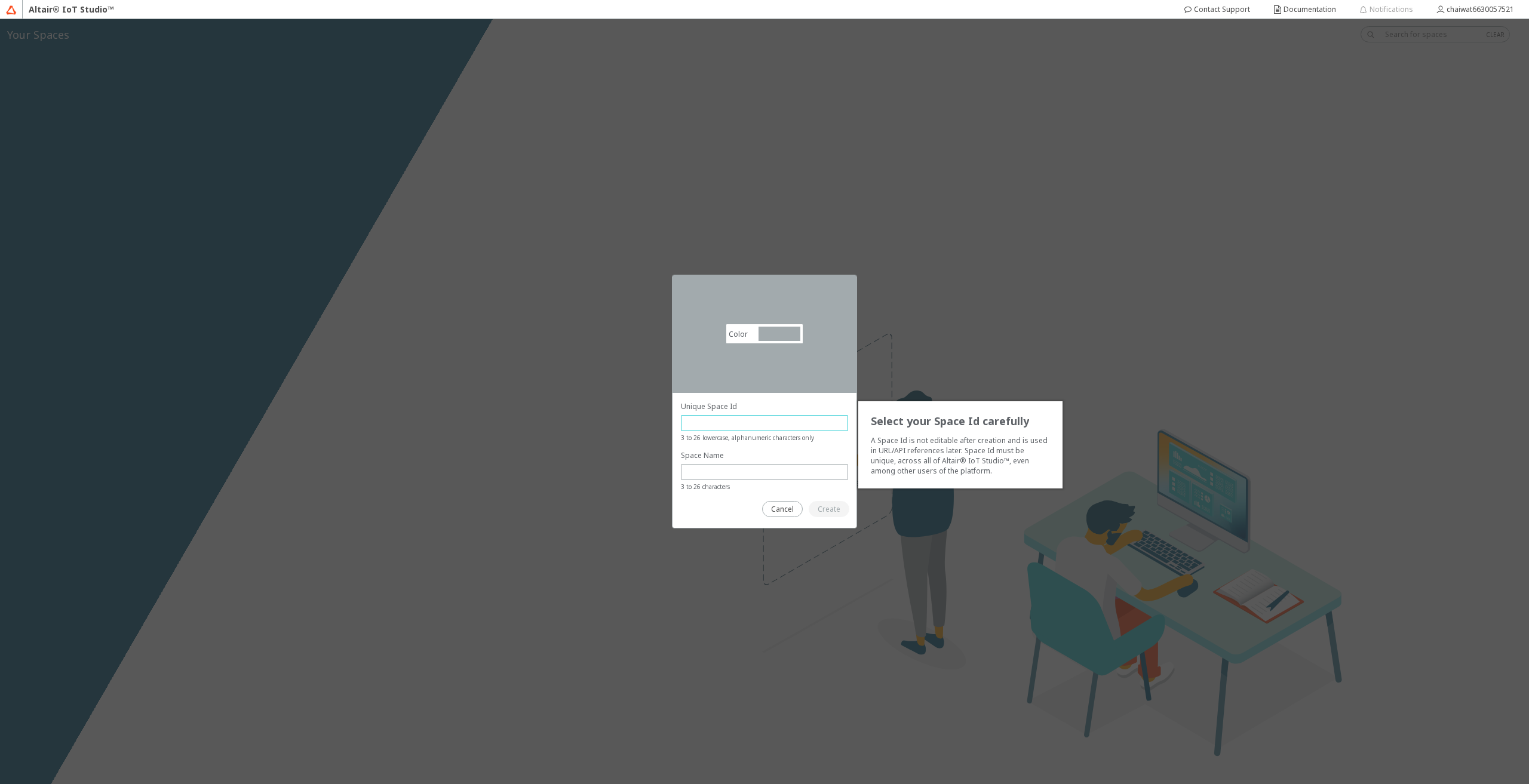
click at [740, 420] on input "text" at bounding box center [764, 423] width 156 height 10
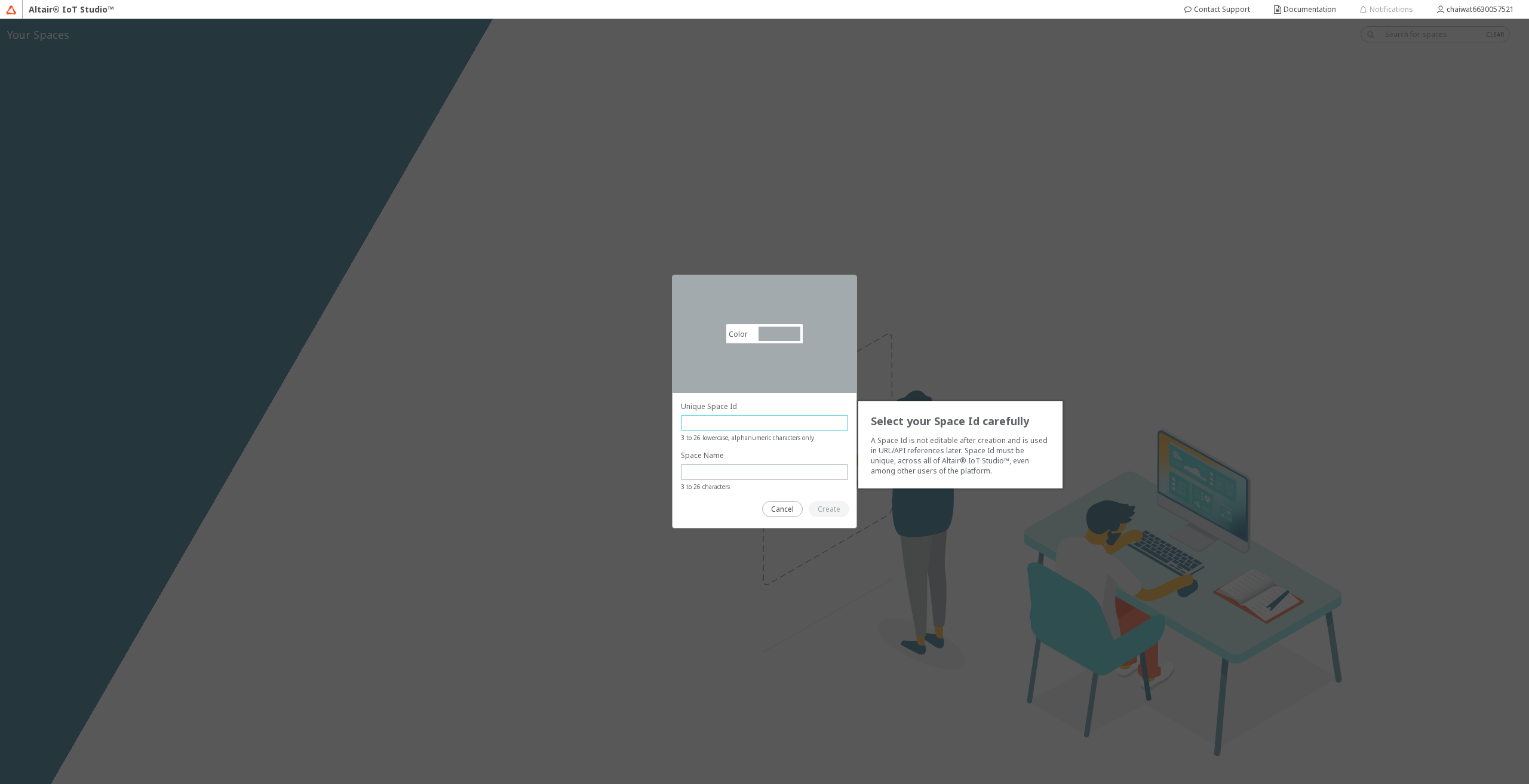
click at [740, 420] on input "text" at bounding box center [764, 423] width 156 height 10
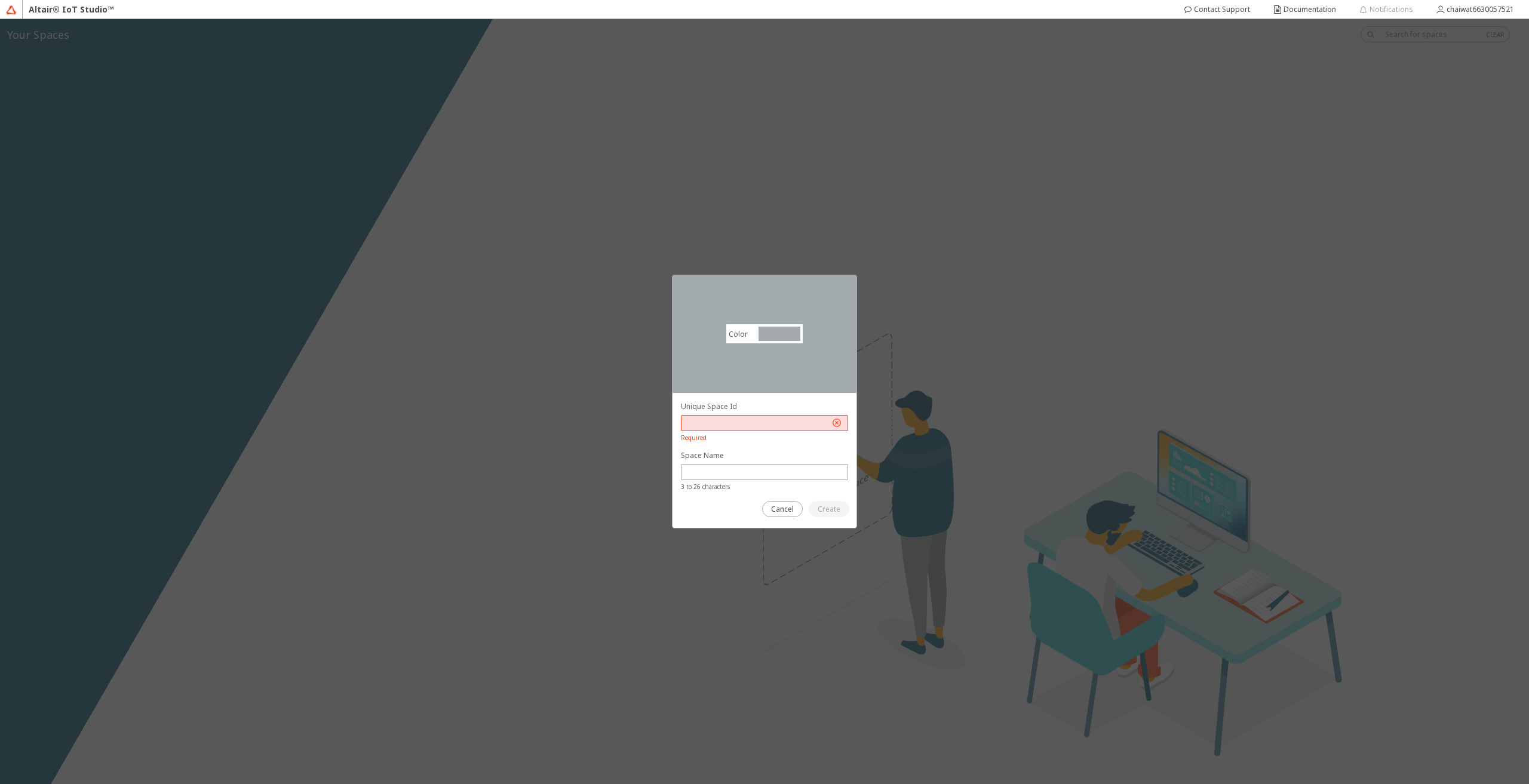
drag, startPoint x: 727, startPoint y: 409, endPoint x: 698, endPoint y: 408, distance: 29.0
click at [698, 408] on p "Unique Space Id" at bounding box center [764, 406] width 167 height 10
click at [780, 315] on div "Color #a2aaad #A2AAAD" at bounding box center [764, 334] width 184 height 118
click at [776, 331] on div at bounding box center [779, 334] width 42 height 14
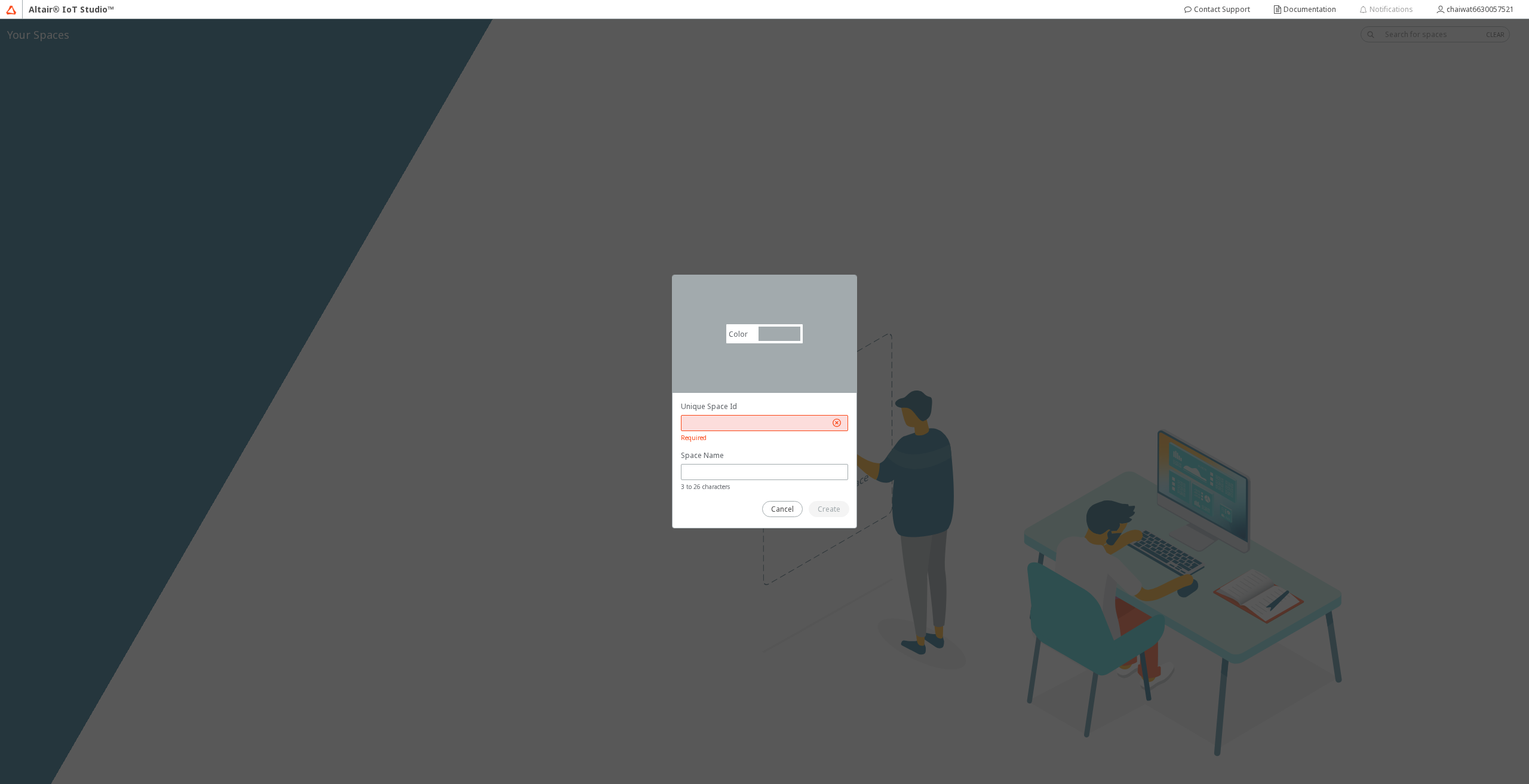
click at [0, 0] on div at bounding box center [0, 0] width 0 height 0
click at [748, 333] on div at bounding box center [746, 328] width 13 height 13
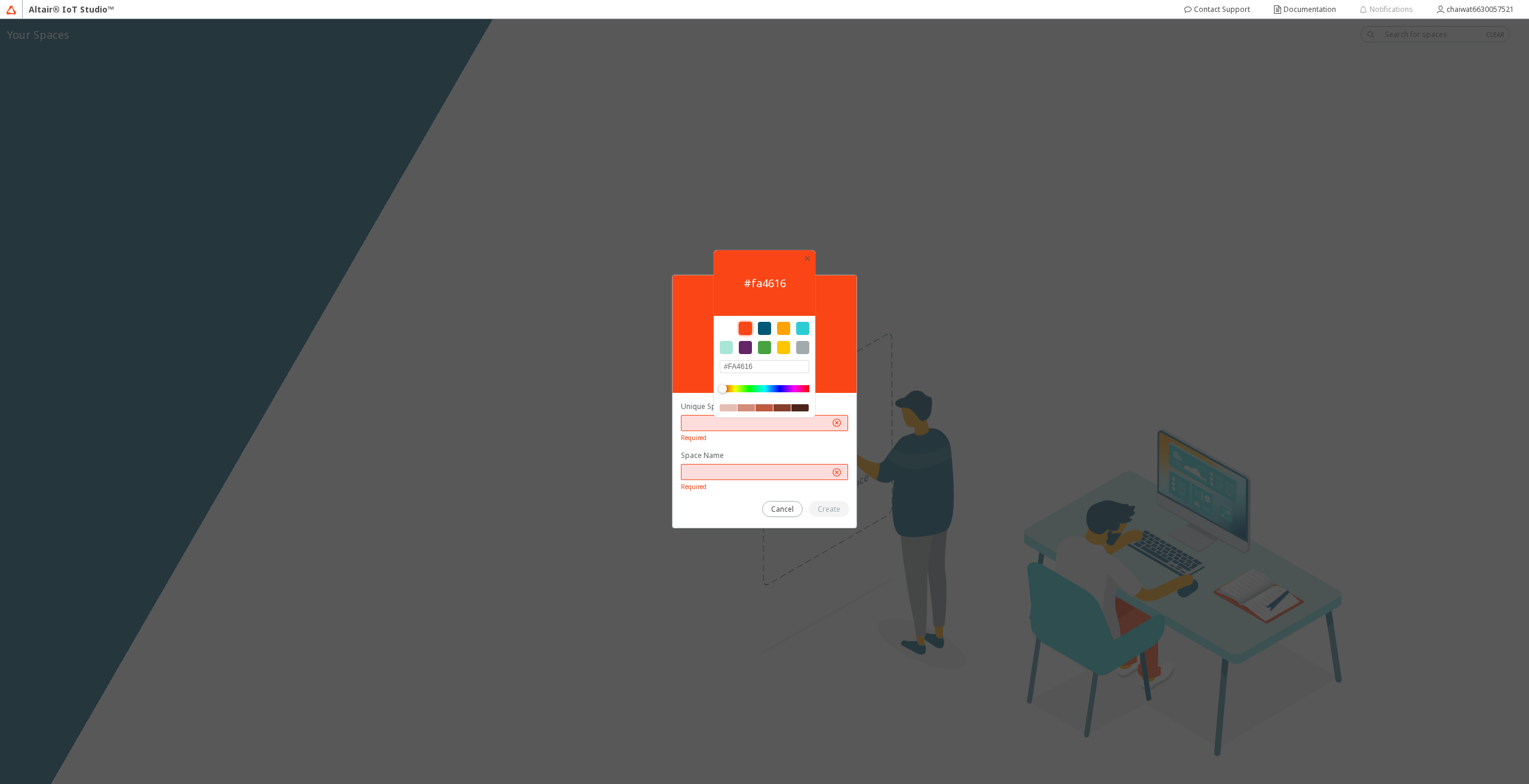
click at [836, 391] on div "Color #fa4616 #FA4616" at bounding box center [764, 334] width 184 height 118
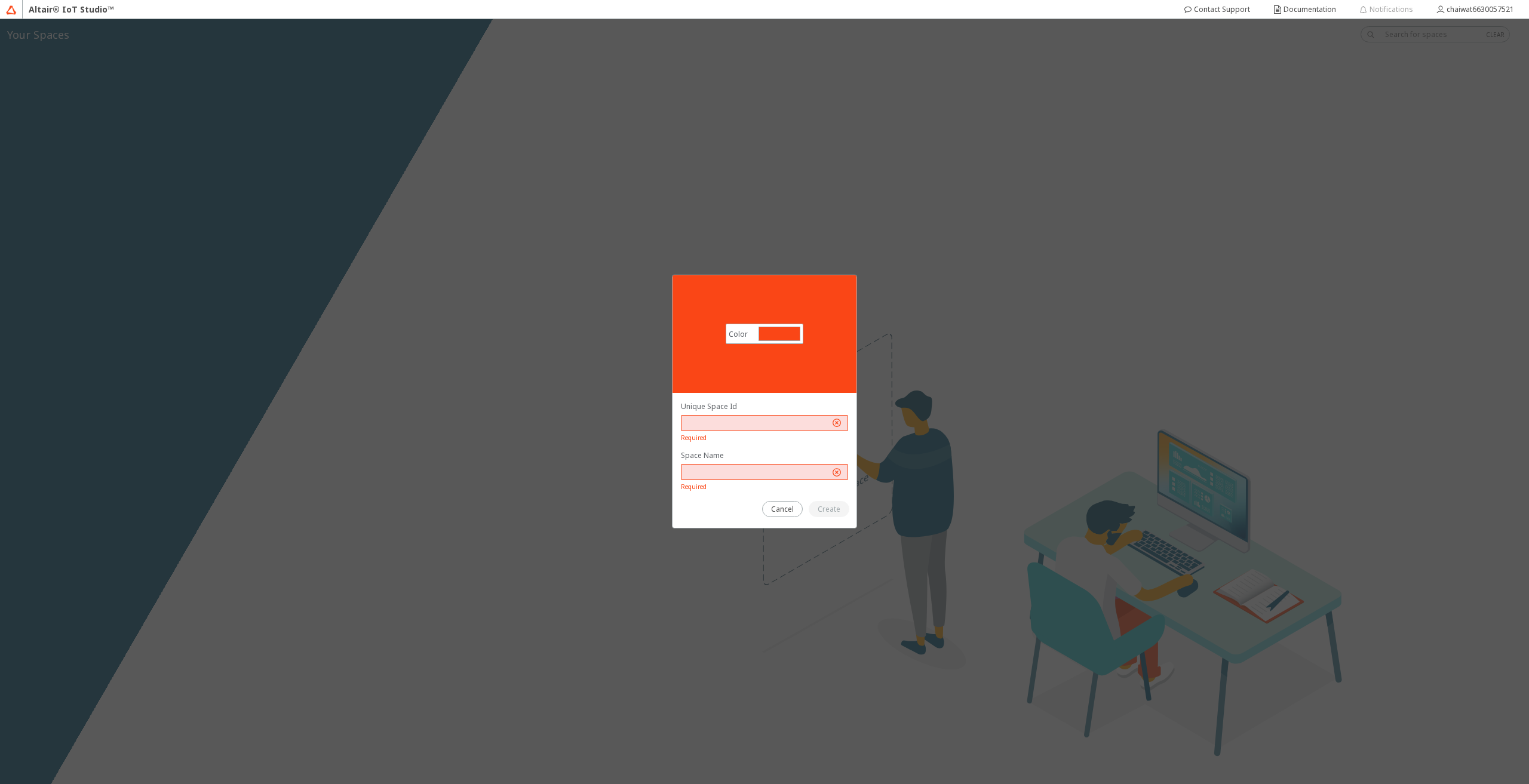
drag, startPoint x: 806, startPoint y: 425, endPoint x: 799, endPoint y: 423, distance: 7.3
click at [805, 425] on input "text" at bounding box center [758, 423] width 143 height 10
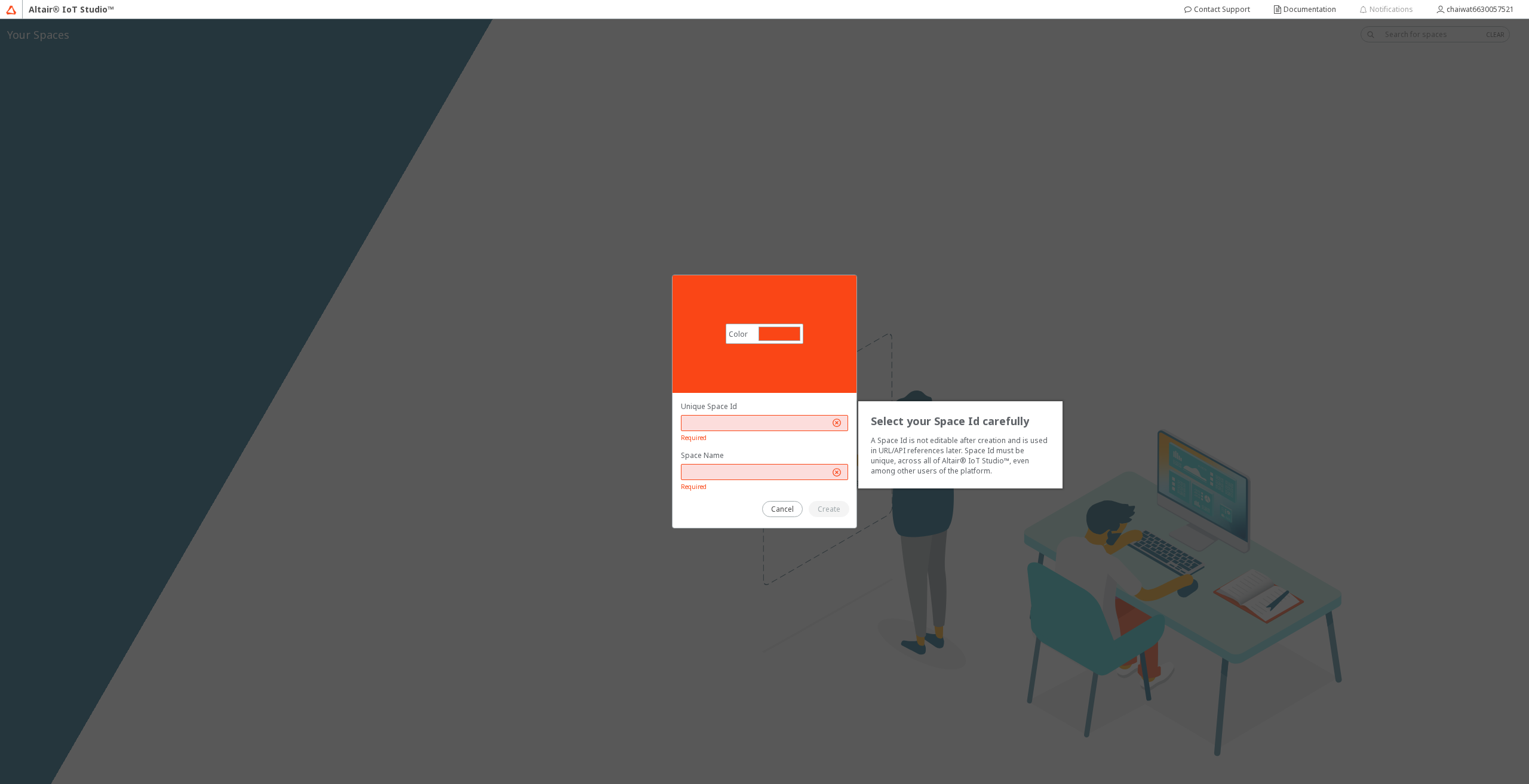
click at [767, 466] on div at bounding box center [764, 472] width 167 height 16
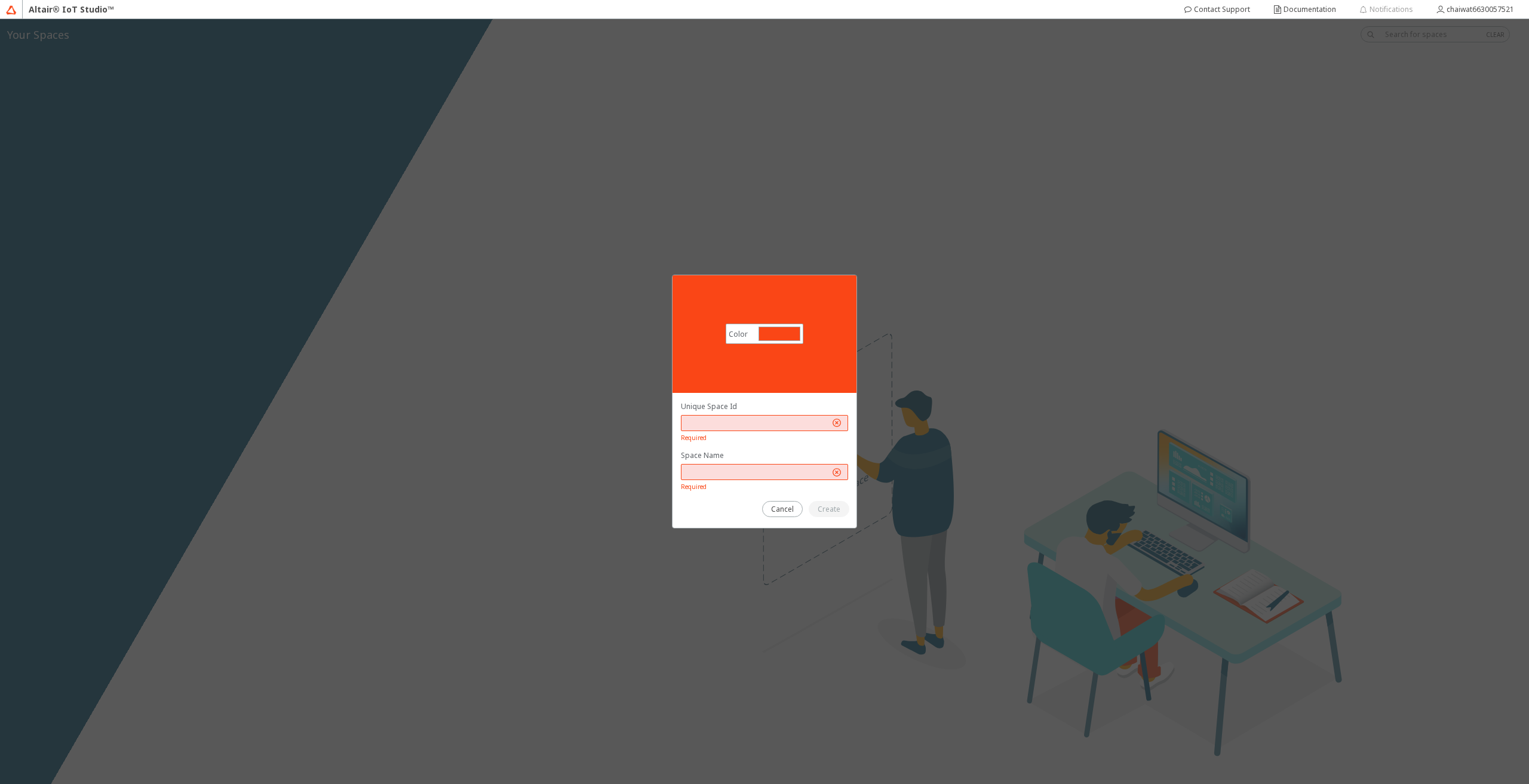
click at [761, 422] on input "text" at bounding box center [758, 423] width 143 height 10
click at [772, 333] on div at bounding box center [779, 334] width 42 height 14
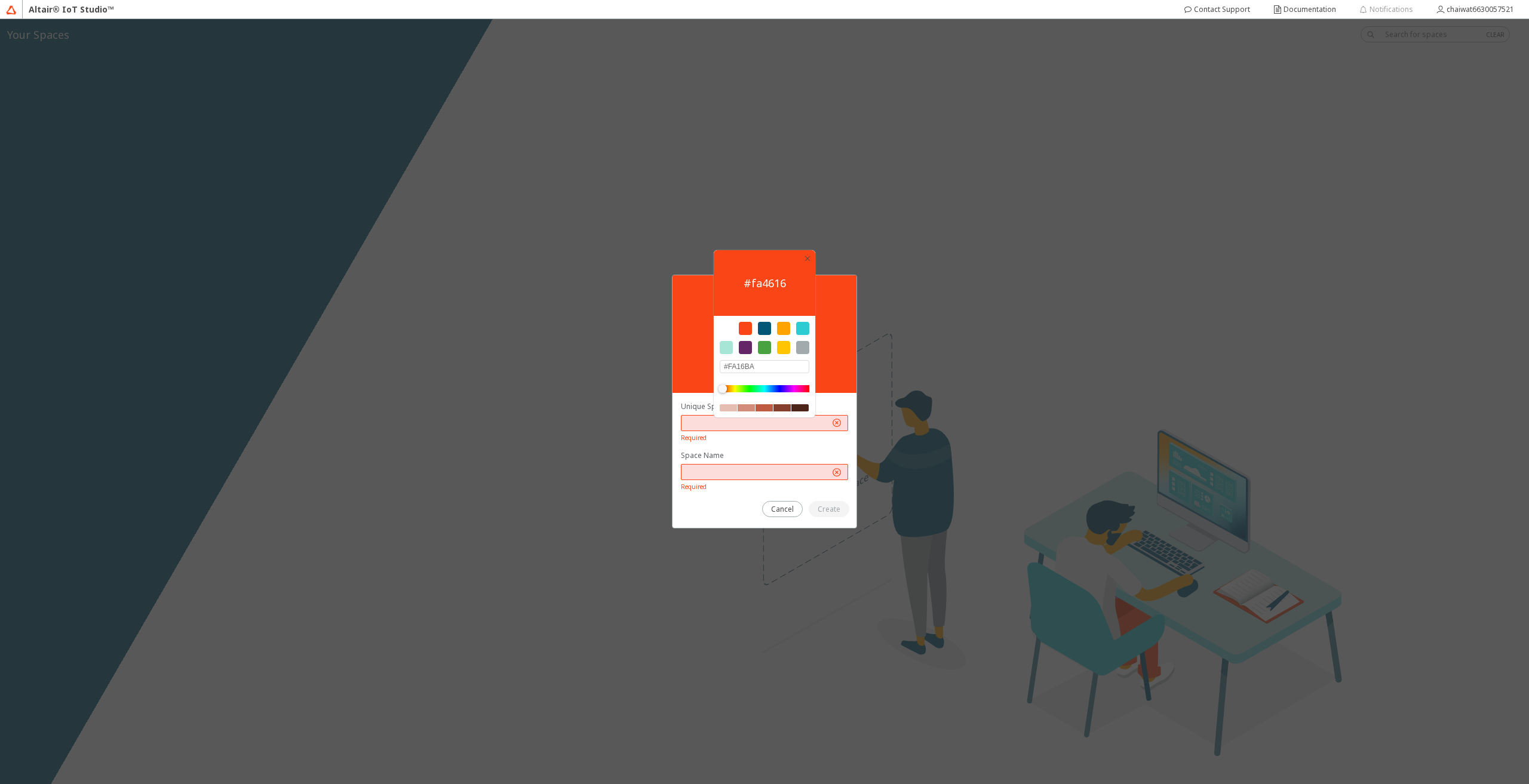
click at [798, 386] on div at bounding box center [764, 389] width 90 height 7
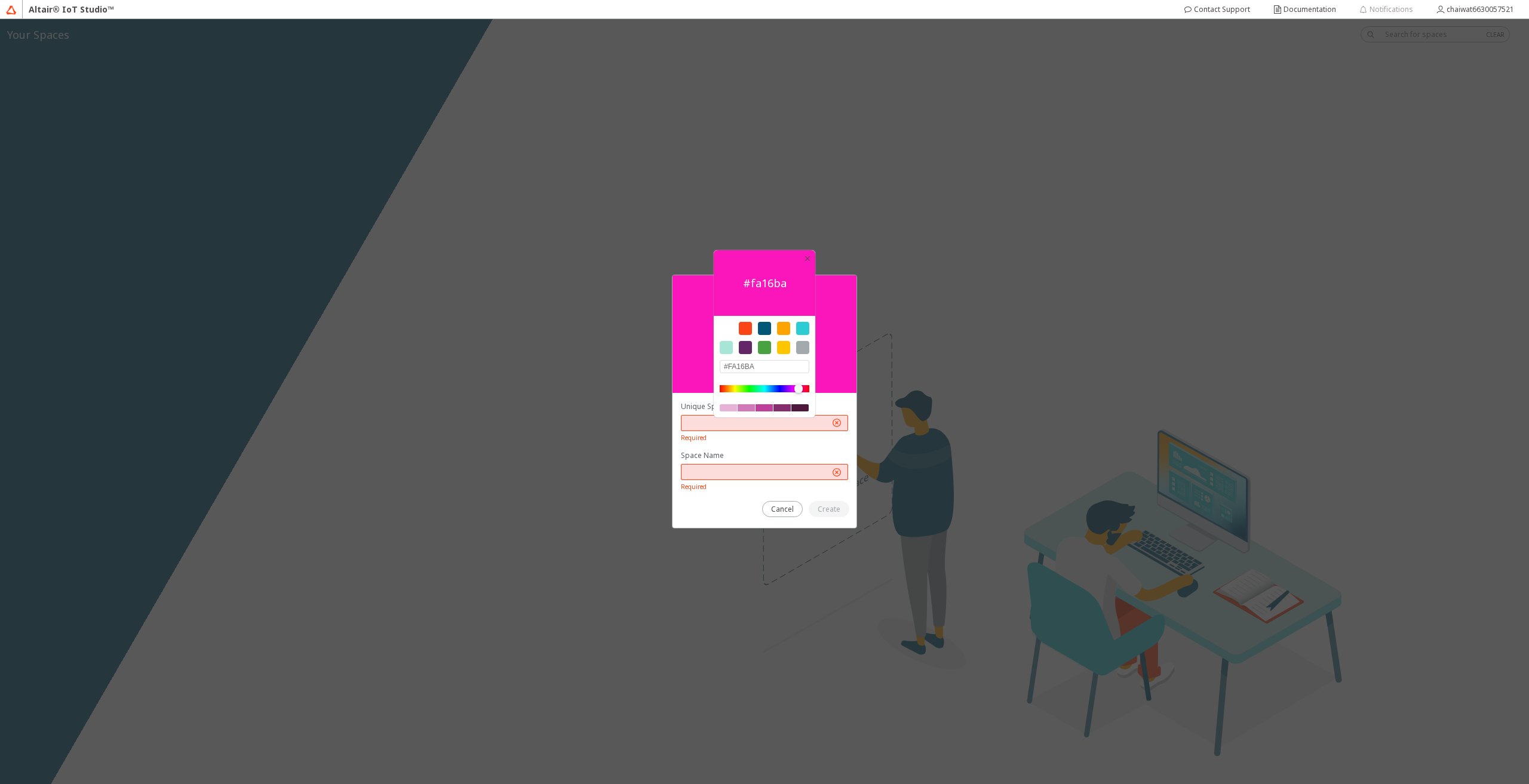
drag, startPoint x: 795, startPoint y: 385, endPoint x: 813, endPoint y: 387, distance: 18.1
click at [813, 387] on div at bounding box center [764, 398] width 102 height 38
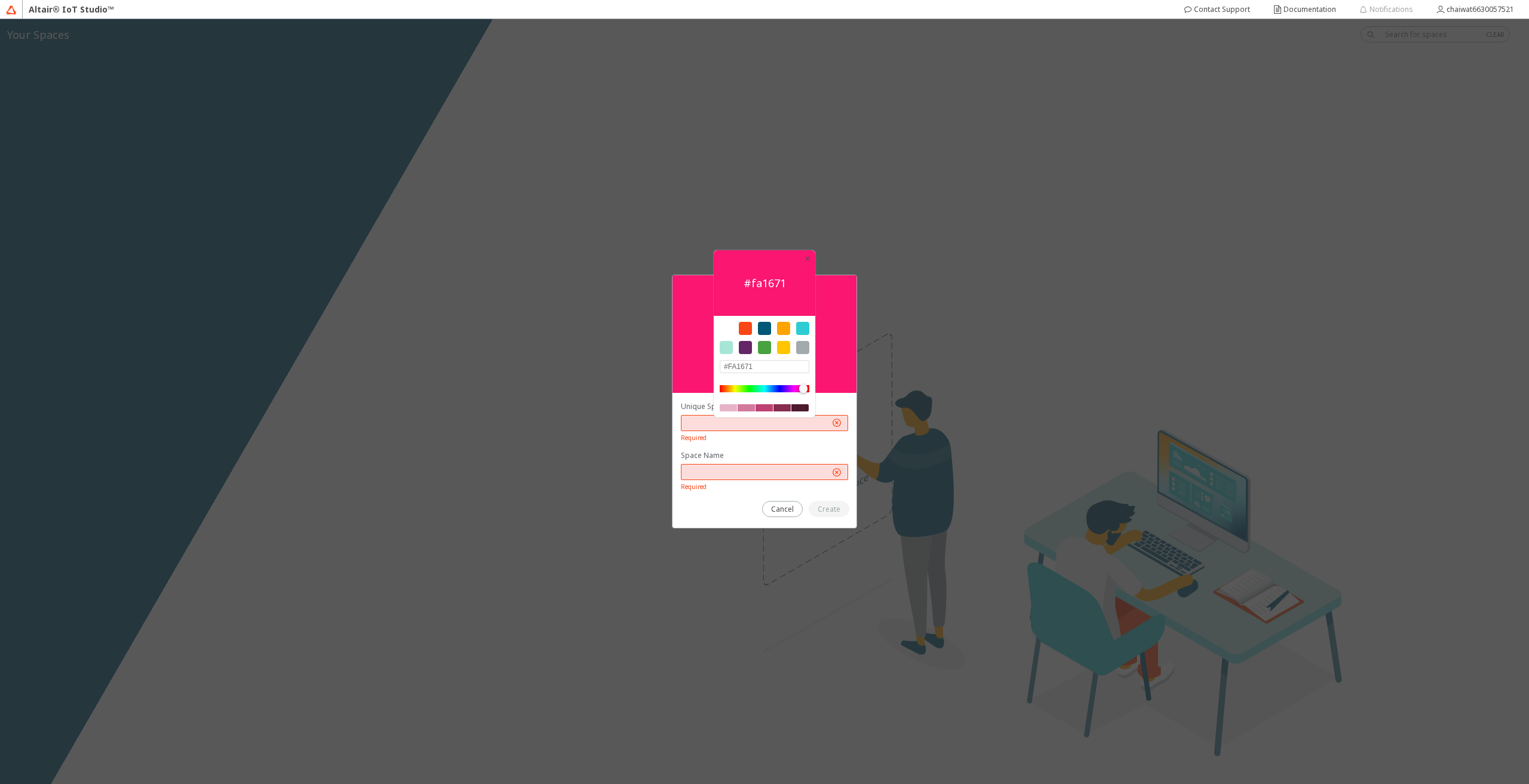
click at [804, 390] on div at bounding box center [803, 389] width 8 height 8
click at [763, 408] on div at bounding box center [764, 408] width 18 height 7
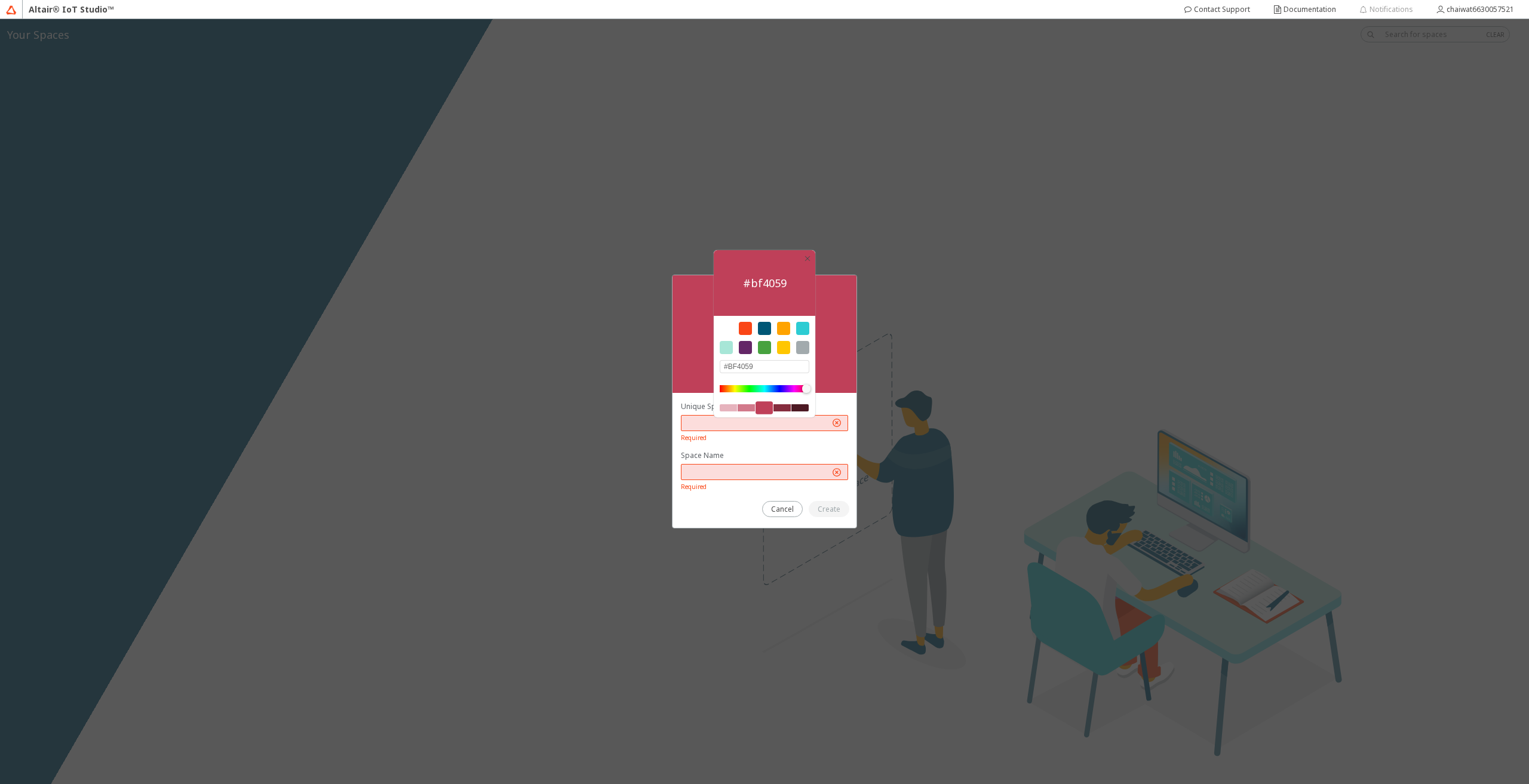
click at [806, 387] on div at bounding box center [806, 389] width 8 height 8
click at [748, 328] on div at bounding box center [746, 328] width 13 height 13
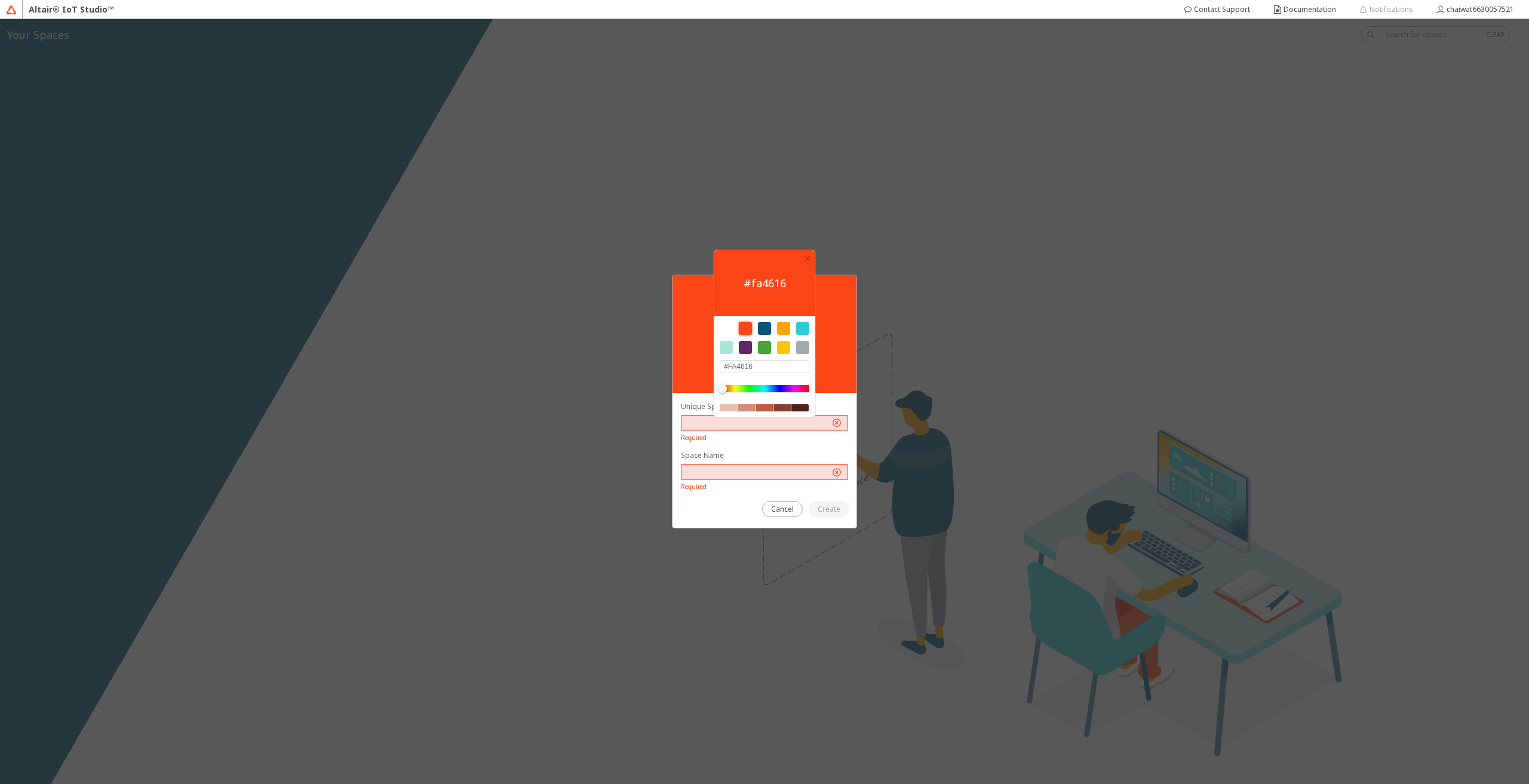
drag, startPoint x: 806, startPoint y: 397, endPoint x: 802, endPoint y: 389, distance: 8.9
click at [802, 389] on div at bounding box center [764, 399] width 90 height 26
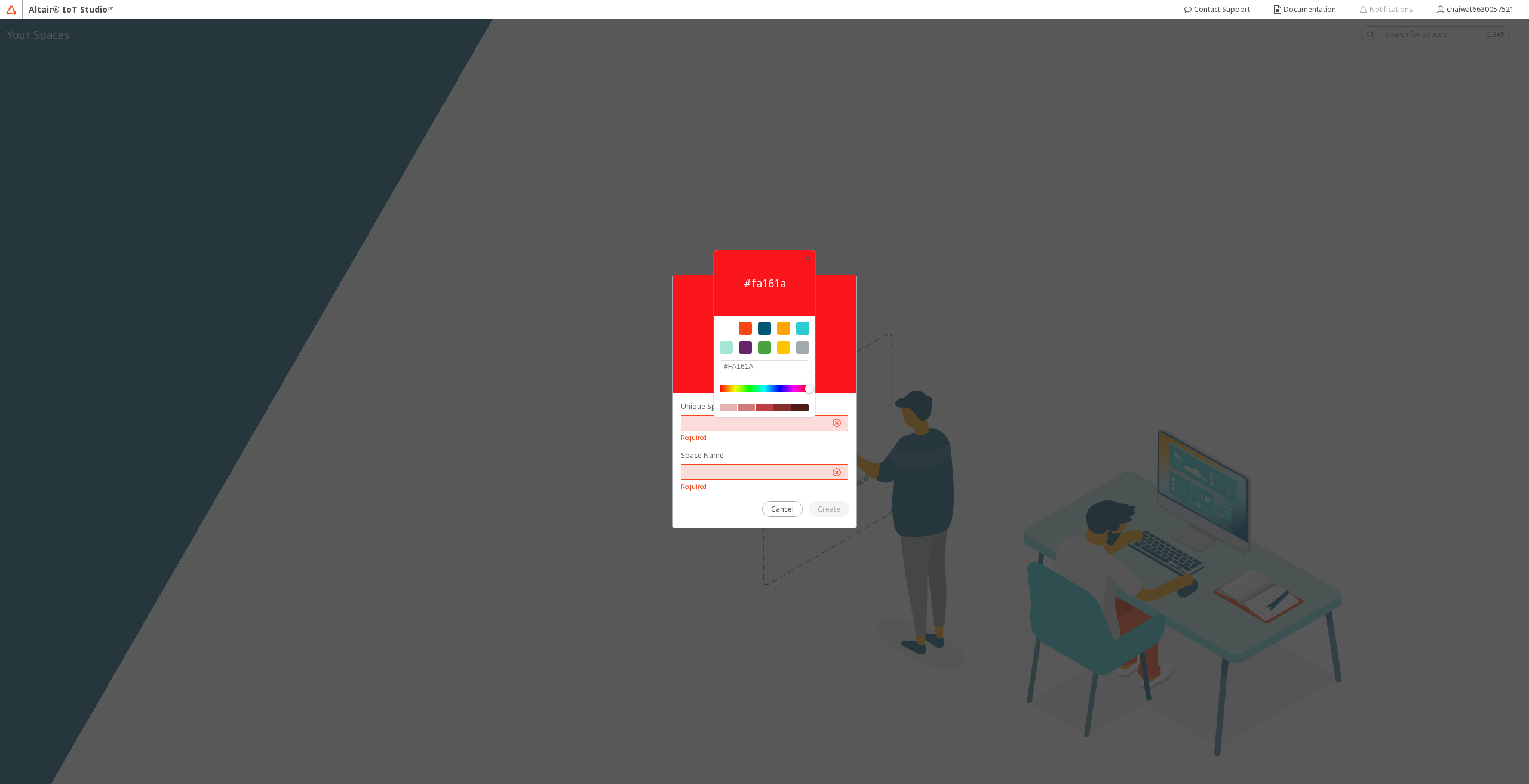
click at [816, 393] on div at bounding box center [813, 389] width 8 height 8
type input "#FA1631"
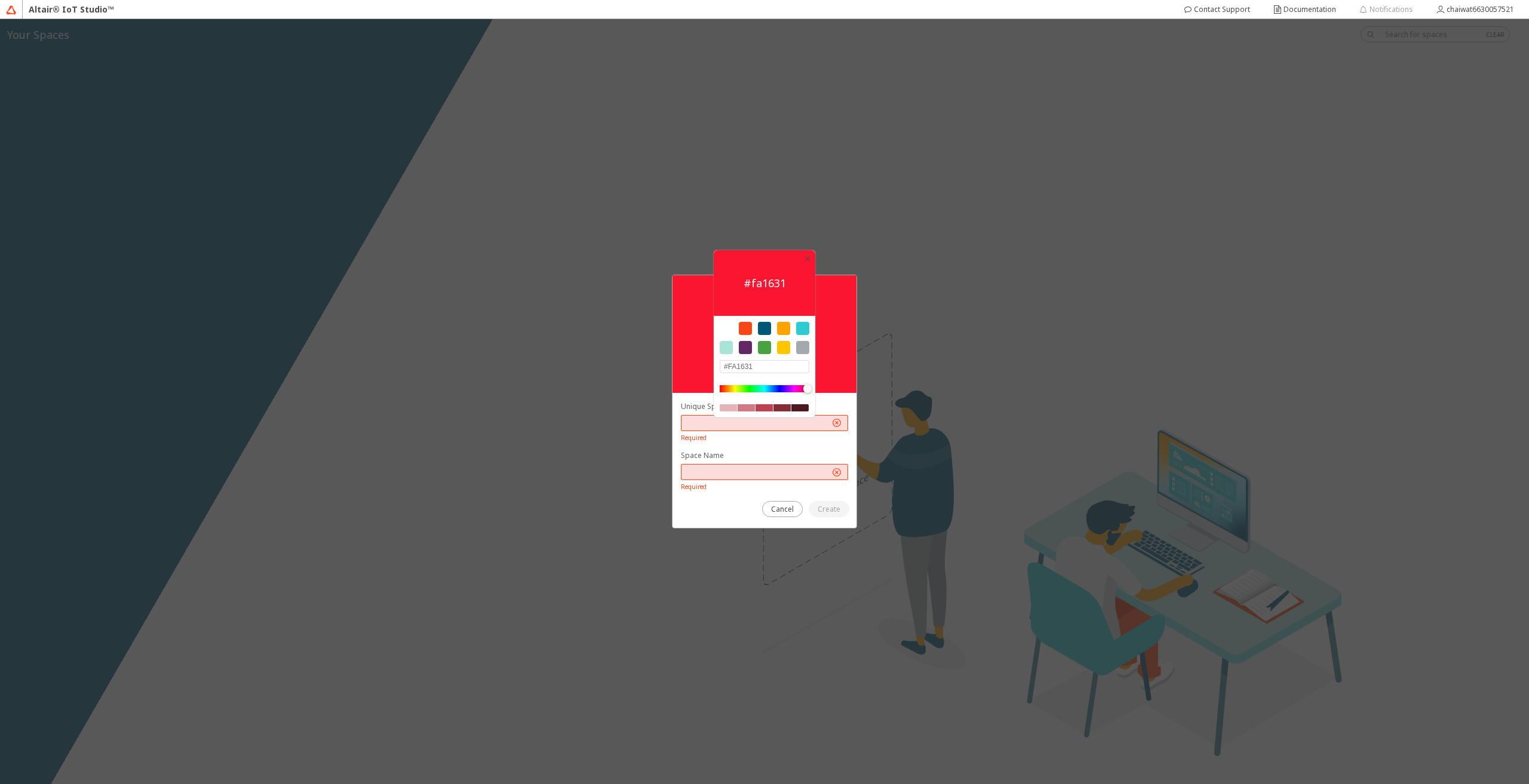
click at [807, 389] on div at bounding box center [807, 389] width 8 height 8
click at [834, 418] on iron-icon at bounding box center [837, 423] width 12 height 12
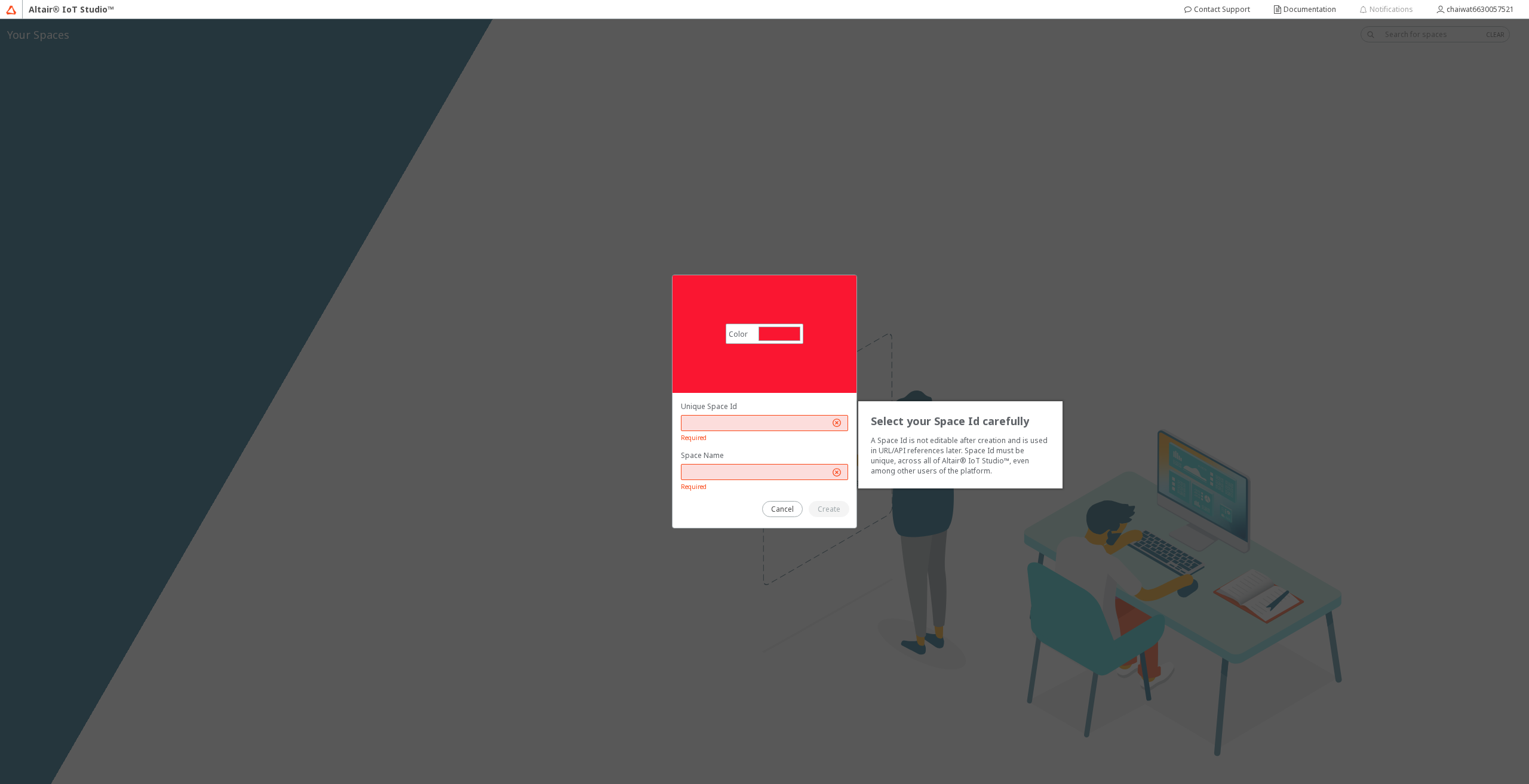
click at [790, 422] on input "text" at bounding box center [758, 423] width 143 height 10
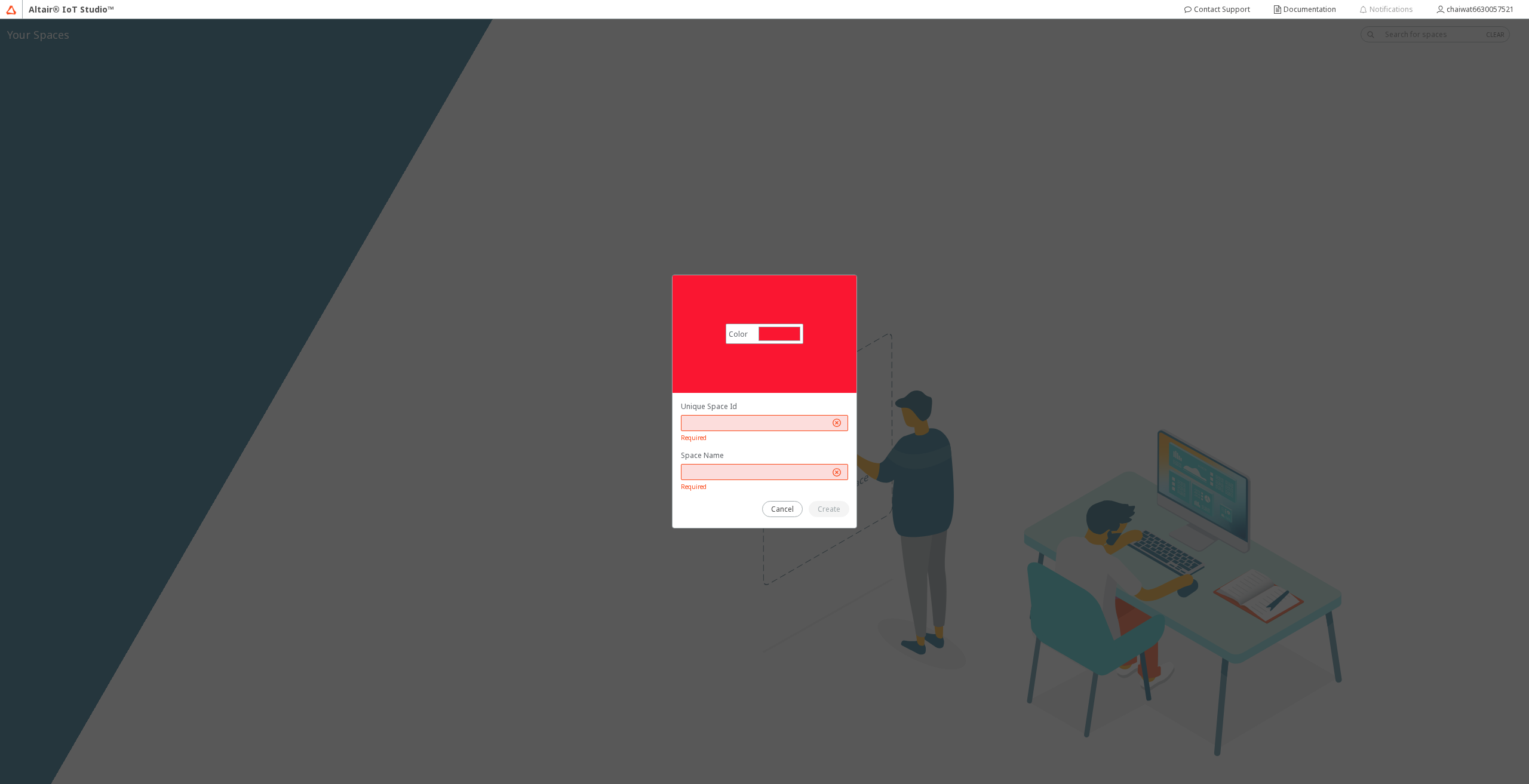
click at [701, 466] on div at bounding box center [764, 472] width 167 height 16
click at [726, 415] on div at bounding box center [764, 423] width 167 height 16
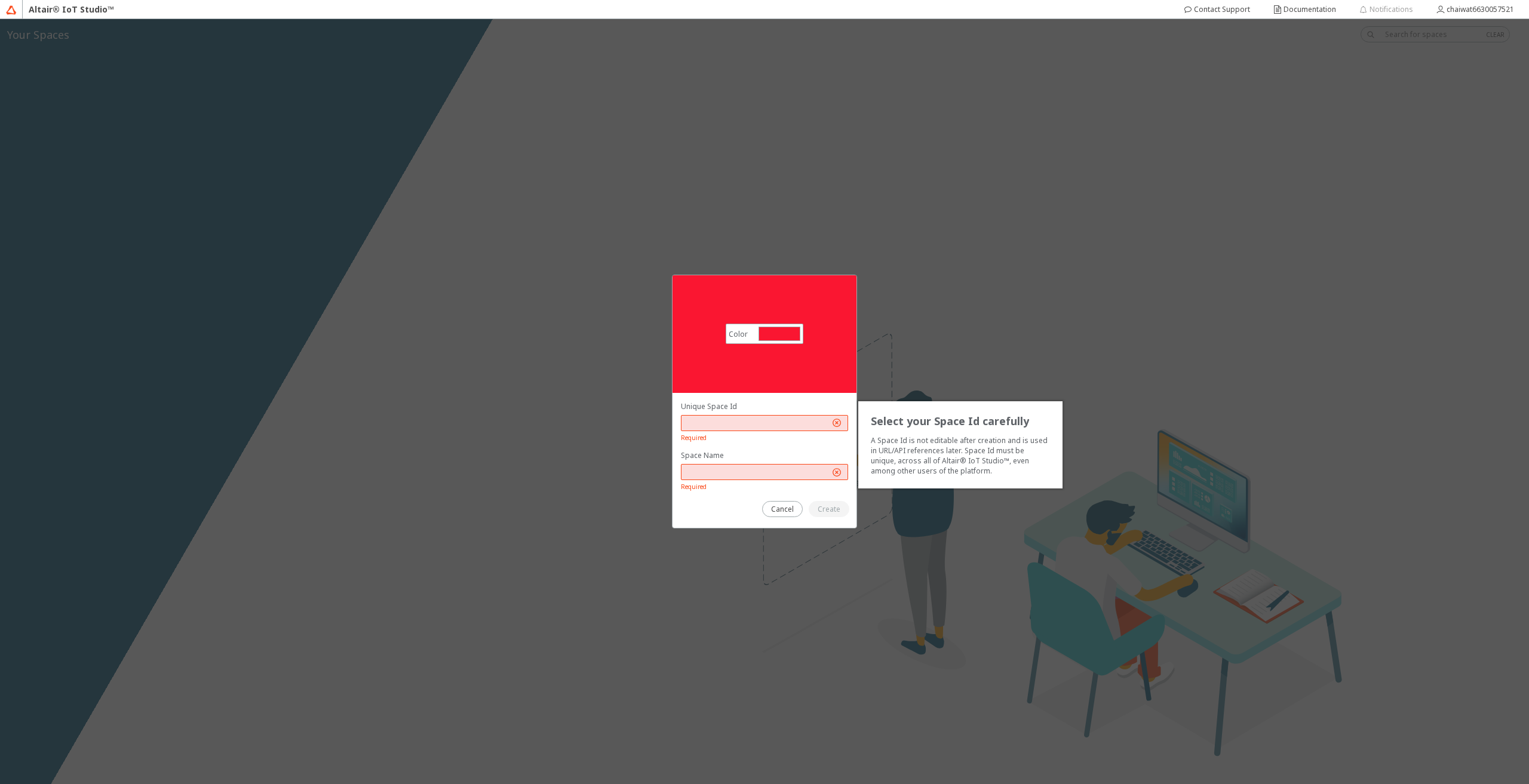
click at [727, 419] on input "text" at bounding box center [758, 423] width 143 height 10
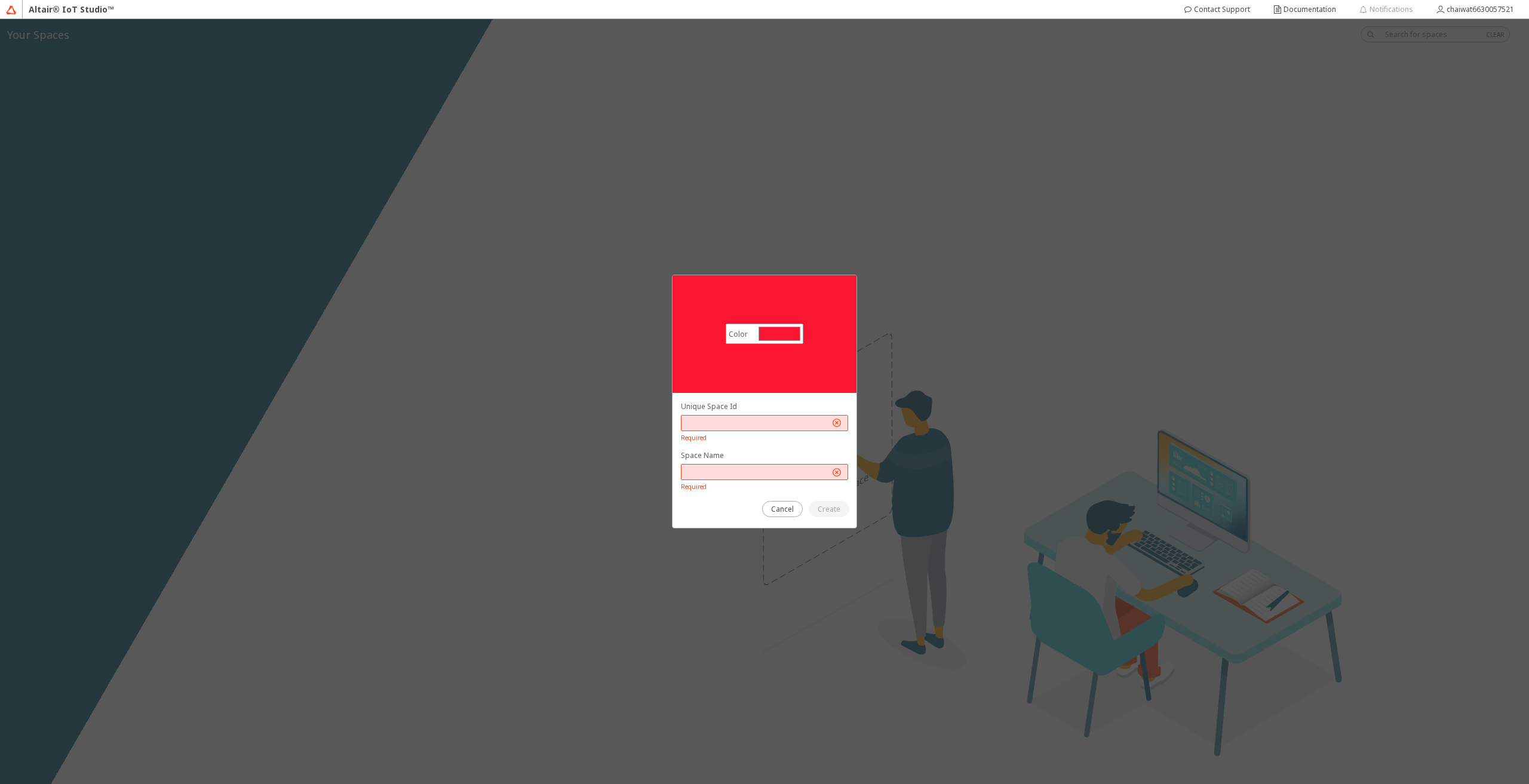
drag, startPoint x: 740, startPoint y: 408, endPoint x: 680, endPoint y: 410, distance: 60.0
click at [680, 410] on div at bounding box center [764, 461] width 184 height 135
click at [697, 400] on div at bounding box center [764, 461] width 184 height 135
click at [720, 432] on div "Required" at bounding box center [764, 437] width 167 height 12
click at [712, 423] on input "text" at bounding box center [758, 423] width 143 height 10
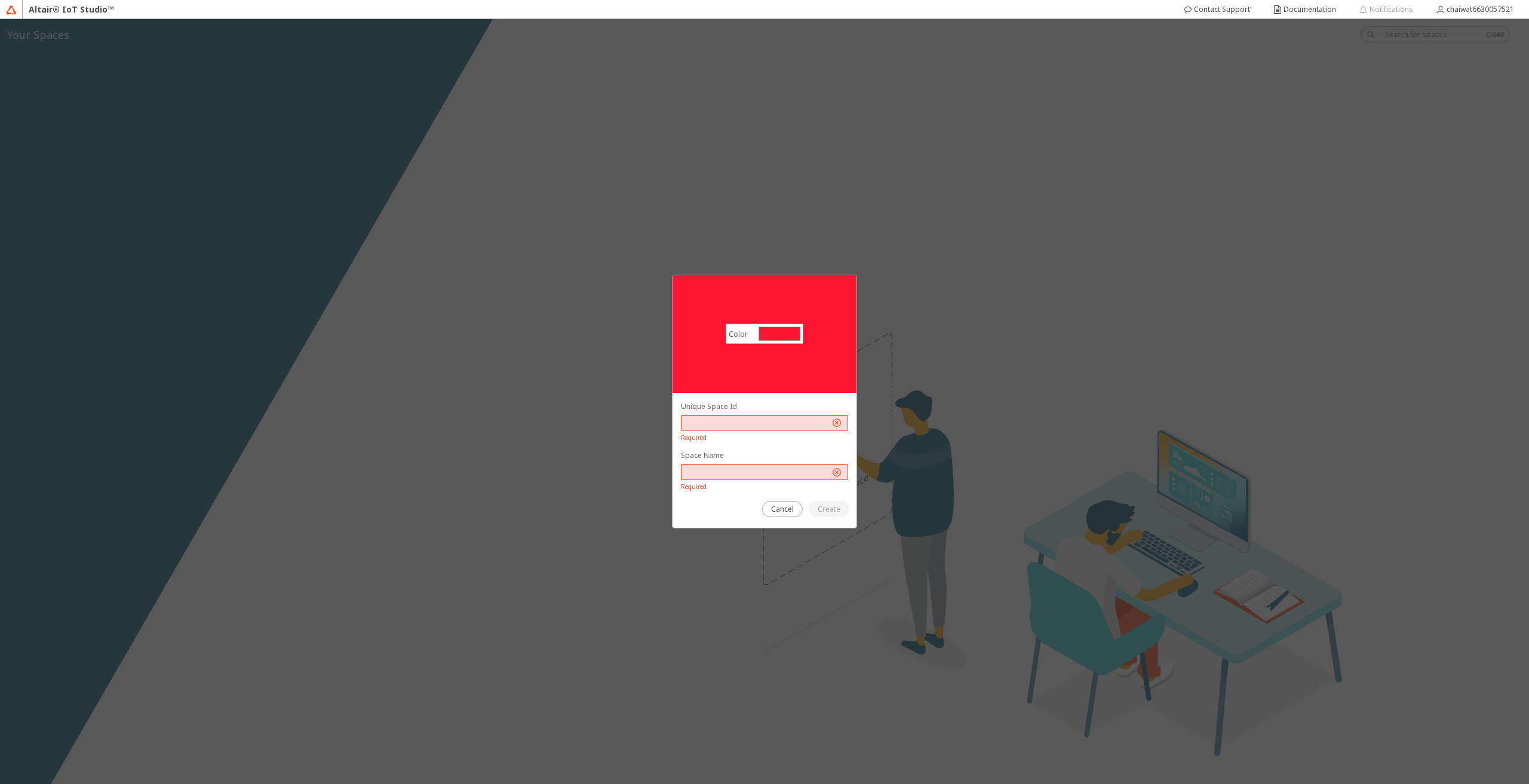
click at [748, 412] on div "Unique Space Id Required" at bounding box center [764, 422] width 167 height 42
click at [748, 423] on input "text" at bounding box center [758, 423] width 143 height 10
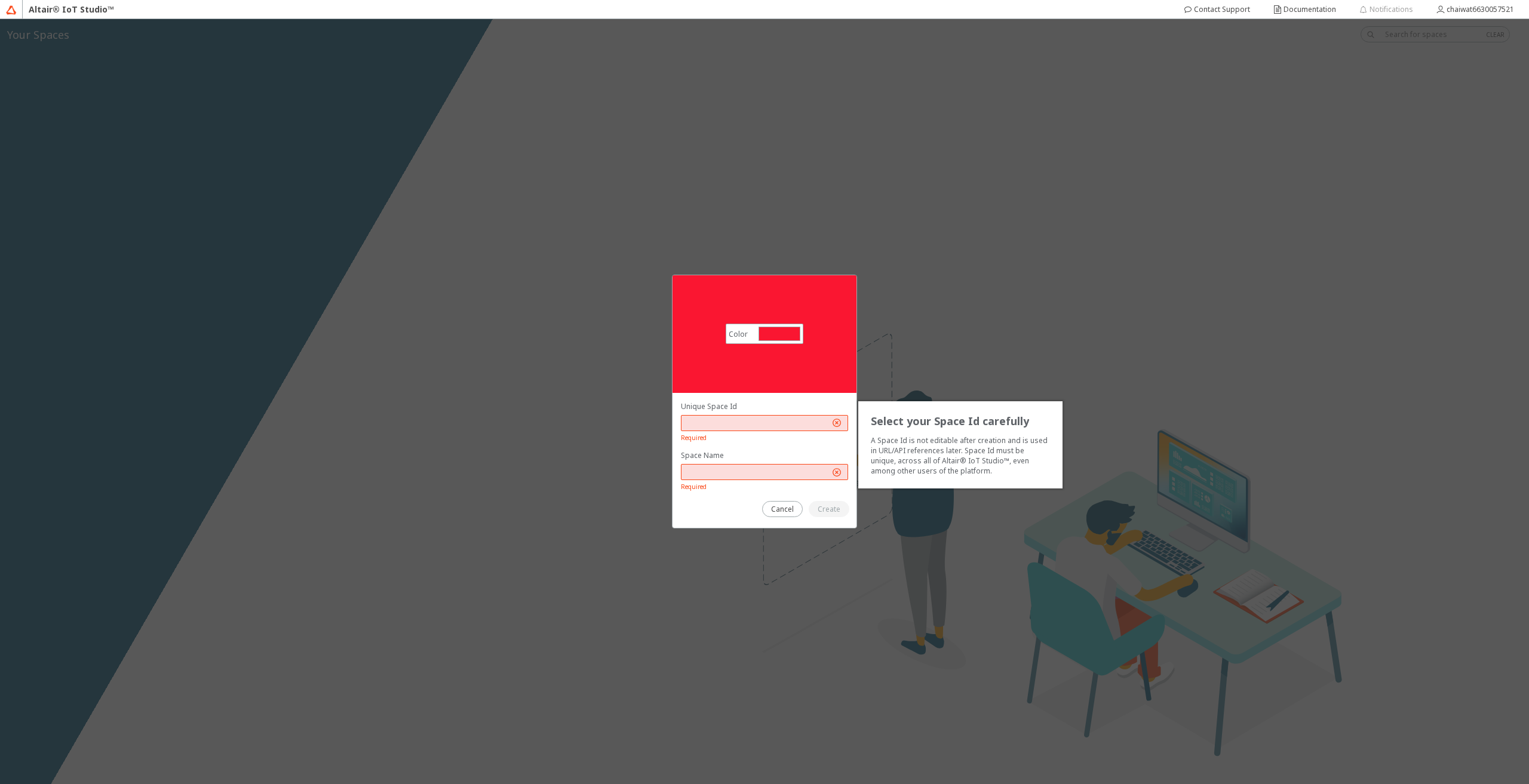
click at [712, 444] on div at bounding box center [764, 451] width 167 height 99
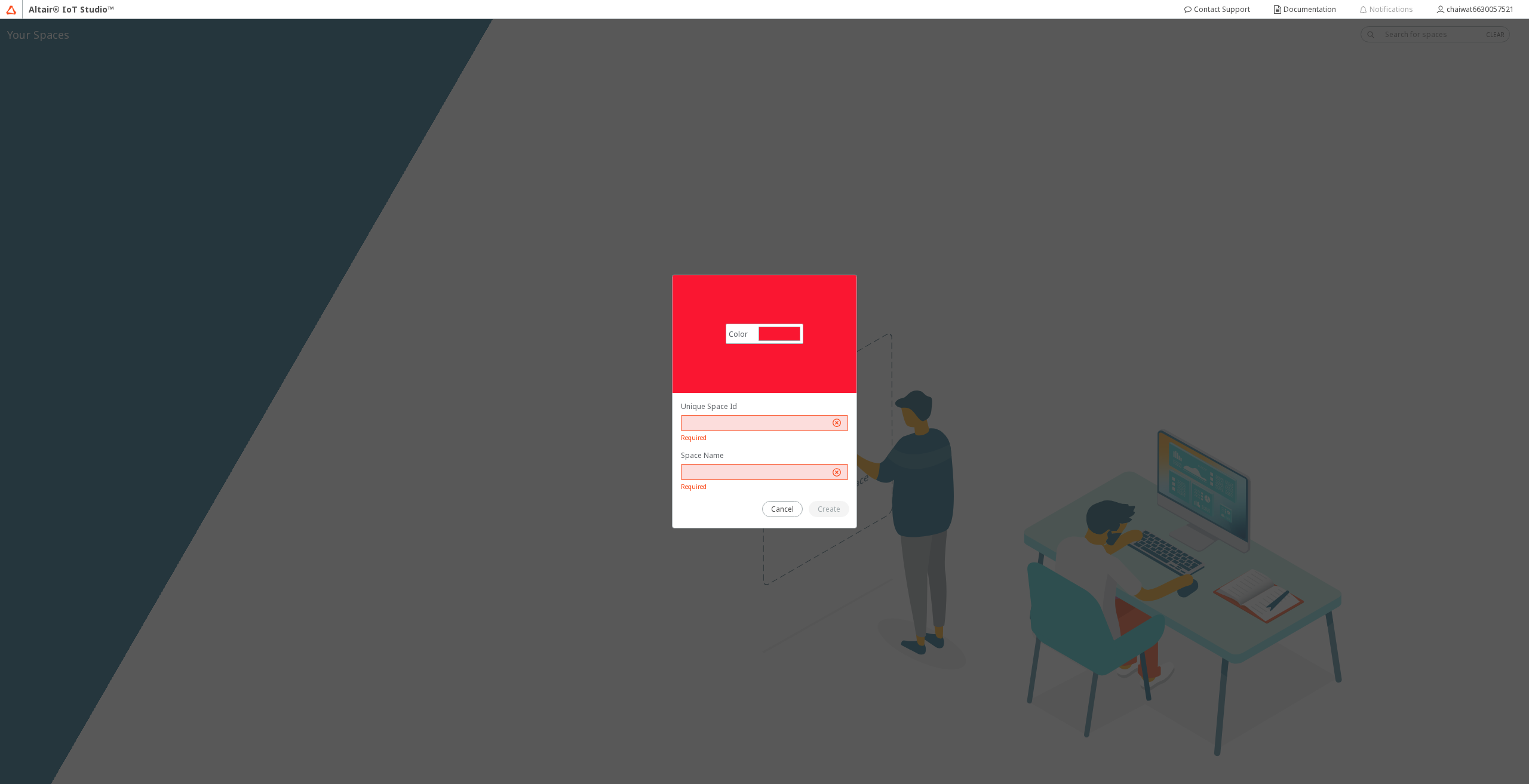
click at [691, 404] on p "Unique Space Id" at bounding box center [764, 406] width 167 height 10
click at [800, 411] on div "Unique Space Id Required" at bounding box center [764, 422] width 167 height 42
click at [837, 428] on iron-icon at bounding box center [837, 423] width 12 height 12
click at [951, 425] on div "Color #fa1631 #FA1631 Select your Space Id carefully A Space Id is not editable…" at bounding box center [764, 401] width 1529 height 765
click at [839, 421] on iron-icon at bounding box center [837, 423] width 12 height 12
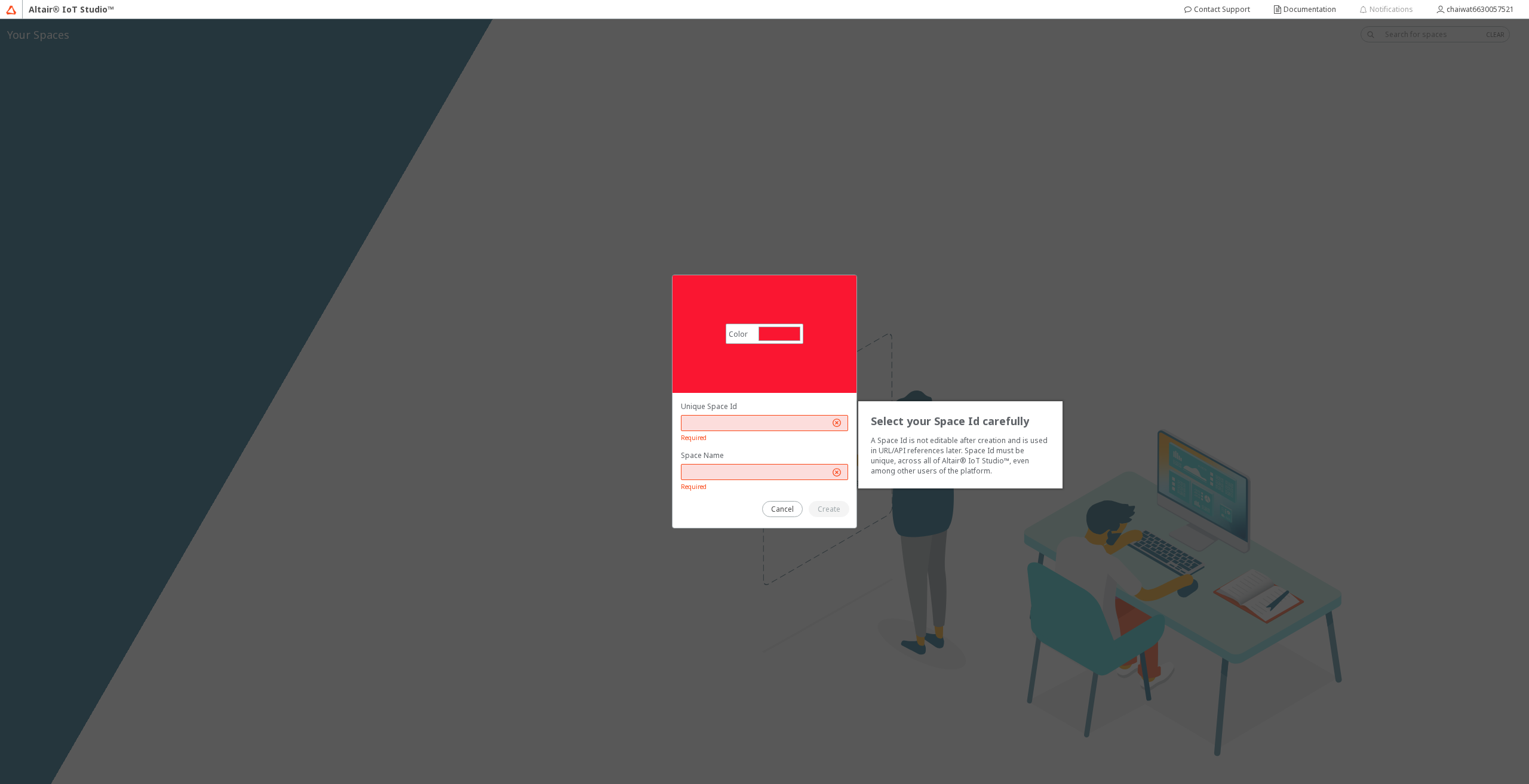
click at [733, 419] on input "text" at bounding box center [758, 423] width 143 height 10
click at [721, 477] on input "text" at bounding box center [758, 472] width 143 height 10
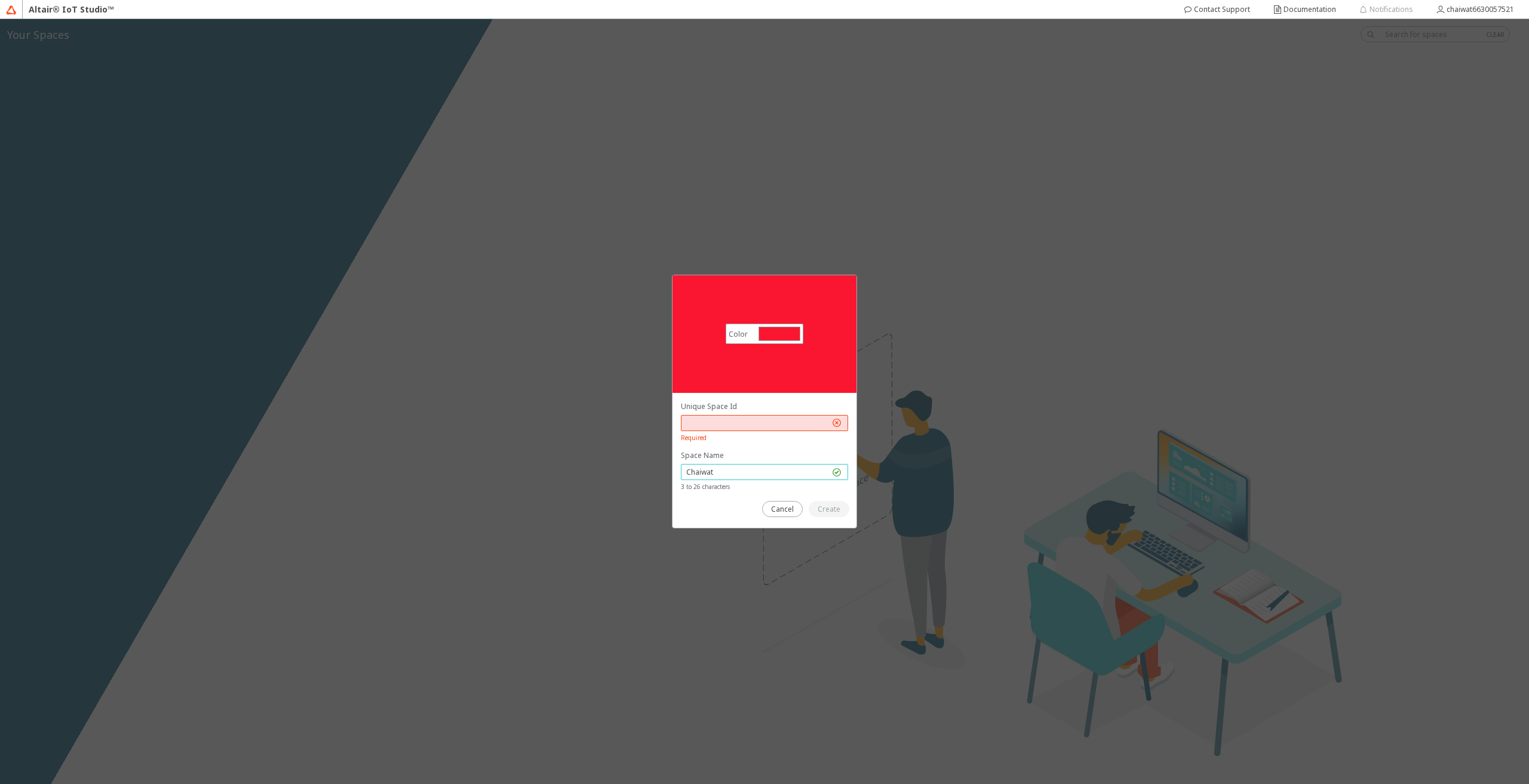
type input "Chaiwat"
click at [701, 419] on input "text" at bounding box center [758, 423] width 143 height 10
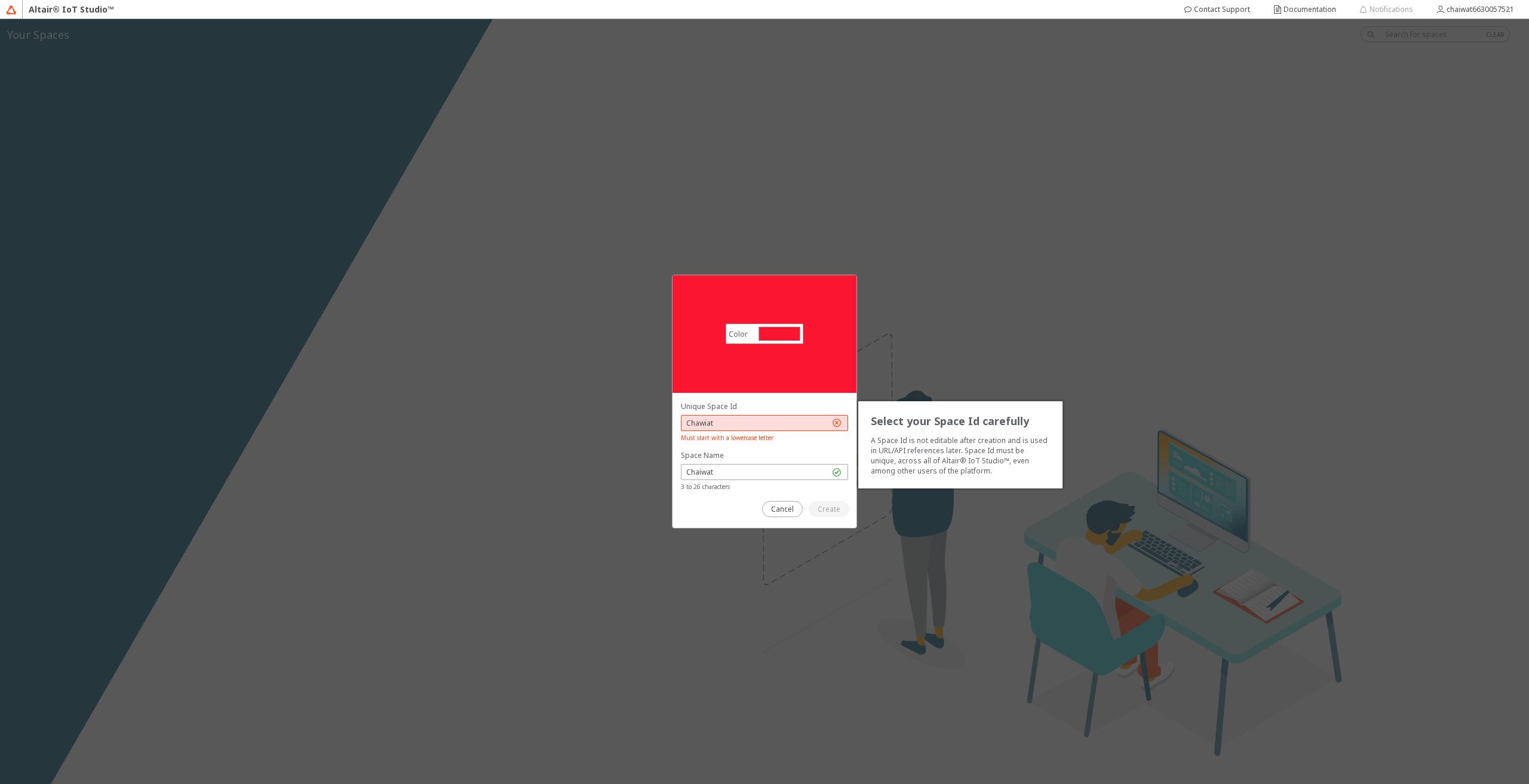
drag, startPoint x: 727, startPoint y: 406, endPoint x: 743, endPoint y: 418, distance: 20.0
click at [727, 407] on p "Unique Space Id" at bounding box center [764, 406] width 167 height 10
drag, startPoint x: 743, startPoint y: 418, endPoint x: 804, endPoint y: 432, distance: 62.6
click at [388, 382] on div "Color #fa1631 #FA1631 Select your Space Id carefully A Space Id is not editable…" at bounding box center [764, 401] width 1529 height 765
type input "chaiwat"
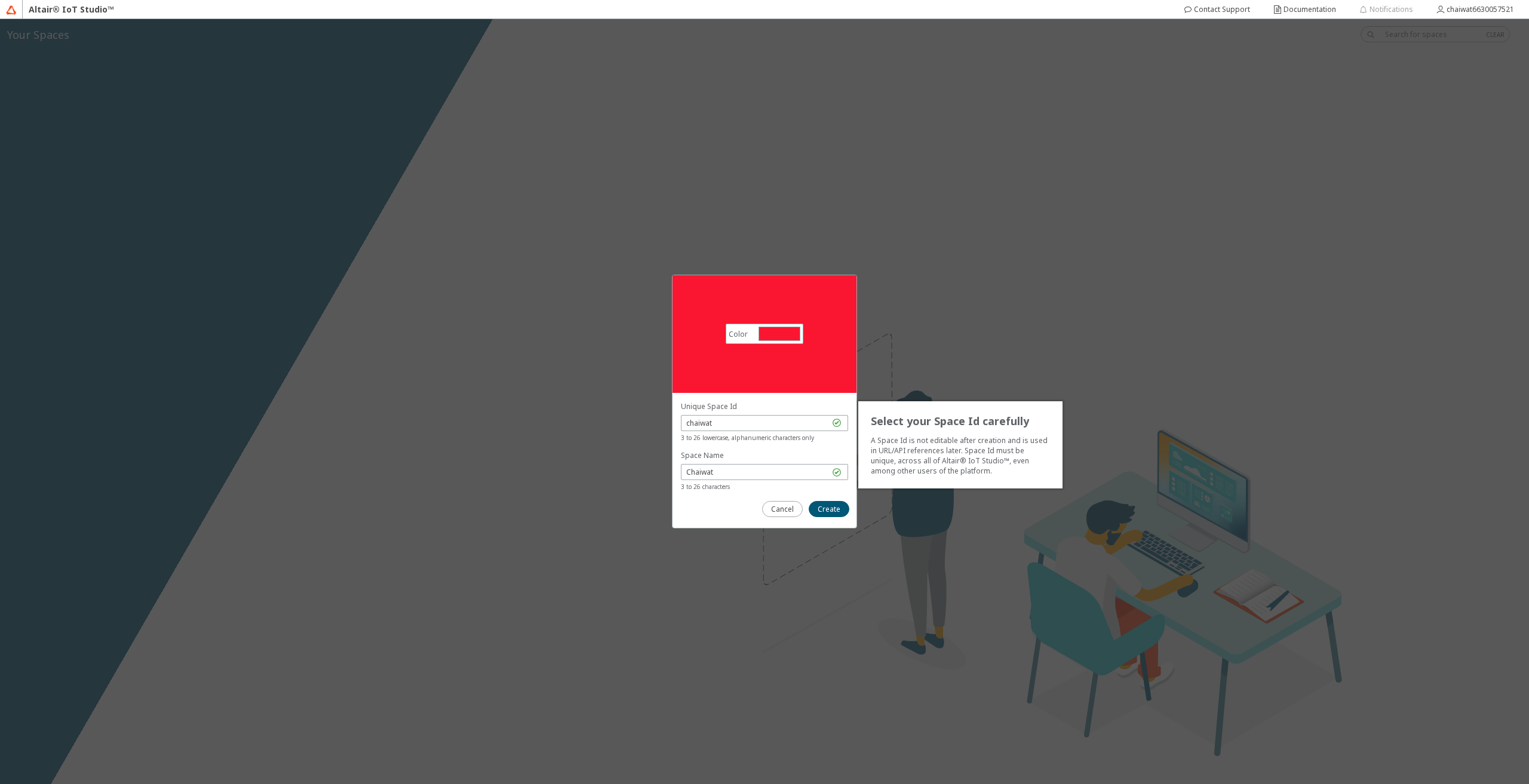
click at [817, 451] on p "Space Name" at bounding box center [764, 456] width 167 height 10
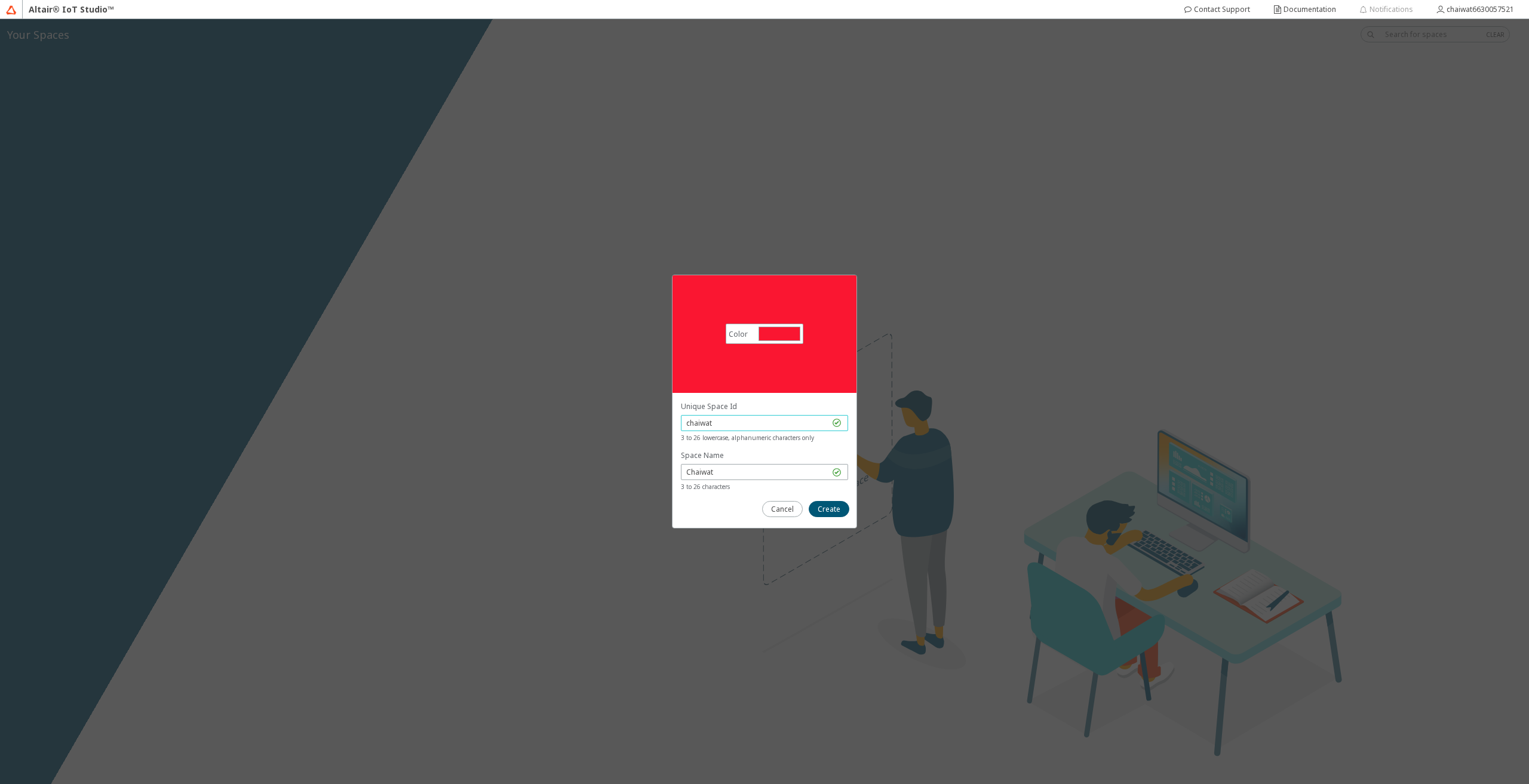
click at [791, 418] on input "chaiwat" at bounding box center [758, 423] width 143 height 10
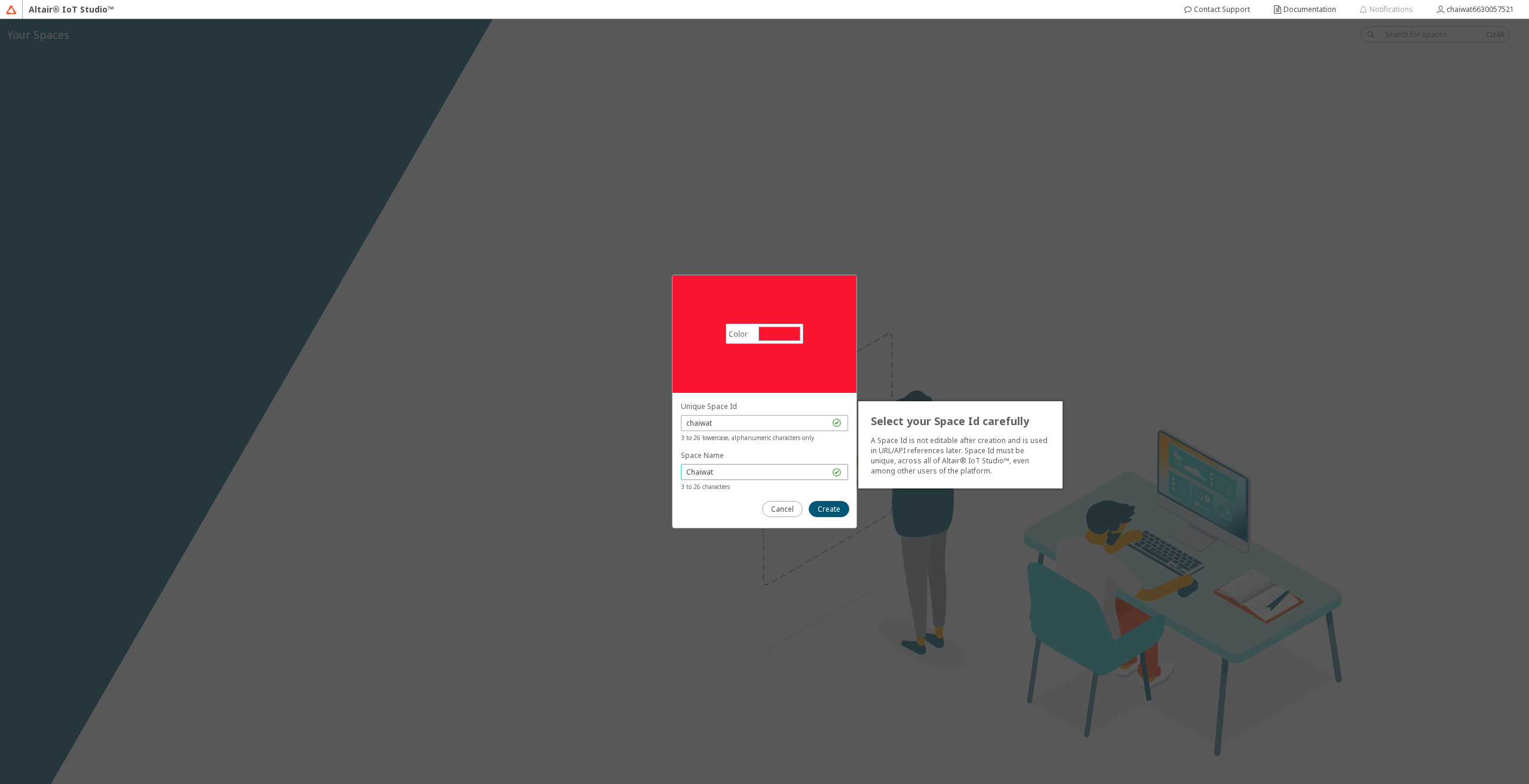
click at [770, 473] on input "Chaiwat" at bounding box center [758, 472] width 143 height 10
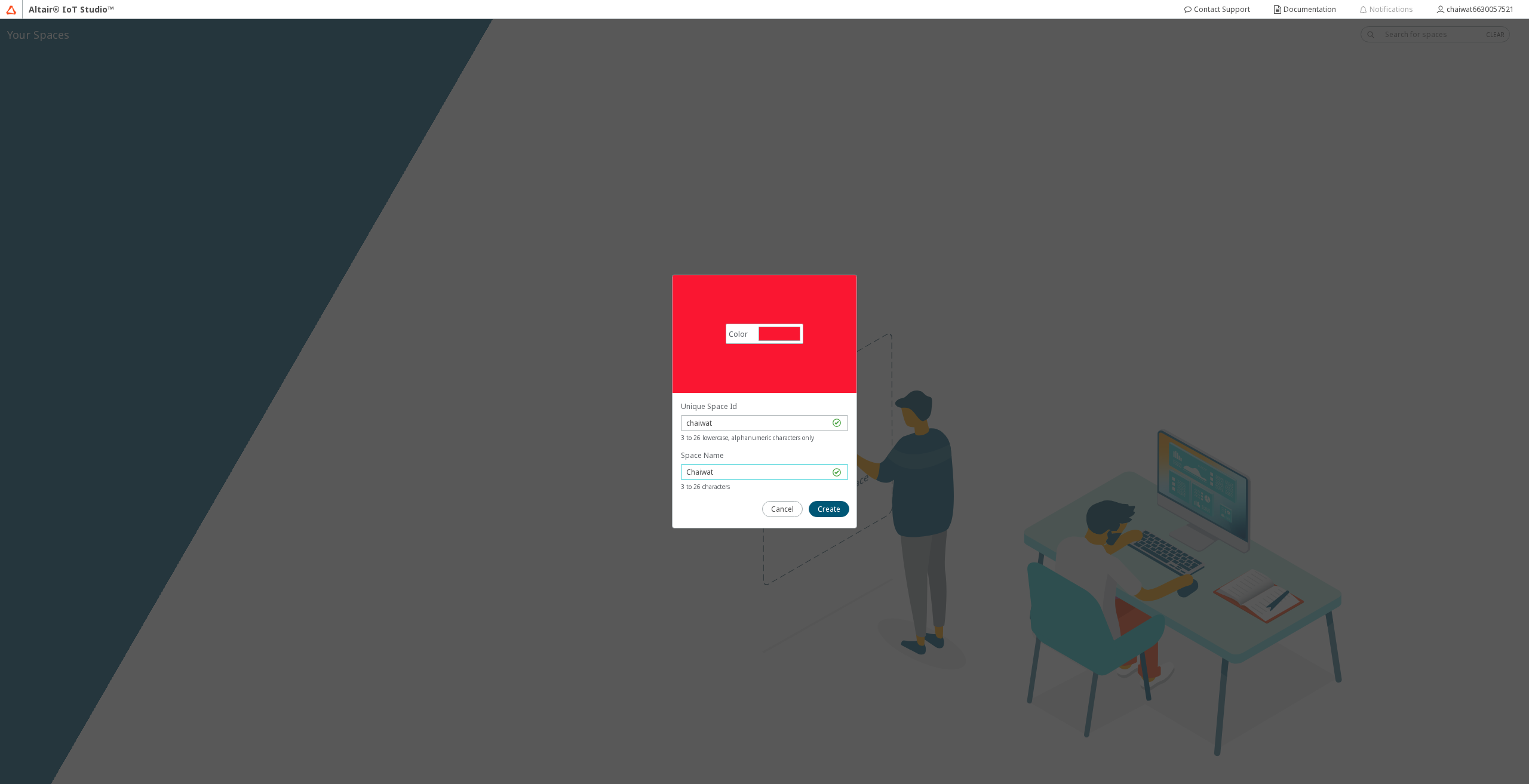
drag, startPoint x: 644, startPoint y: 476, endPoint x: 964, endPoint y: 497, distance: 320.7
click at [565, 469] on div "Color #fa1631 #FA1631 Select your Space Id carefully A Space Id is not editable…" at bounding box center [764, 401] width 1529 height 765
click at [783, 419] on input "chaiwat" at bounding box center [758, 423] width 143 height 10
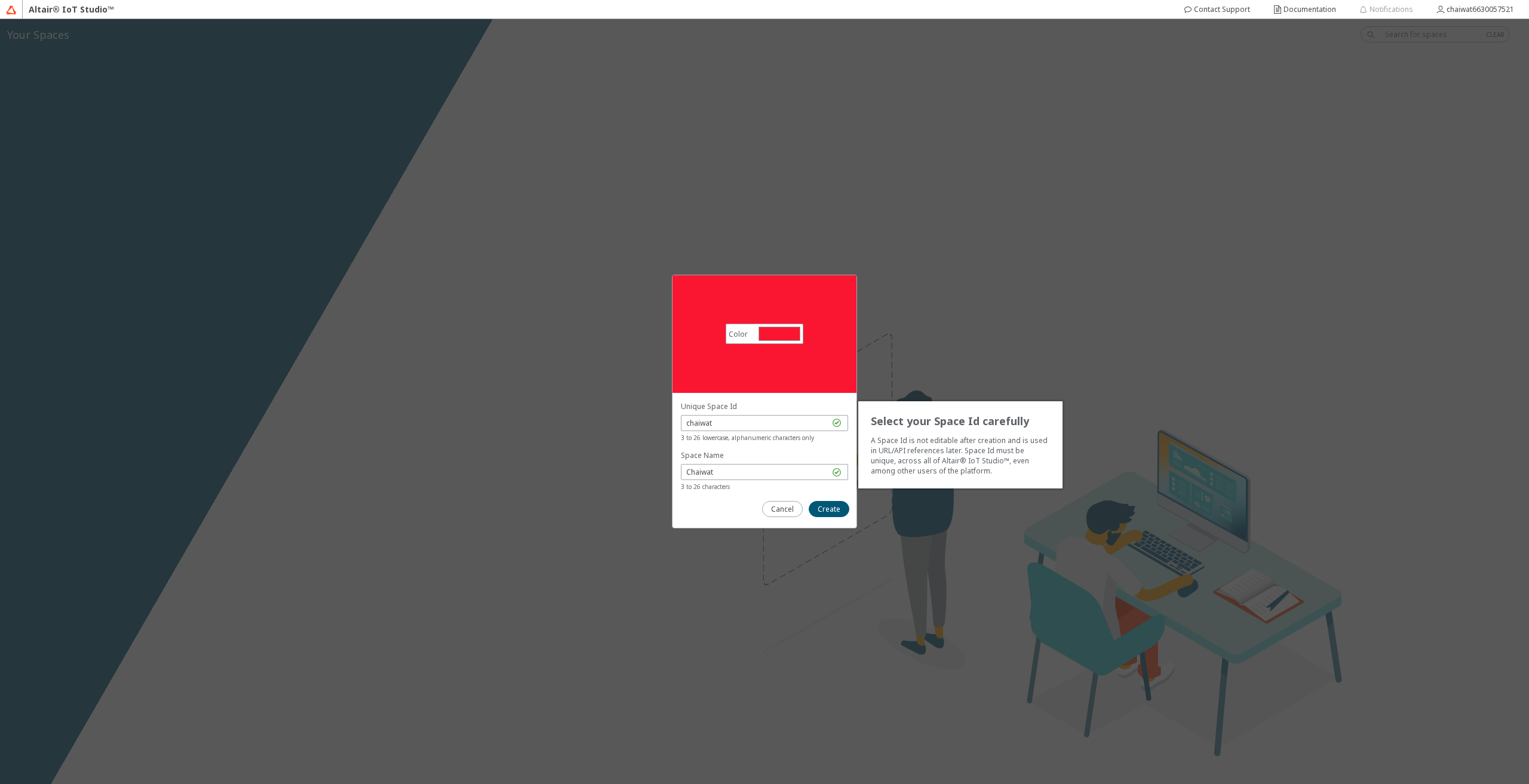
click at [775, 448] on div at bounding box center [764, 451] width 167 height 99
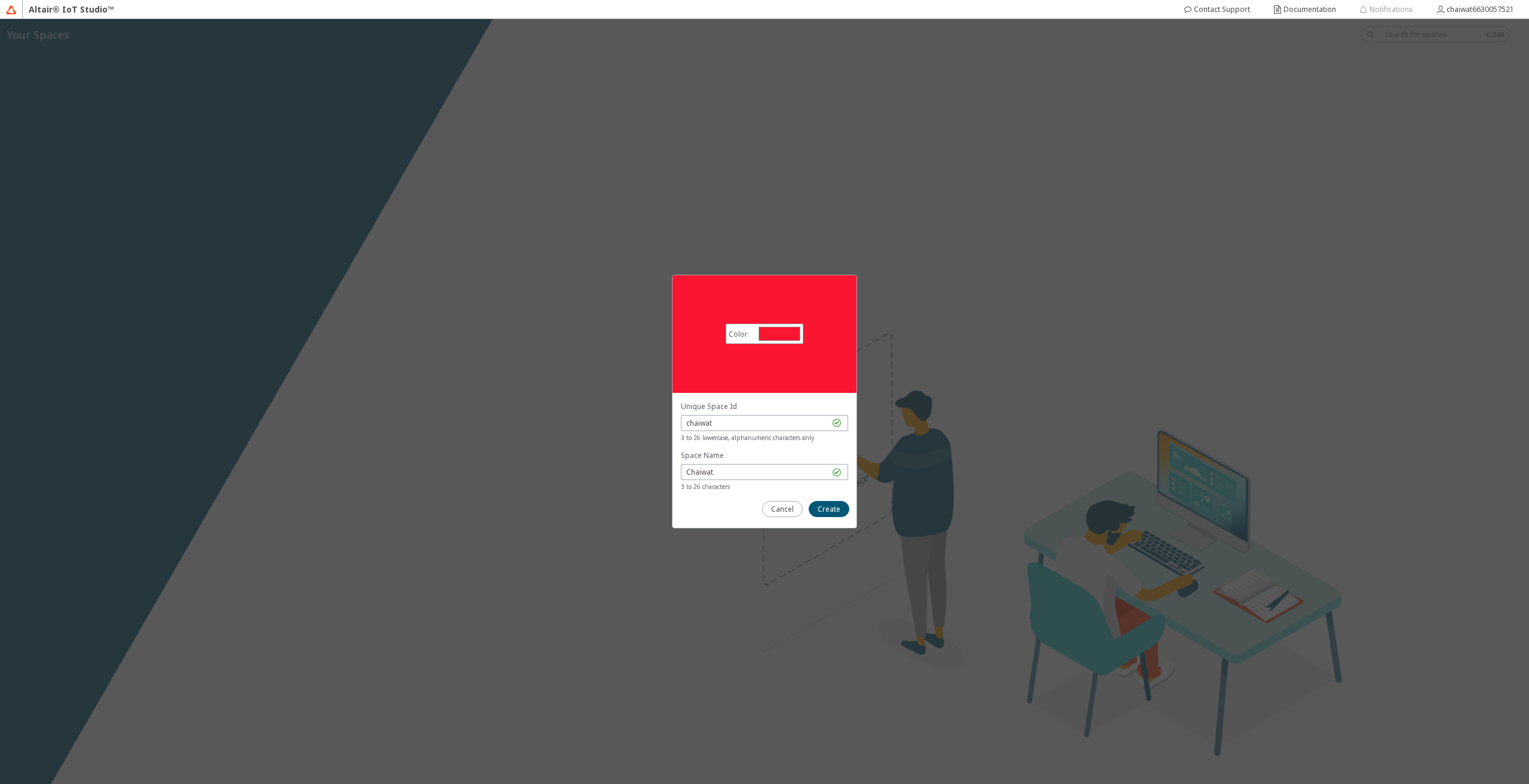
click at [787, 368] on div "Color #fa1631 #FA1631" at bounding box center [764, 334] width 184 height 118
click at [790, 322] on div "Color #fa1631 #FA1631" at bounding box center [764, 334] width 184 height 118
click at [789, 326] on div "Color #fa1631 #FA1631" at bounding box center [764, 333] width 77 height 20
click at [789, 331] on div at bounding box center [779, 334] width 42 height 14
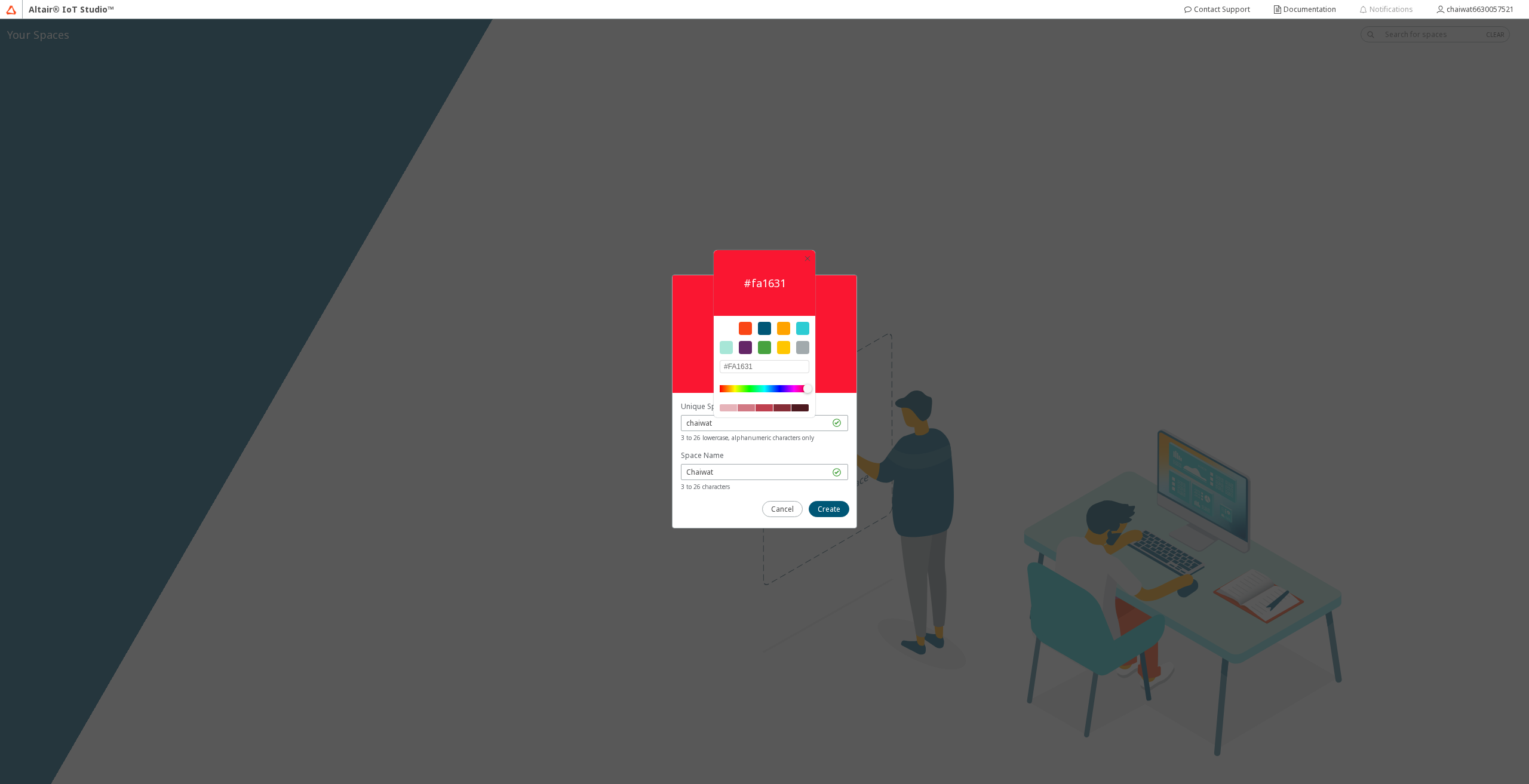
click at [725, 335] on div at bounding box center [726, 328] width 13 height 13
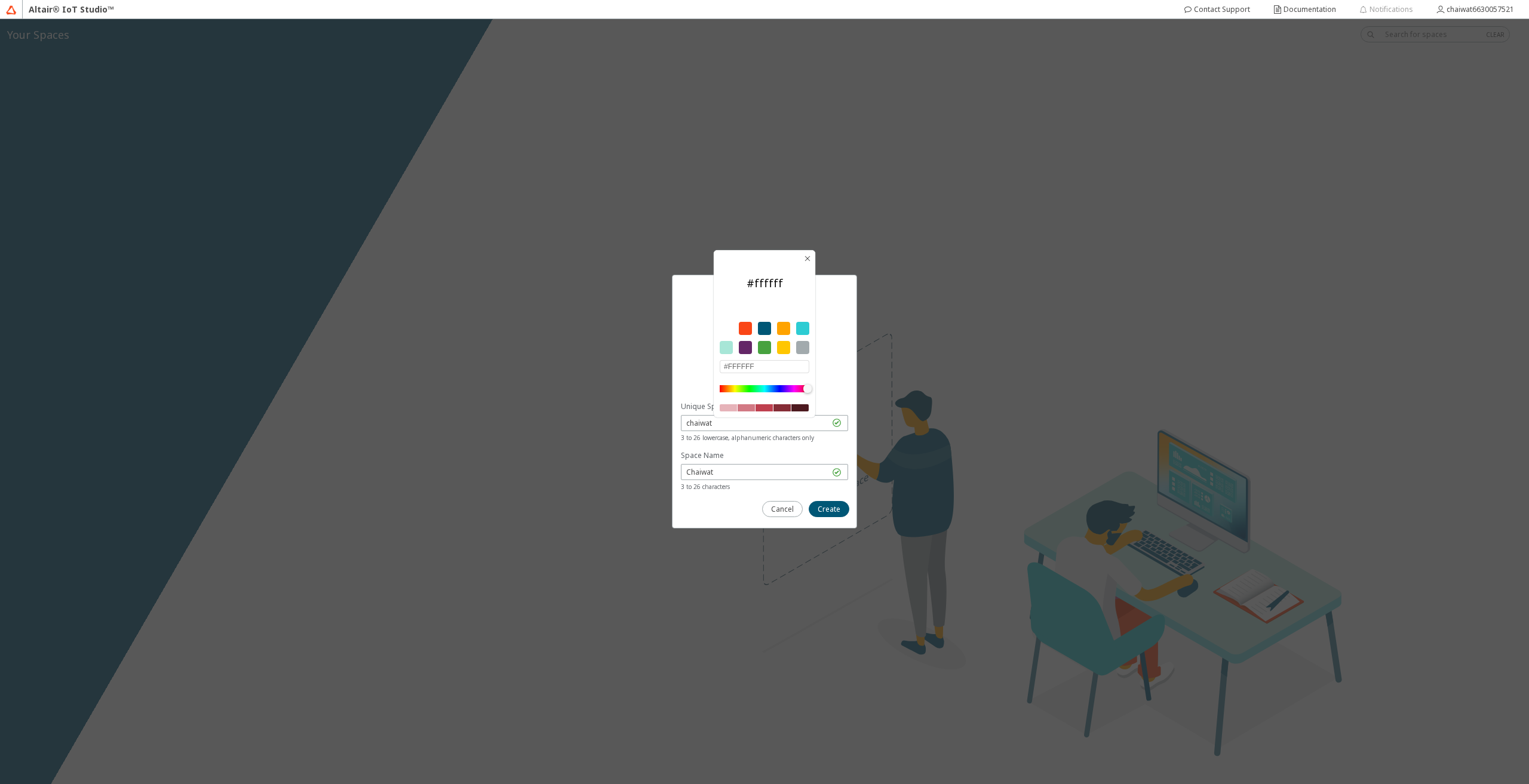
click at [731, 343] on div at bounding box center [726, 348] width 13 height 13
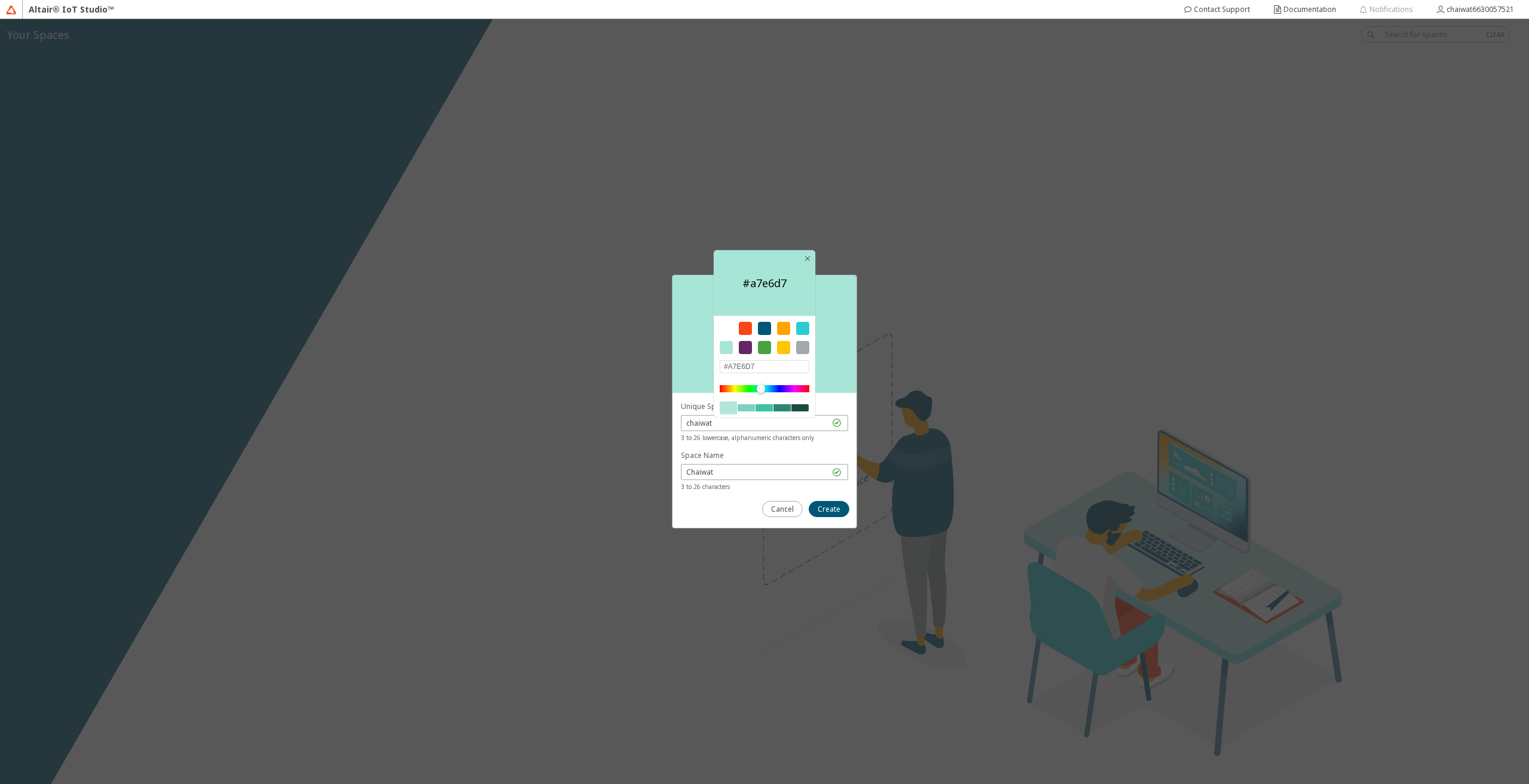
click at [842, 364] on div "Color #a7e6d7 #A7E6D7" at bounding box center [764, 334] width 184 height 118
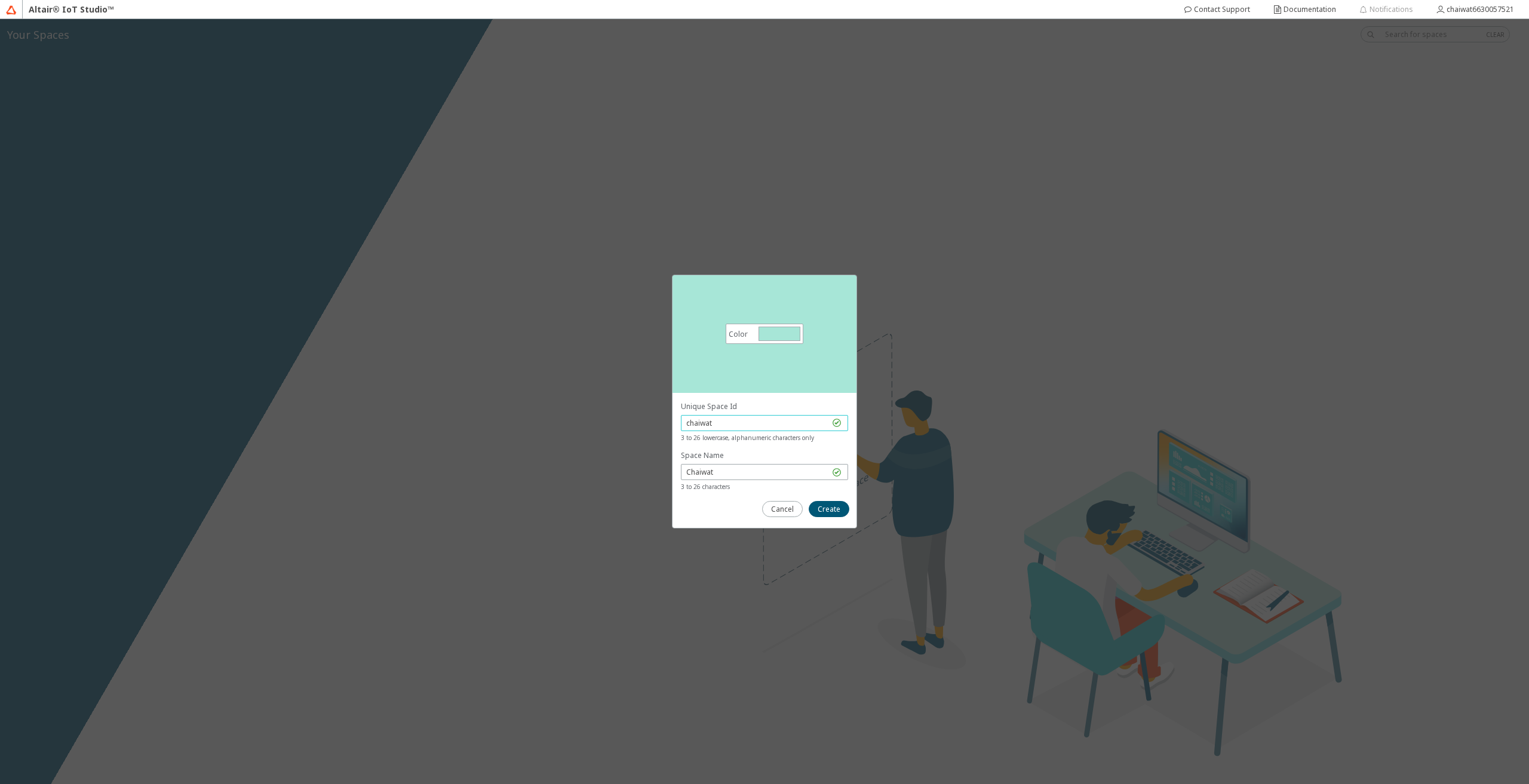
click at [781, 427] on input "chaiwat" at bounding box center [758, 423] width 143 height 10
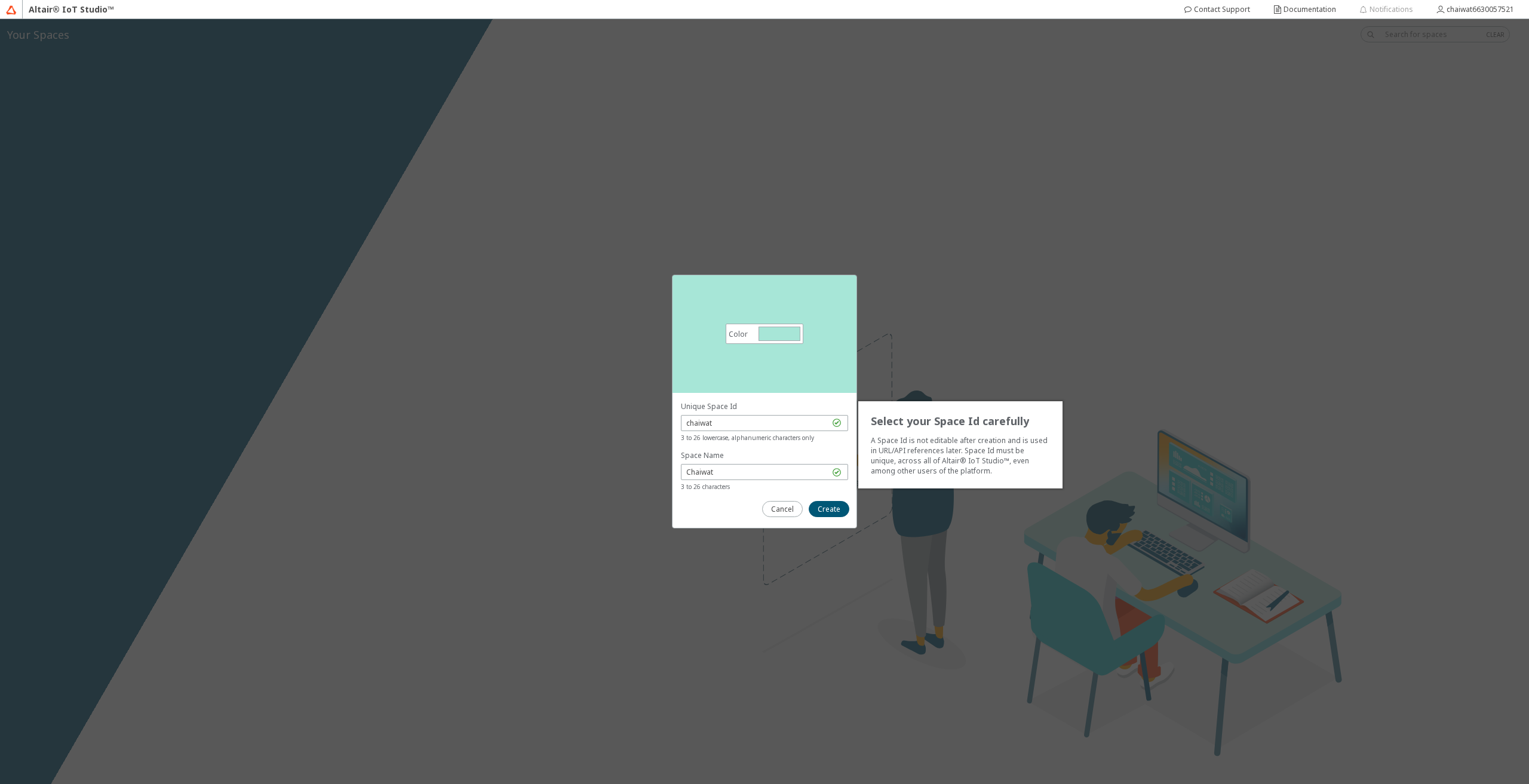
click at [777, 444] on div at bounding box center [764, 451] width 167 height 99
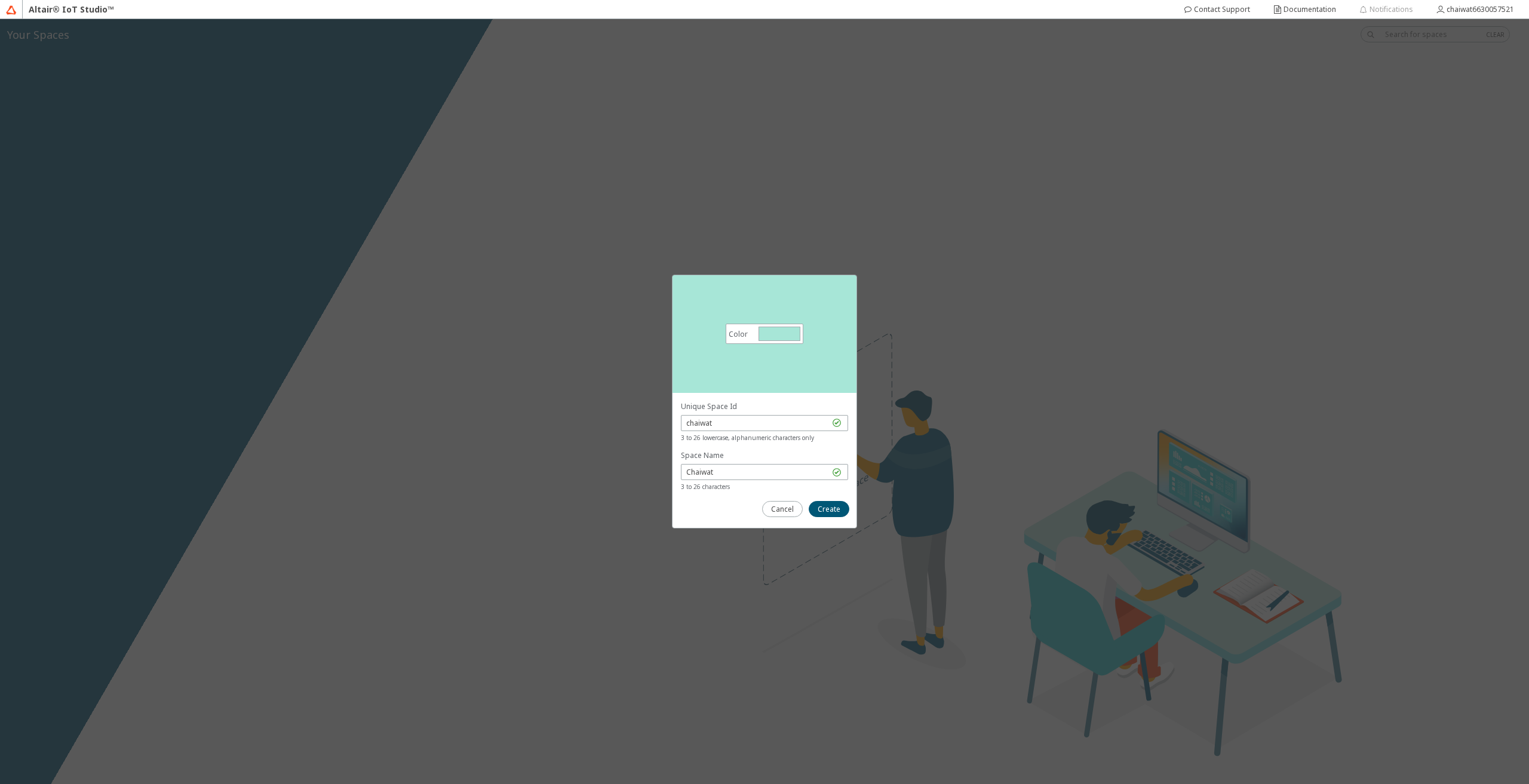
click at [763, 320] on div "Color #a7e6d7 #A7E6D7" at bounding box center [764, 334] width 184 height 118
click at [772, 328] on div at bounding box center [779, 334] width 42 height 14
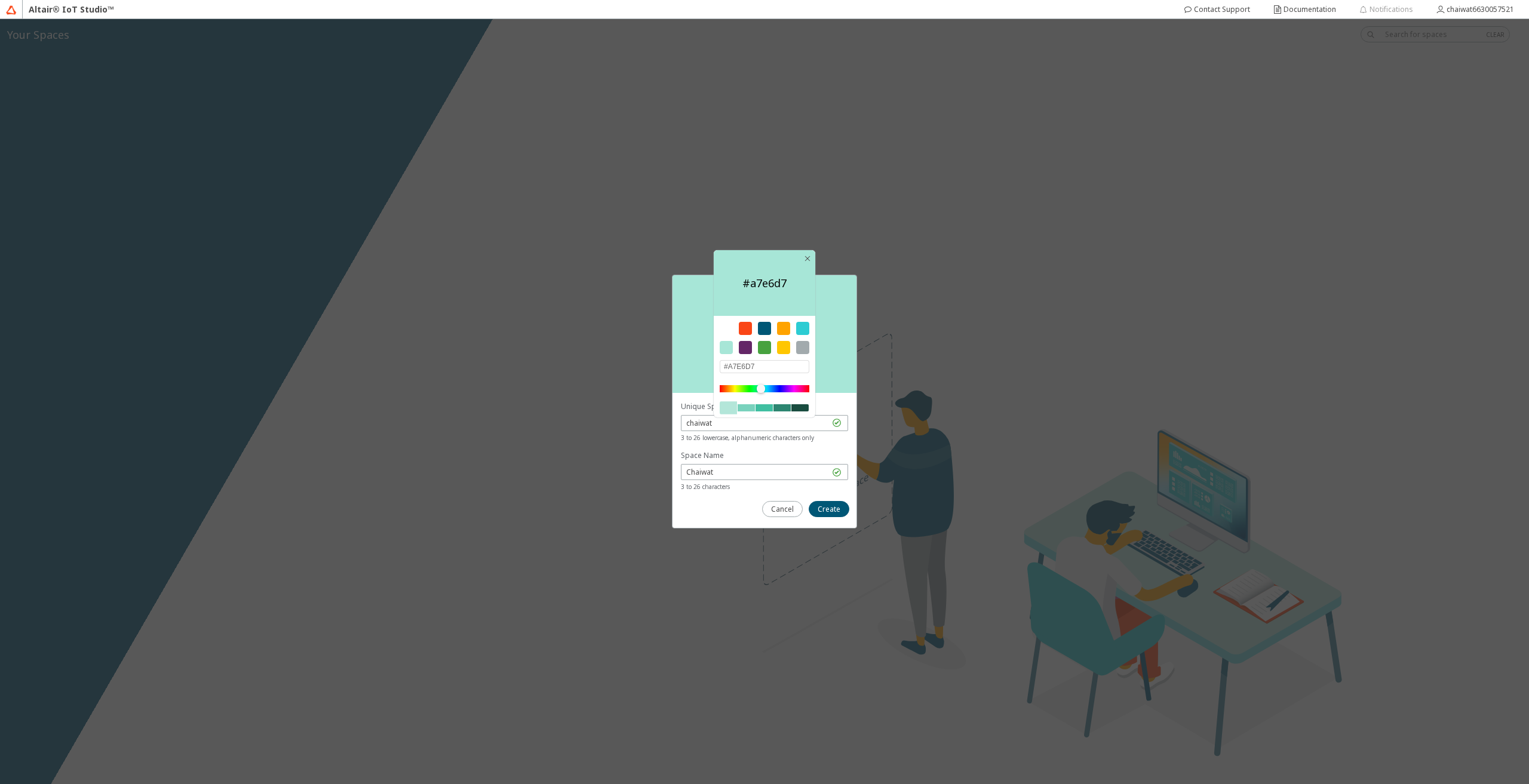
click at [761, 391] on div at bounding box center [761, 389] width 8 height 8
click at [845, 372] on div "Color #a7e6d7 #A7E6D7" at bounding box center [764, 334] width 184 height 118
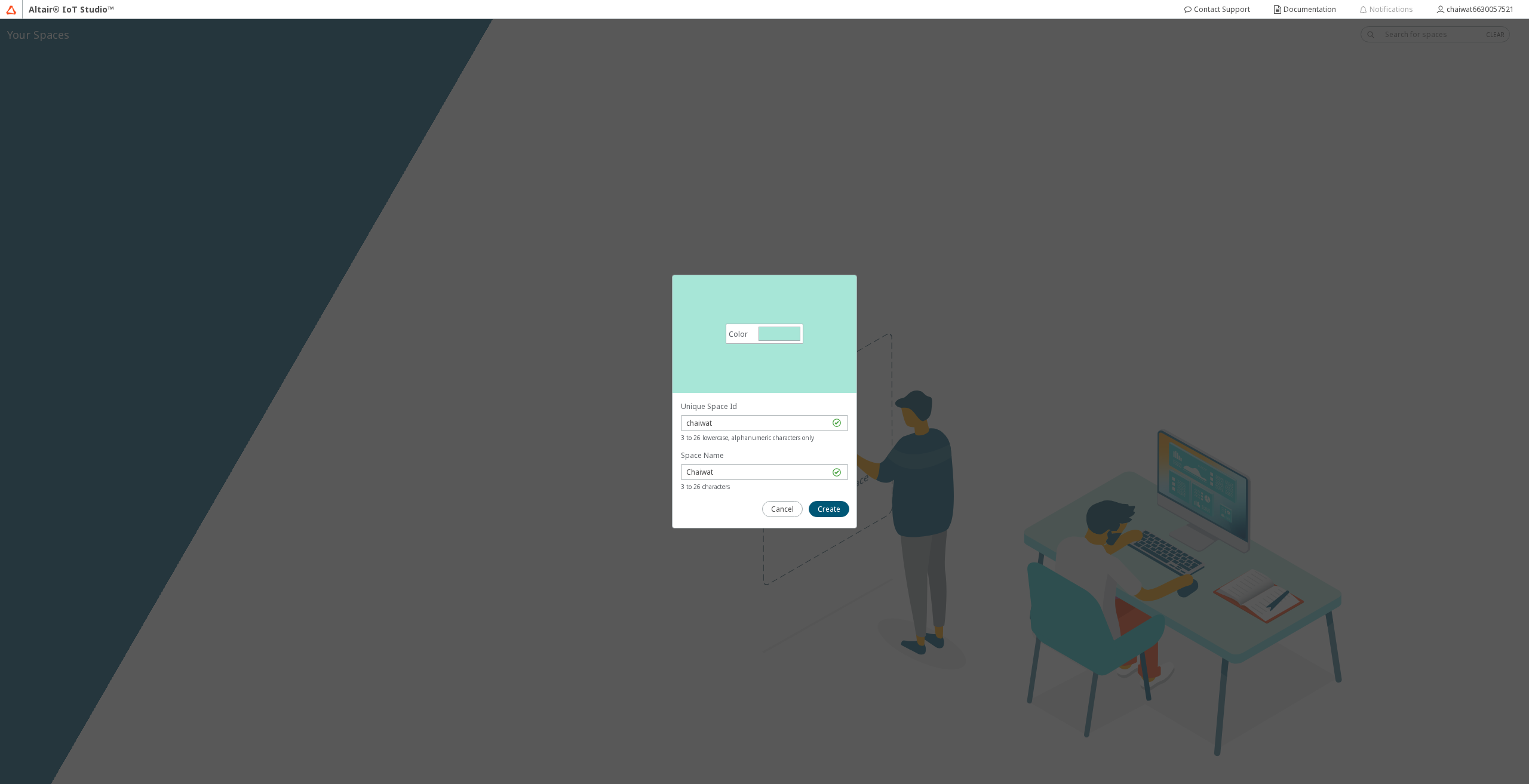
drag, startPoint x: 778, startPoint y: 342, endPoint x: 773, endPoint y: 338, distance: 6.4
click at [777, 341] on div "Color #a7e6d7 #A7E6D7" at bounding box center [764, 333] width 77 height 20
click at [777, 331] on div at bounding box center [779, 334] width 42 height 14
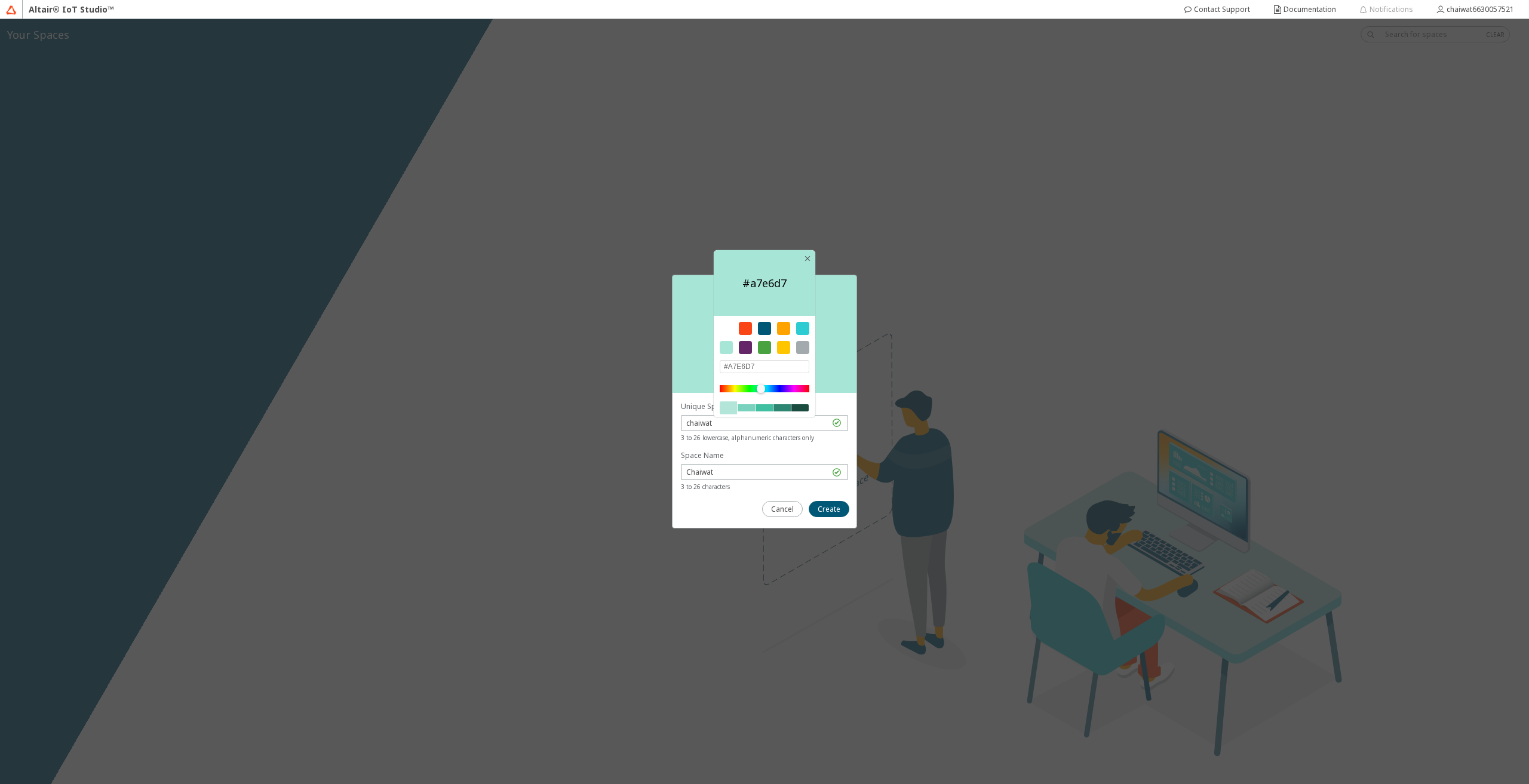
click at [776, 406] on div at bounding box center [782, 408] width 18 height 7
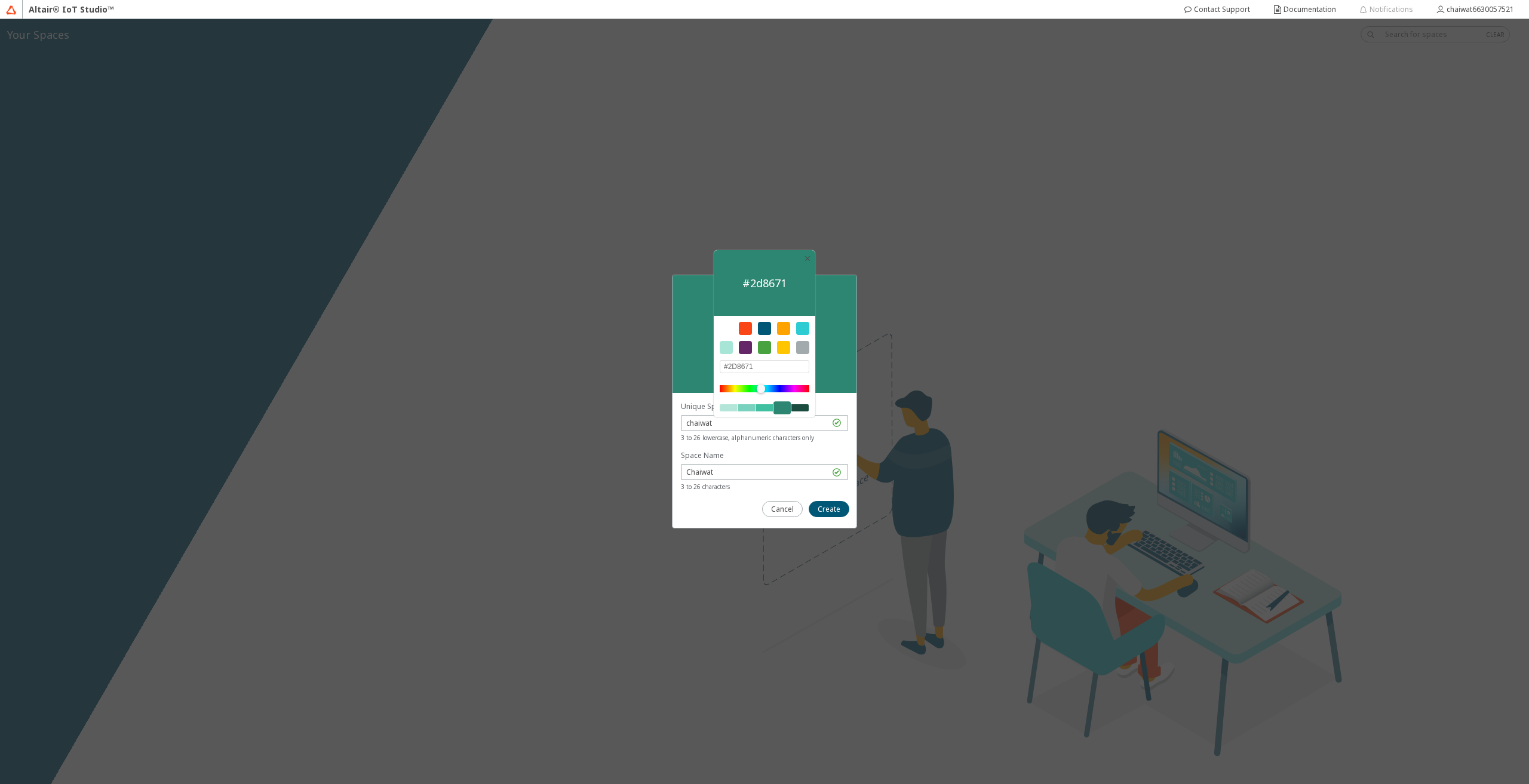
click at [770, 402] on div at bounding box center [764, 399] width 90 height 26
click at [763, 400] on div at bounding box center [764, 399] width 90 height 26
click at [759, 390] on div at bounding box center [759, 389] width 8 height 8
click at [728, 405] on div at bounding box center [728, 408] width 18 height 7
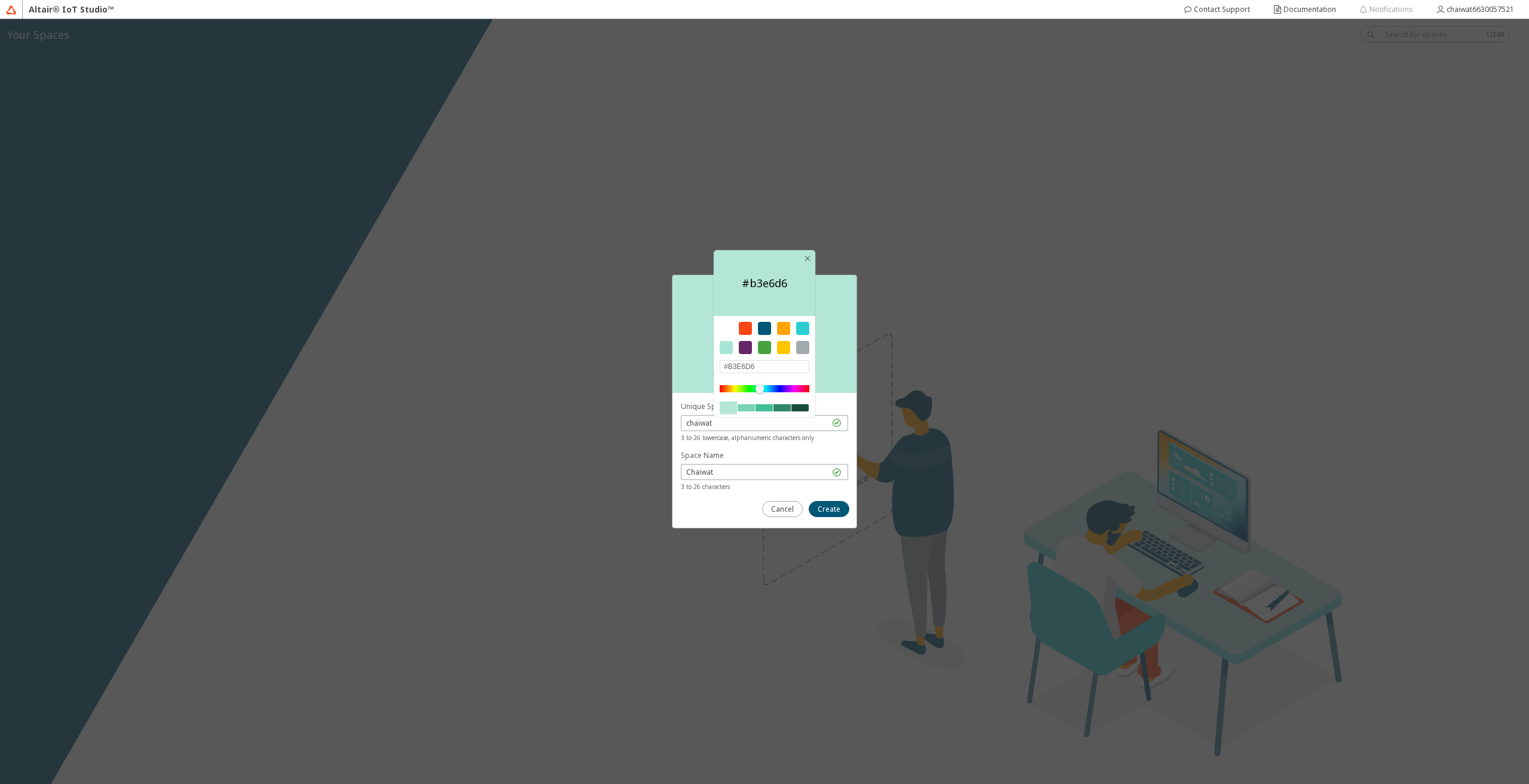
click at [760, 390] on div at bounding box center [759, 389] width 8 height 8
click at [750, 408] on div at bounding box center [746, 408] width 18 height 7
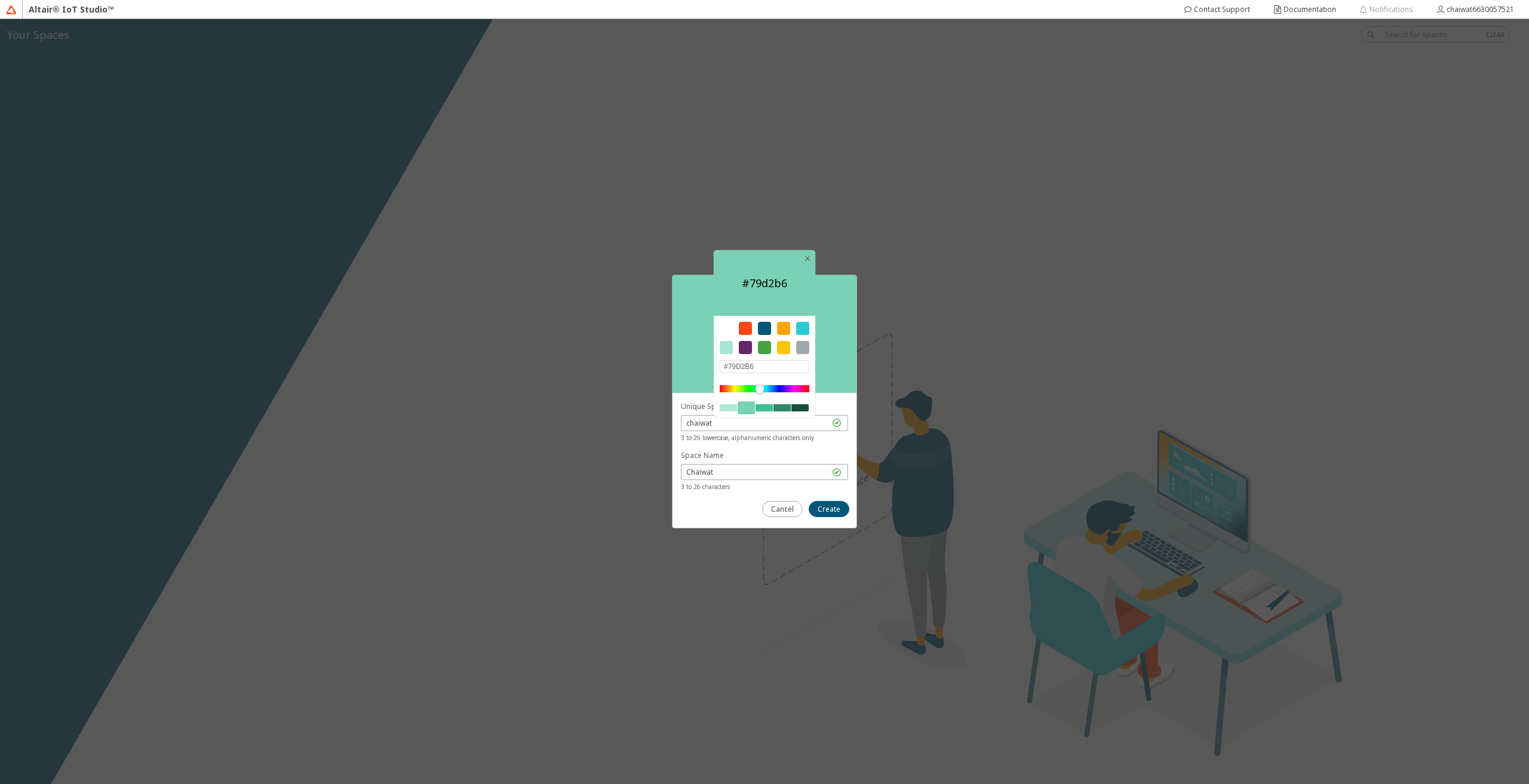
click at [727, 404] on div at bounding box center [728, 408] width 18 height 7
type input "#B3E6D5"
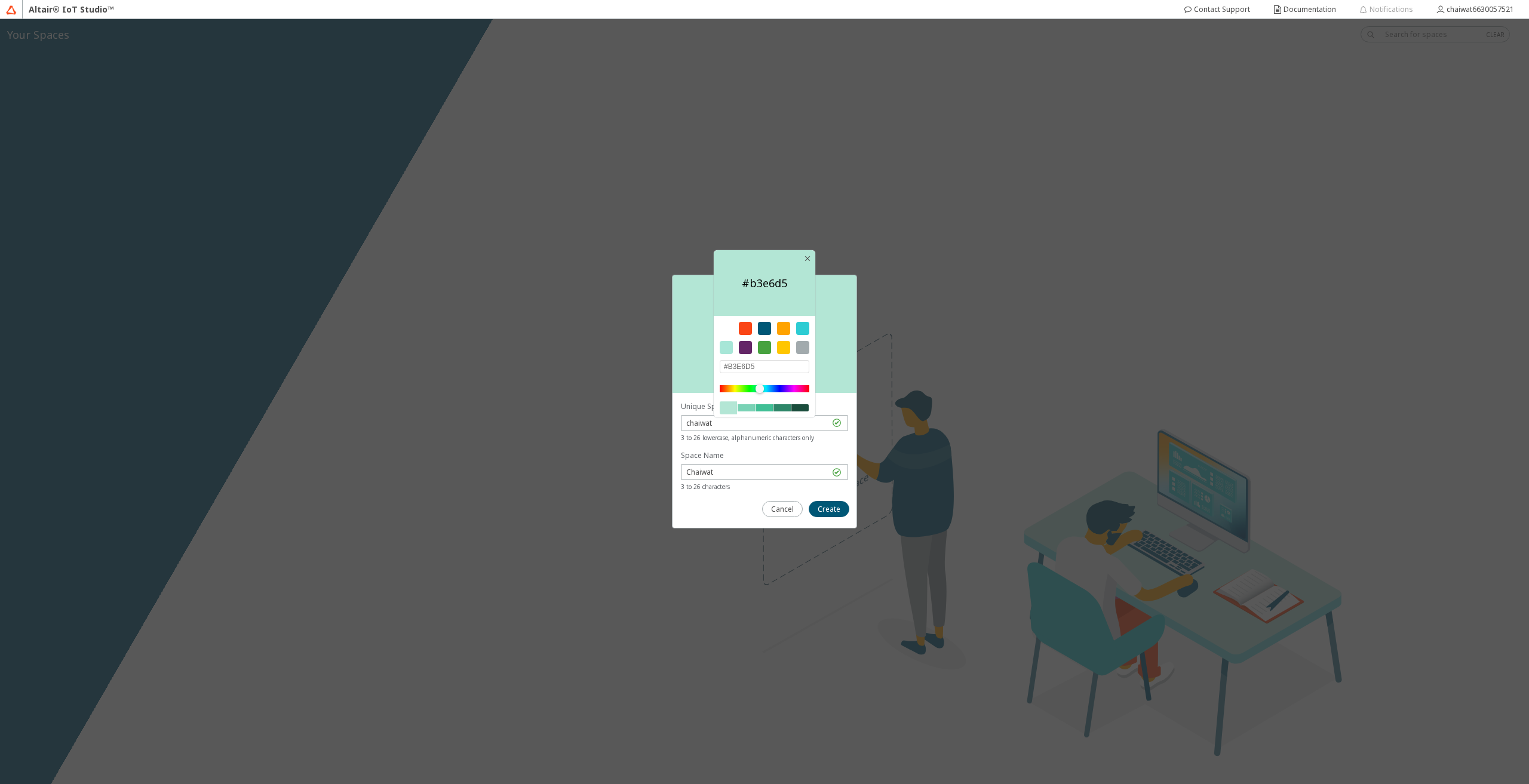
click at [834, 370] on div "Color #b3e6d5 #B3E6D5" at bounding box center [764, 334] width 184 height 118
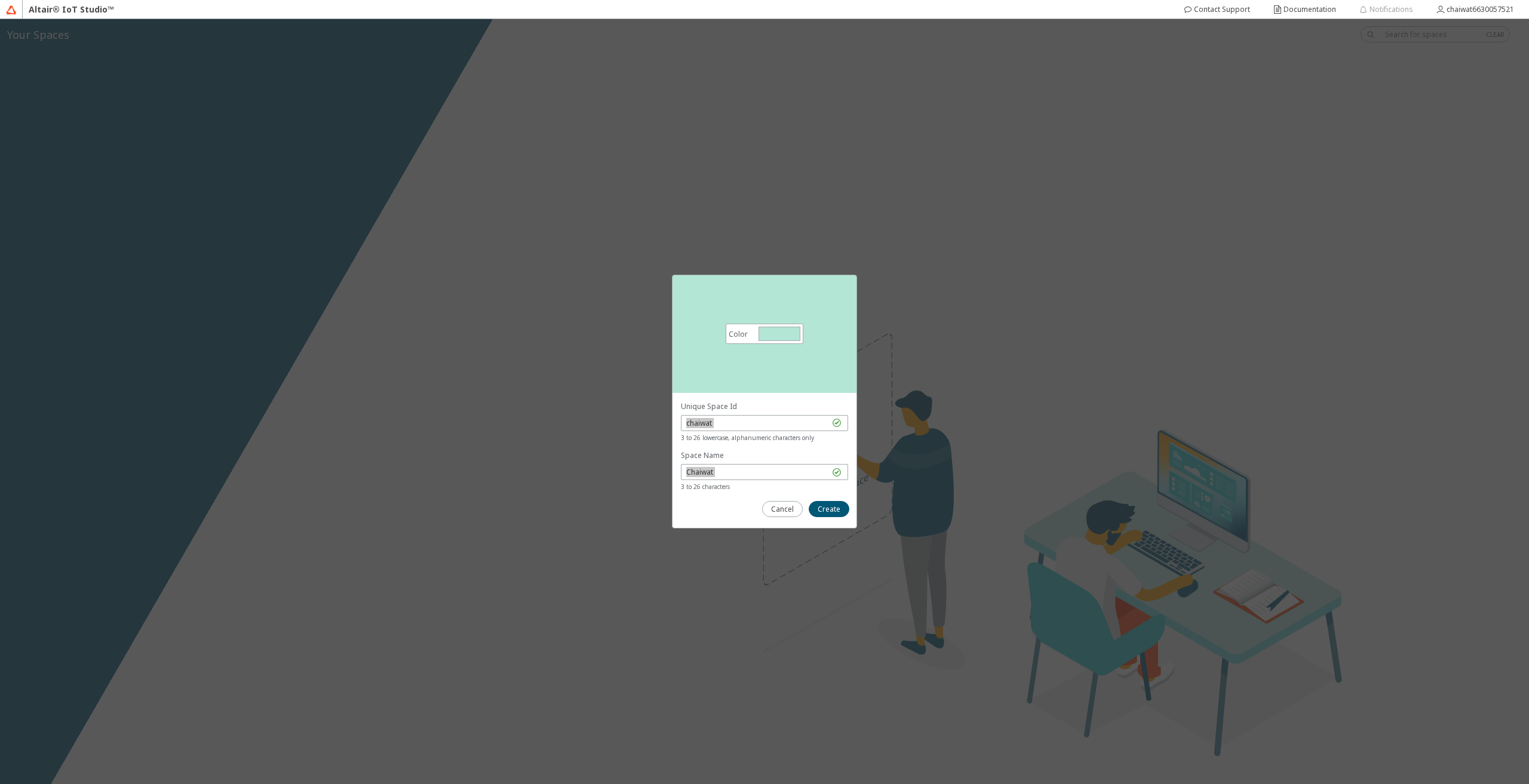
click at [834, 370] on div "Color #b3e6d5 #B3E6D5" at bounding box center [764, 334] width 184 height 118
click at [790, 386] on div "Color #b3e6d5 #B3E6D5" at bounding box center [764, 334] width 184 height 118
click at [751, 419] on input "chaiwat" at bounding box center [758, 423] width 143 height 10
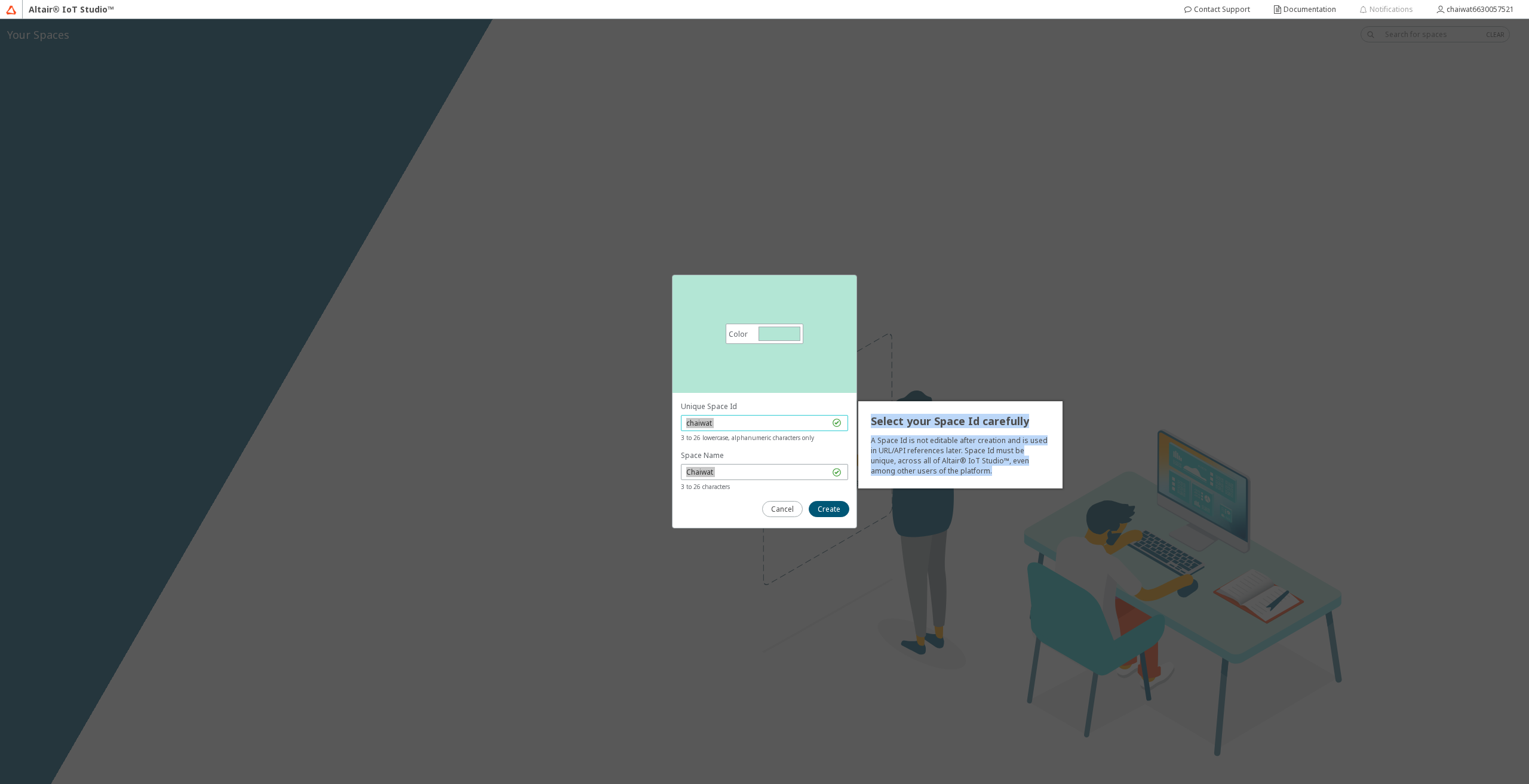
click at [753, 425] on input "chaiwat" at bounding box center [758, 423] width 143 height 10
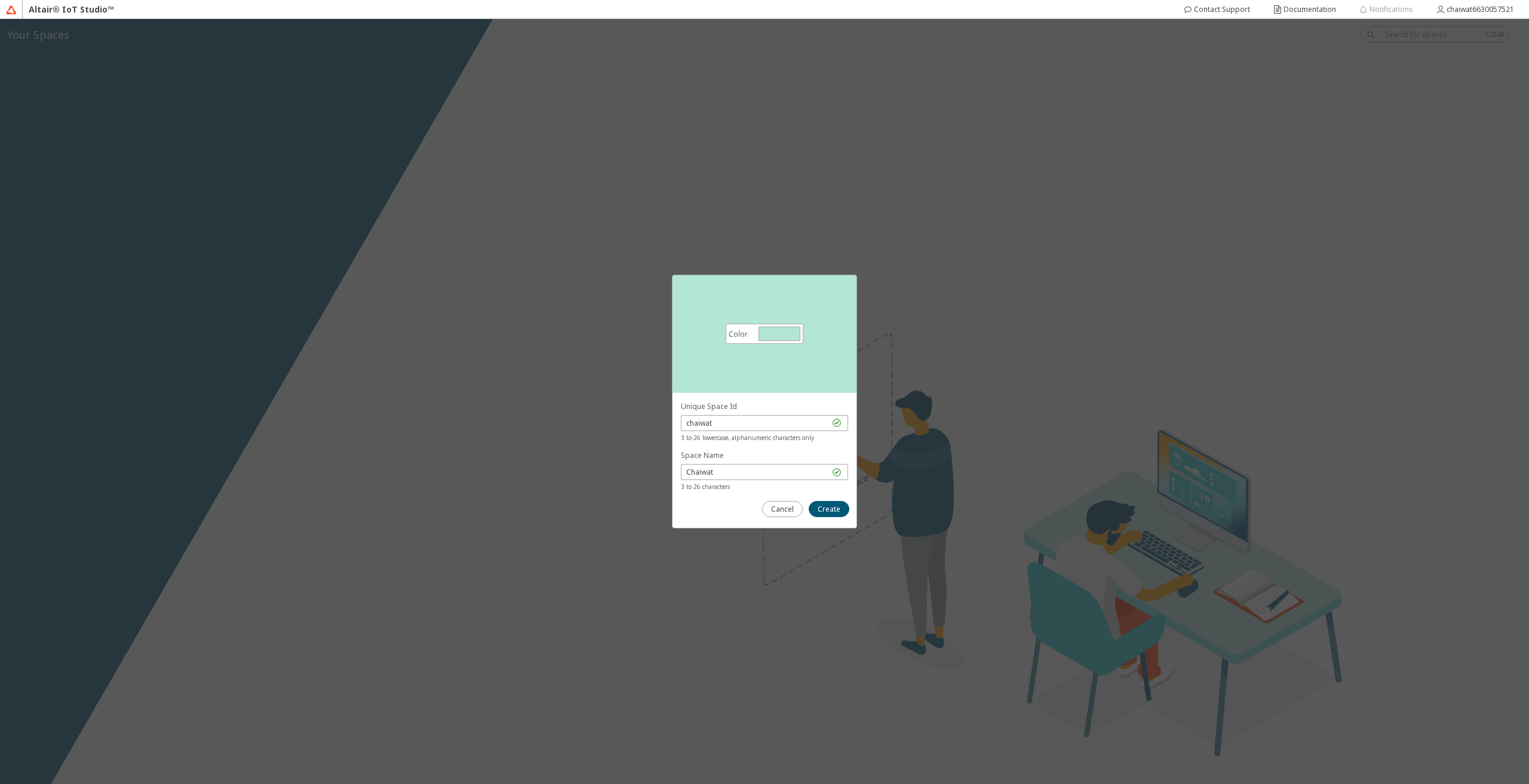
click at [746, 462] on div "Space Name Chaiwat 3 to 26 characters" at bounding box center [764, 471] width 167 height 42
click at [748, 468] on input "Chaiwat" at bounding box center [758, 472] width 143 height 10
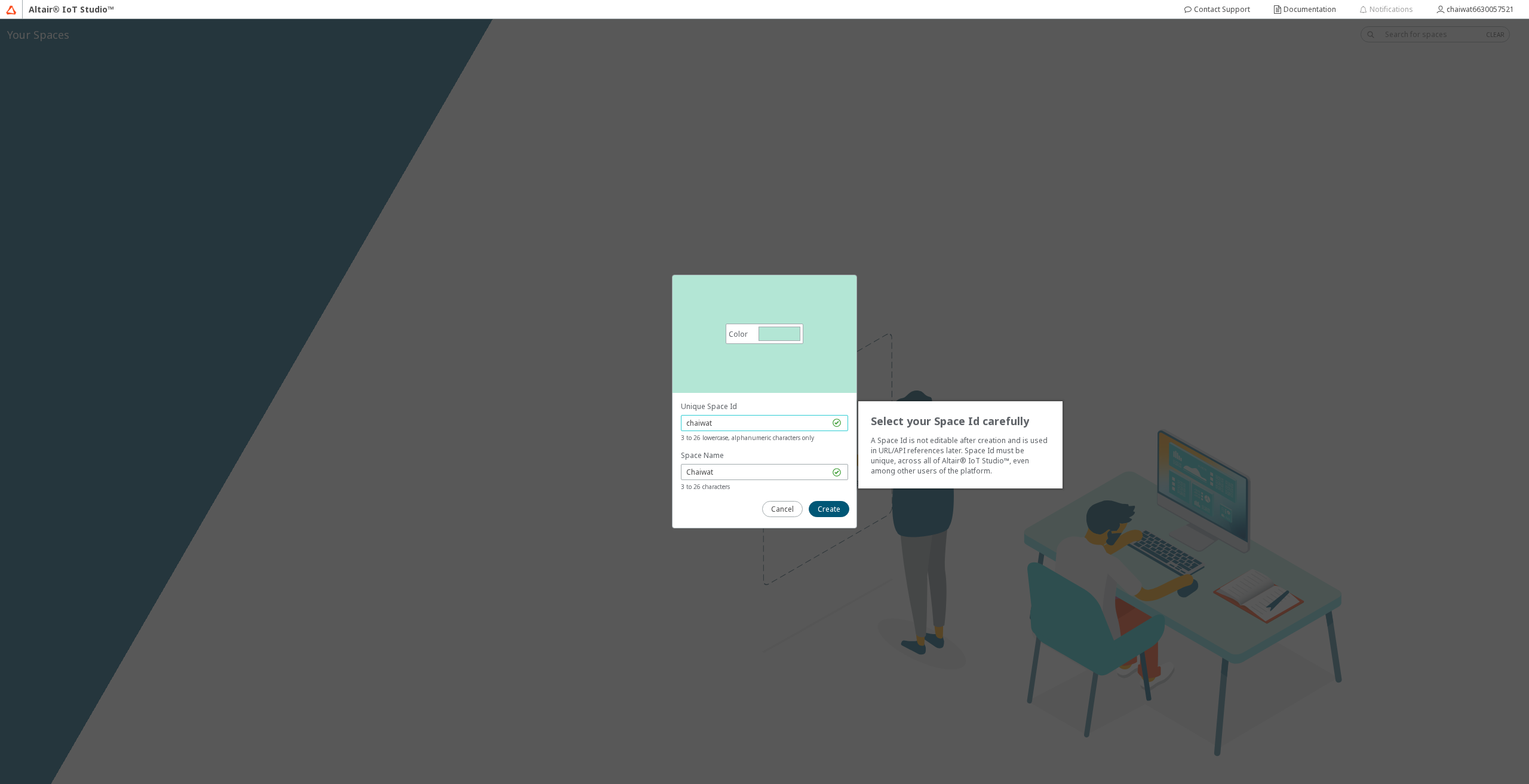
click at [742, 423] on input "chaiwat" at bounding box center [758, 423] width 143 height 10
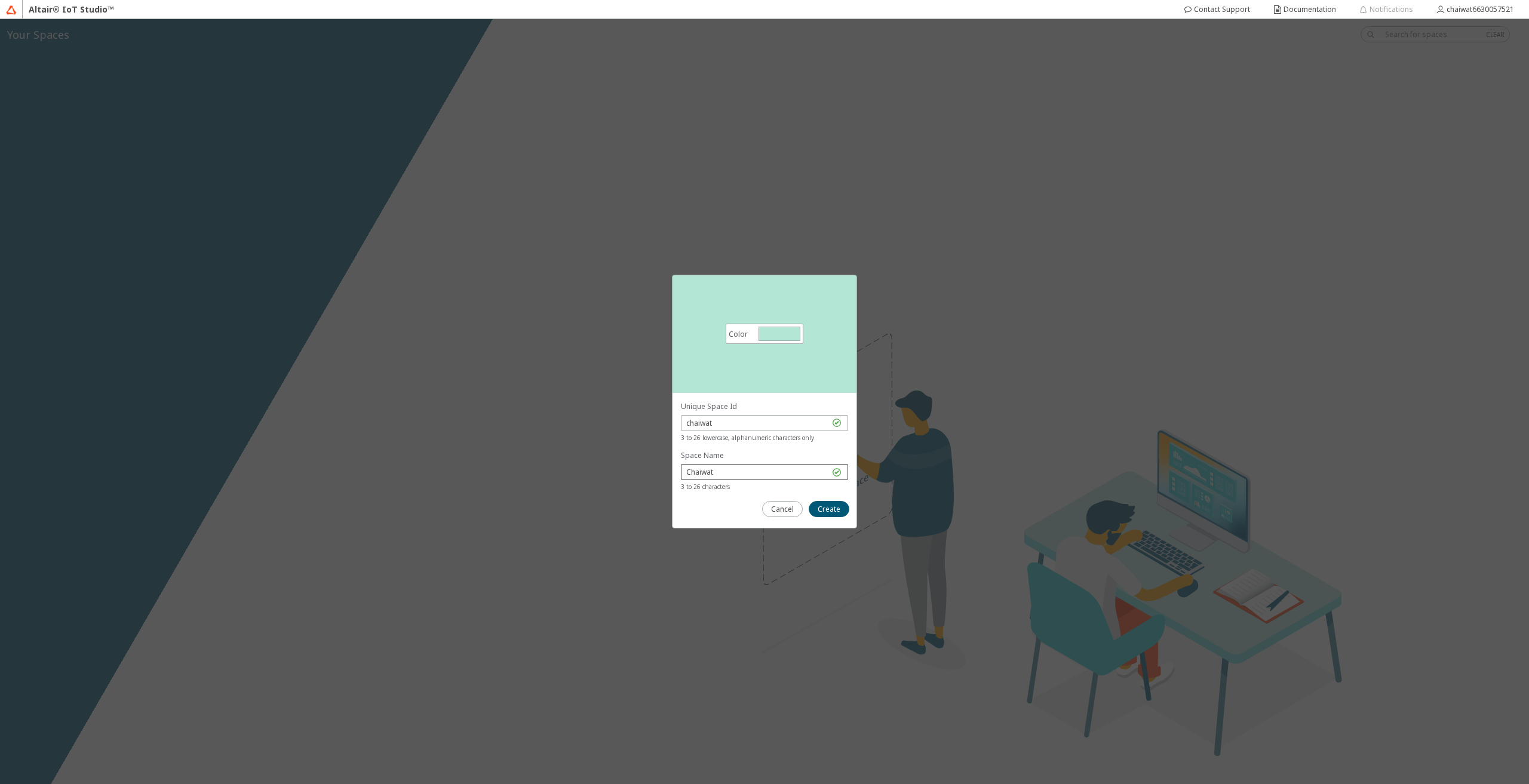
click at [740, 466] on div "Chaiwat" at bounding box center [764, 472] width 167 height 16
click at [744, 468] on input "Chaiwat" at bounding box center [758, 472] width 143 height 10
click at [0, 0] on slot "Create" at bounding box center [0, 0] width 0 height 0
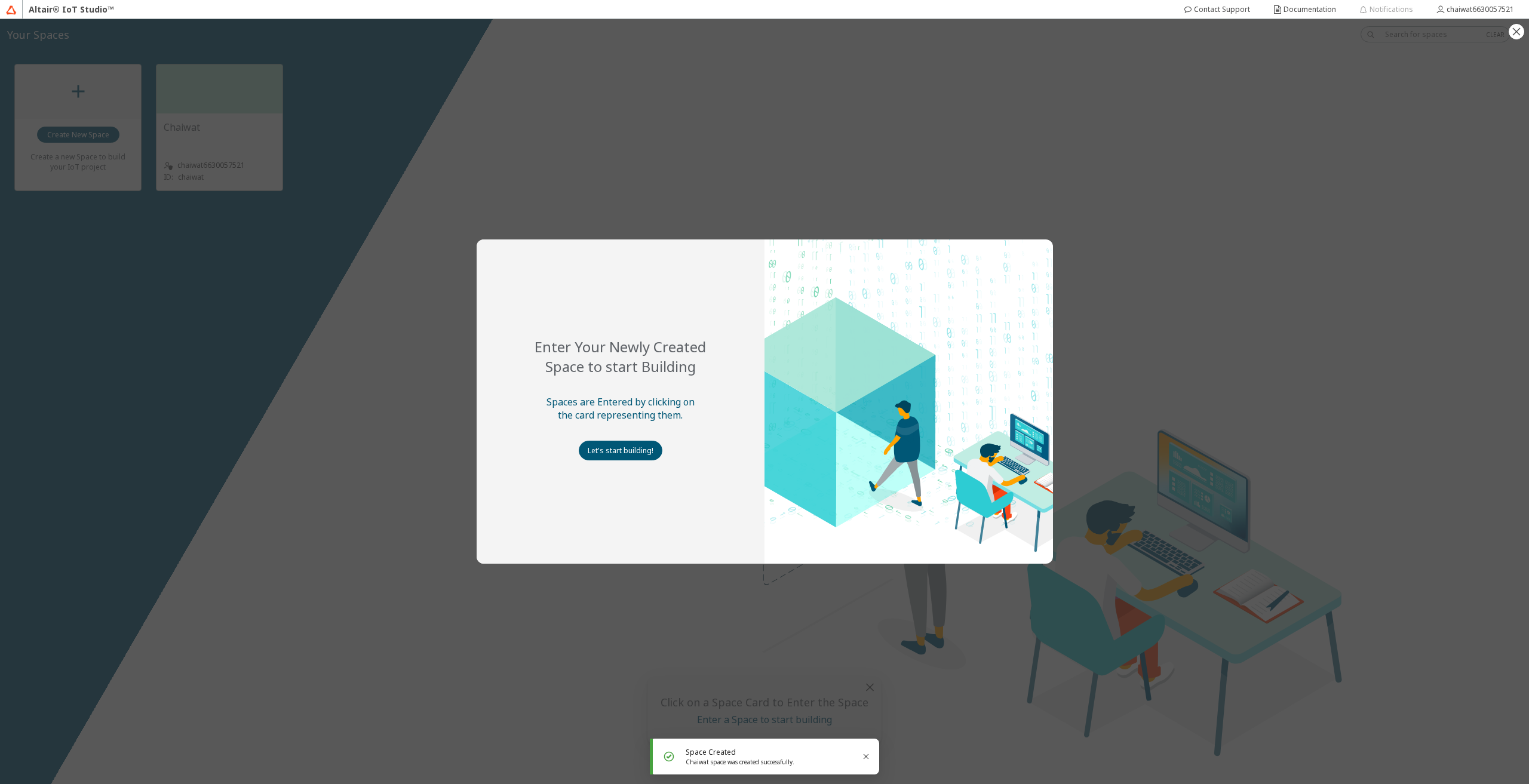
click at [755, 702] on div "Enter Your Newly Created Space to start Building Spaces are Entered by clicking…" at bounding box center [764, 401] width 1529 height 765
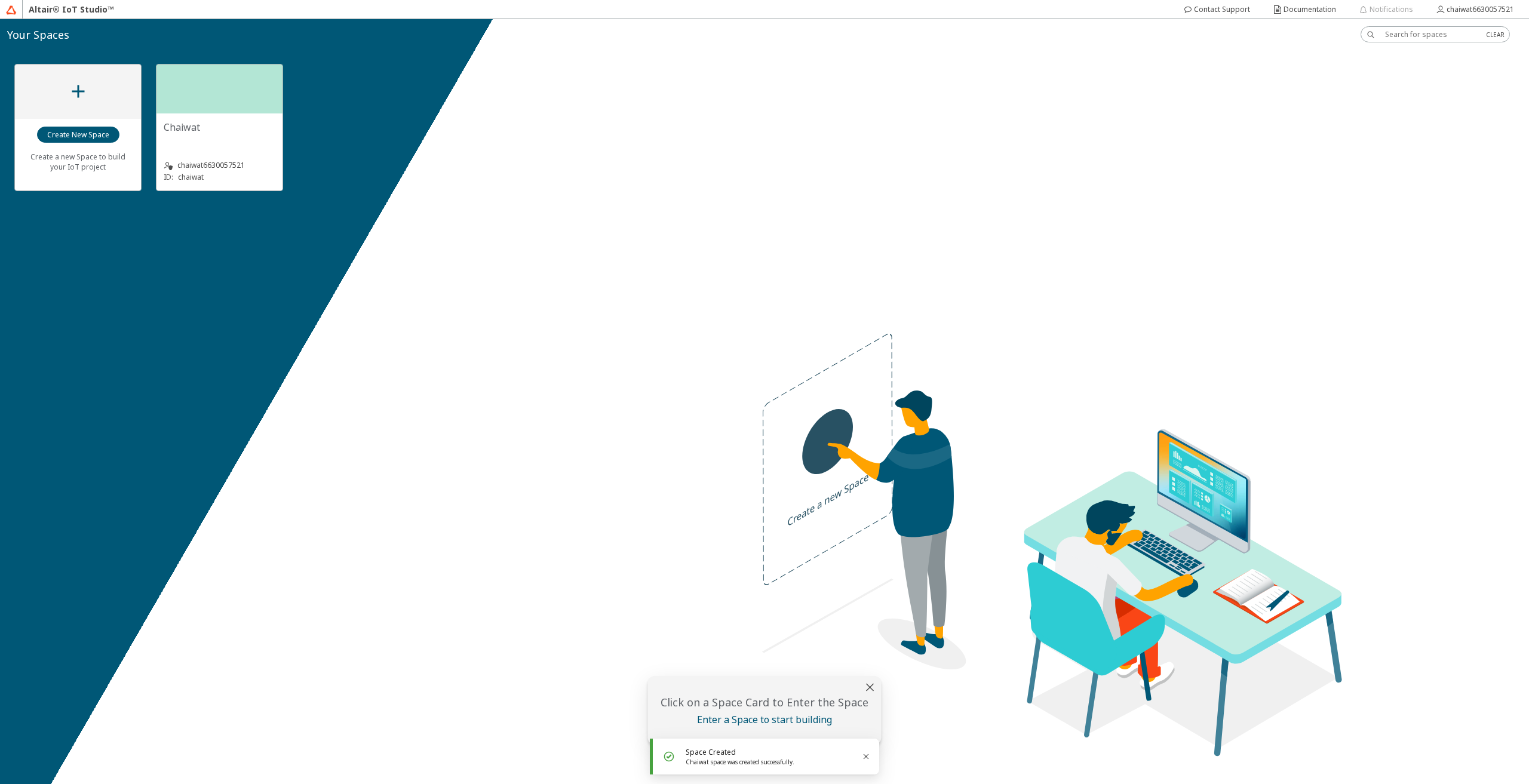
click at [202, 135] on div "Chaiwat" at bounding box center [219, 132] width 112 height 24
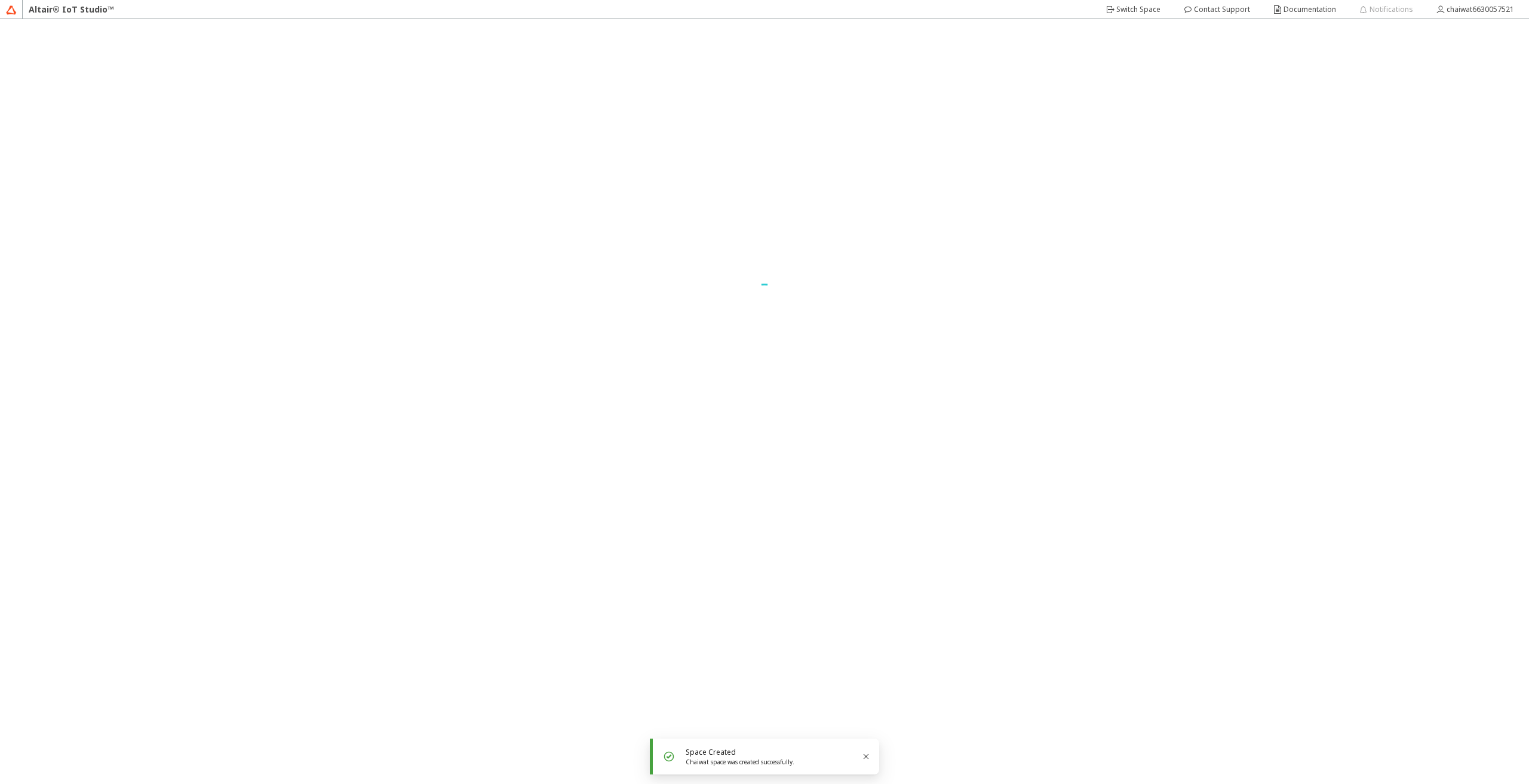
click at [204, 135] on main at bounding box center [764, 401] width 1529 height 765
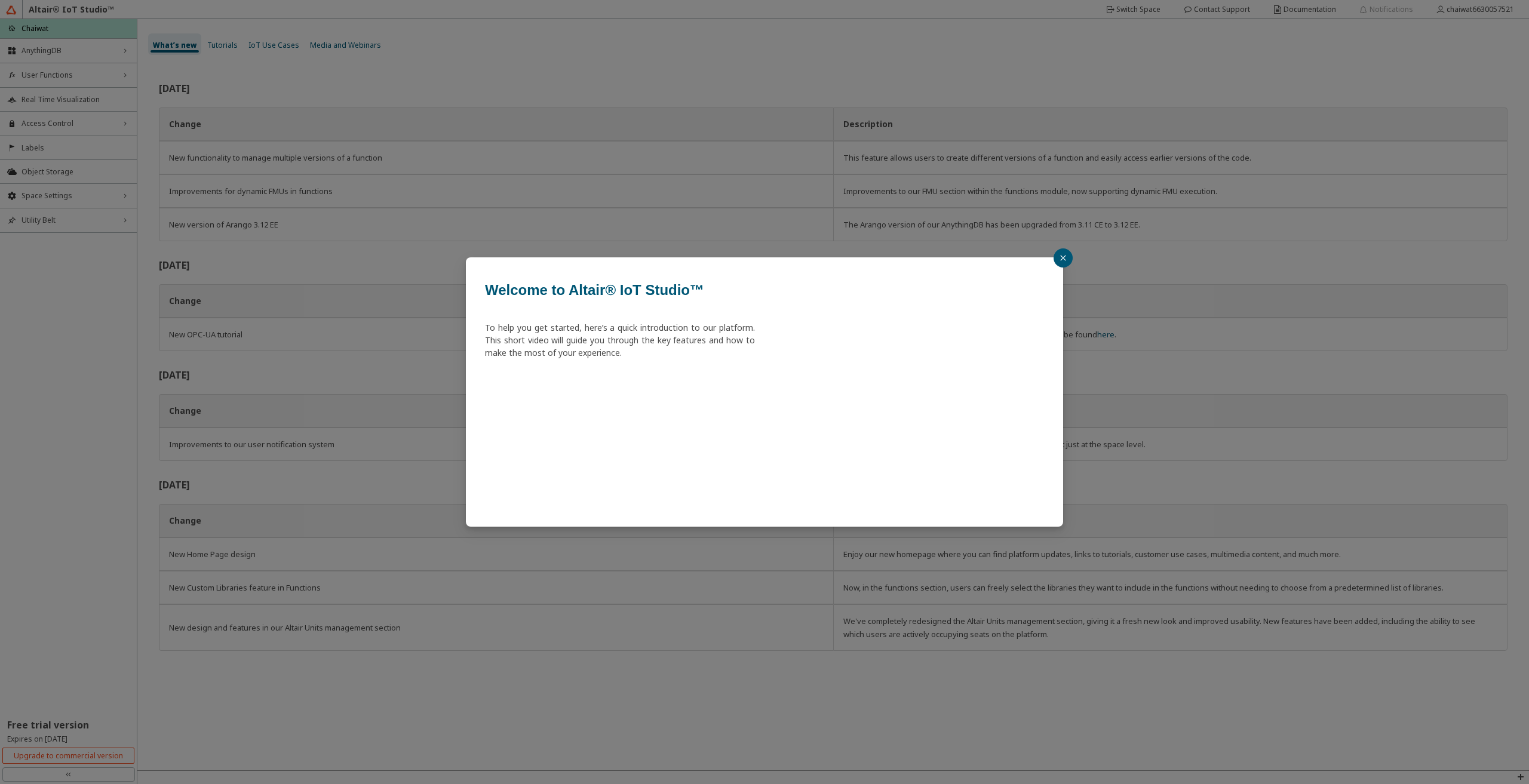
click at [1056, 251] on button "button" at bounding box center [1063, 258] width 19 height 19
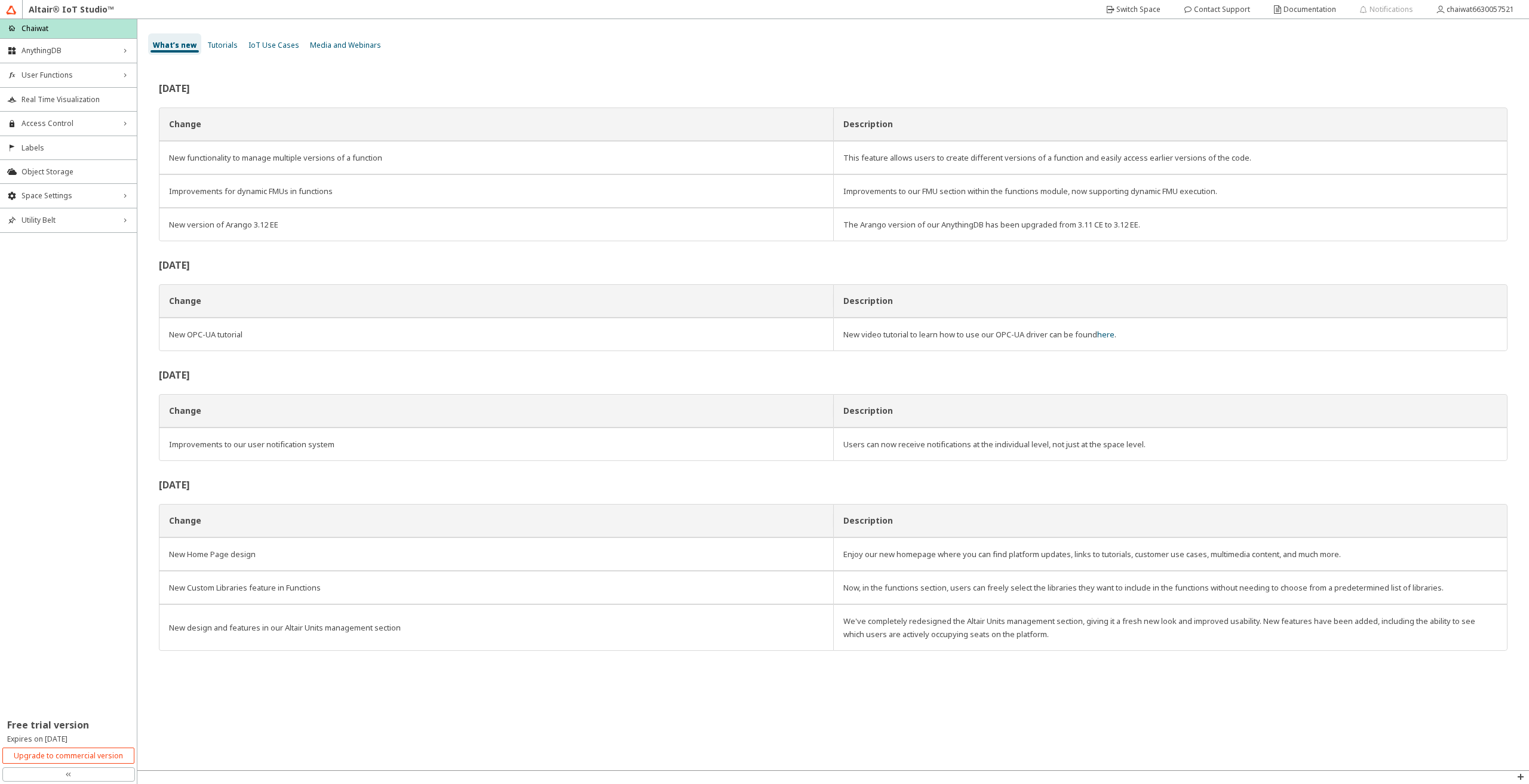
click at [376, 254] on div "June 2025 Change Description New functionality to manage multiple versions of a…" at bounding box center [833, 367] width 1349 height 567
click at [339, 259] on div "June 2025 Change Description New functionality to manage multiple versions of a…" at bounding box center [833, 367] width 1349 height 567
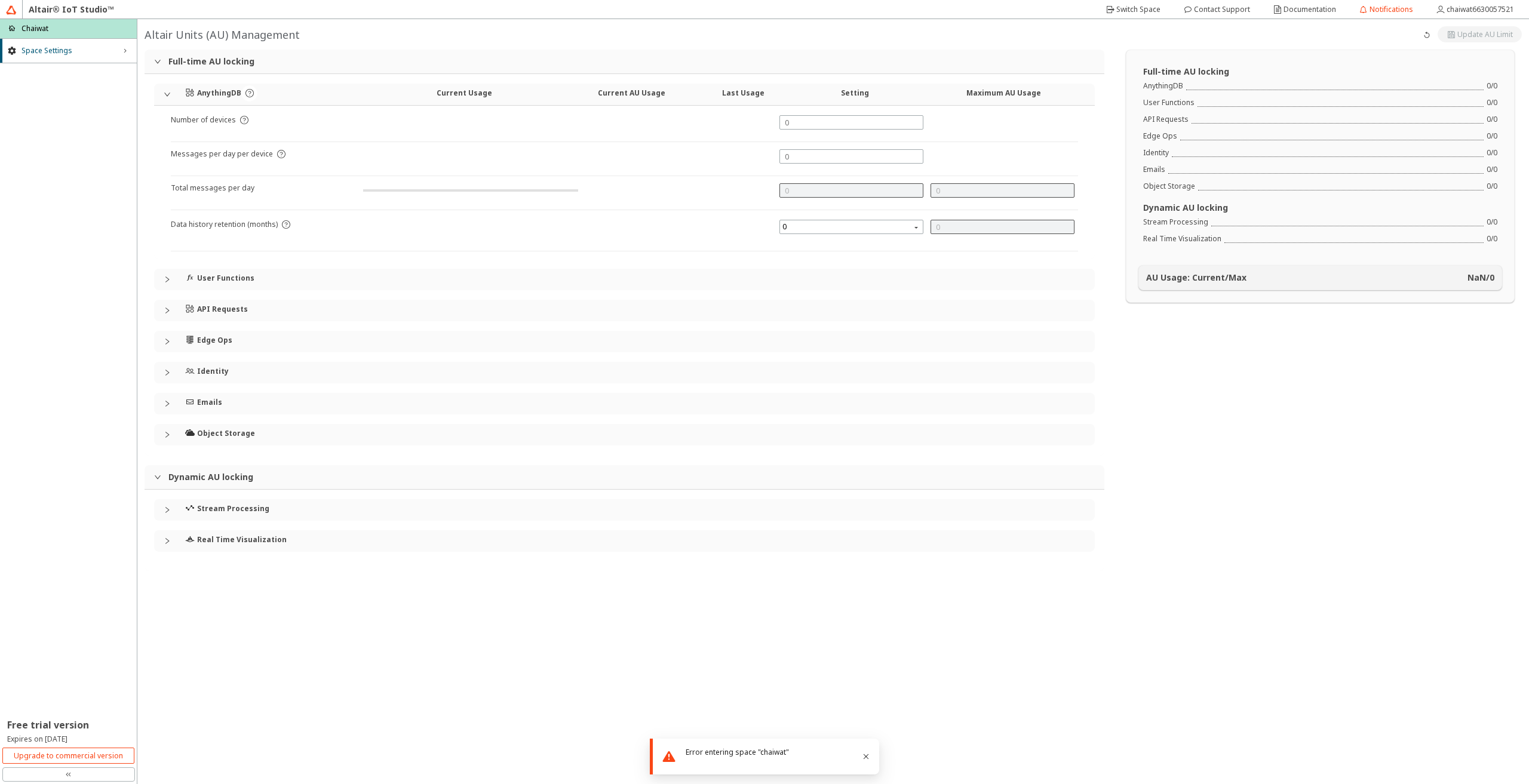
type input "1000"
type input "0"
click at [55, 311] on div "Space Settings right_chevron Free trial version Expires on [DATE]" at bounding box center [68, 402] width 137 height 727
click at [91, 315] on div "Space Settings right_chevron Free trial version Expires on [DATE]" at bounding box center [68, 402] width 137 height 727
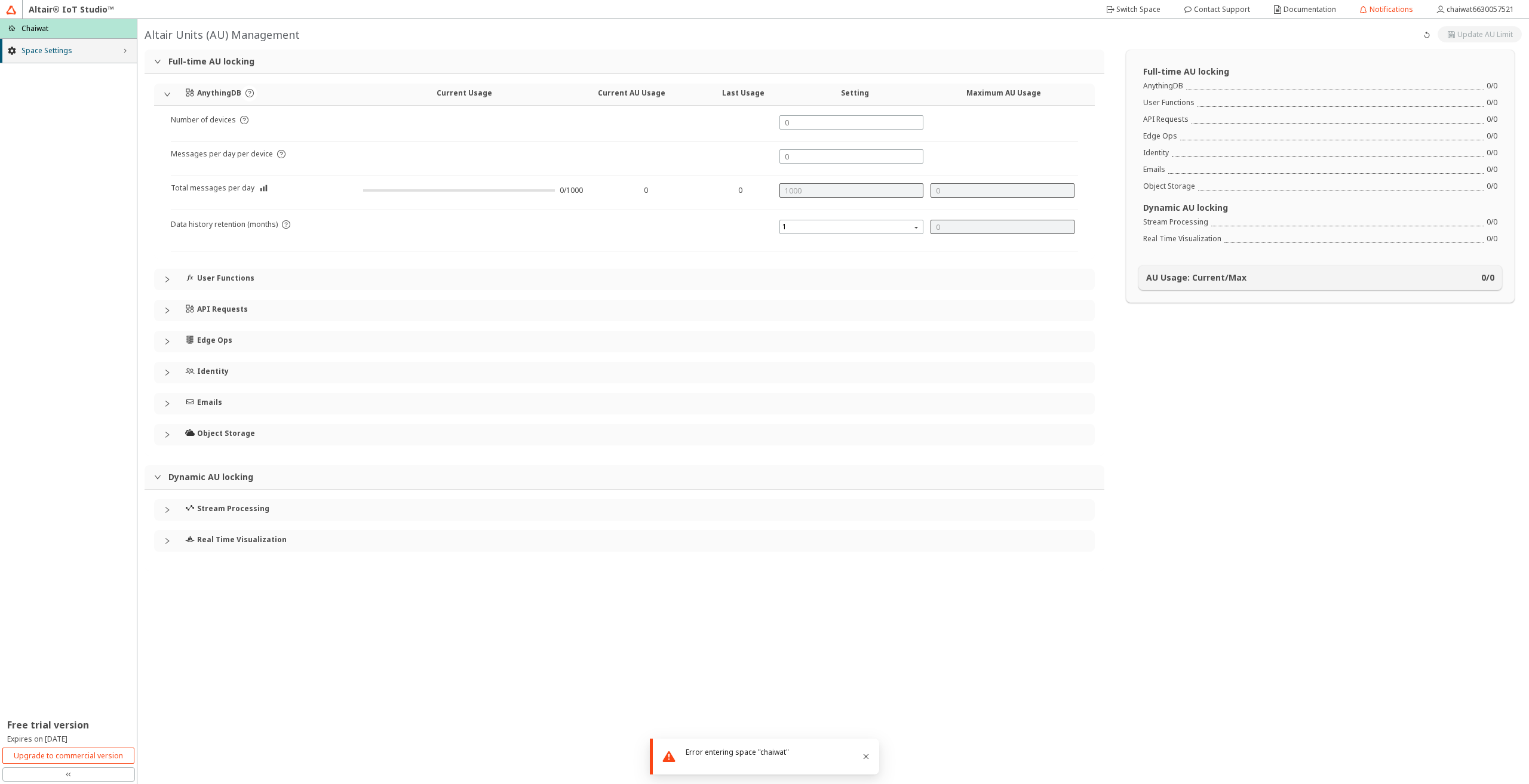
click at [66, 57] on div "Space Settings right_chevron" at bounding box center [68, 51] width 137 height 24
click at [66, 57] on div "Space Settings down_chevron" at bounding box center [68, 51] width 137 height 24
click at [35, 23] on p "Chaiwat" at bounding box center [35, 29] width 27 height 10
click at [168, 20] on div "Altair Units (AU) Management" at bounding box center [833, 34] width 1392 height 31
click at [63, 47] on span "Space Settings" at bounding box center [68, 51] width 94 height 10
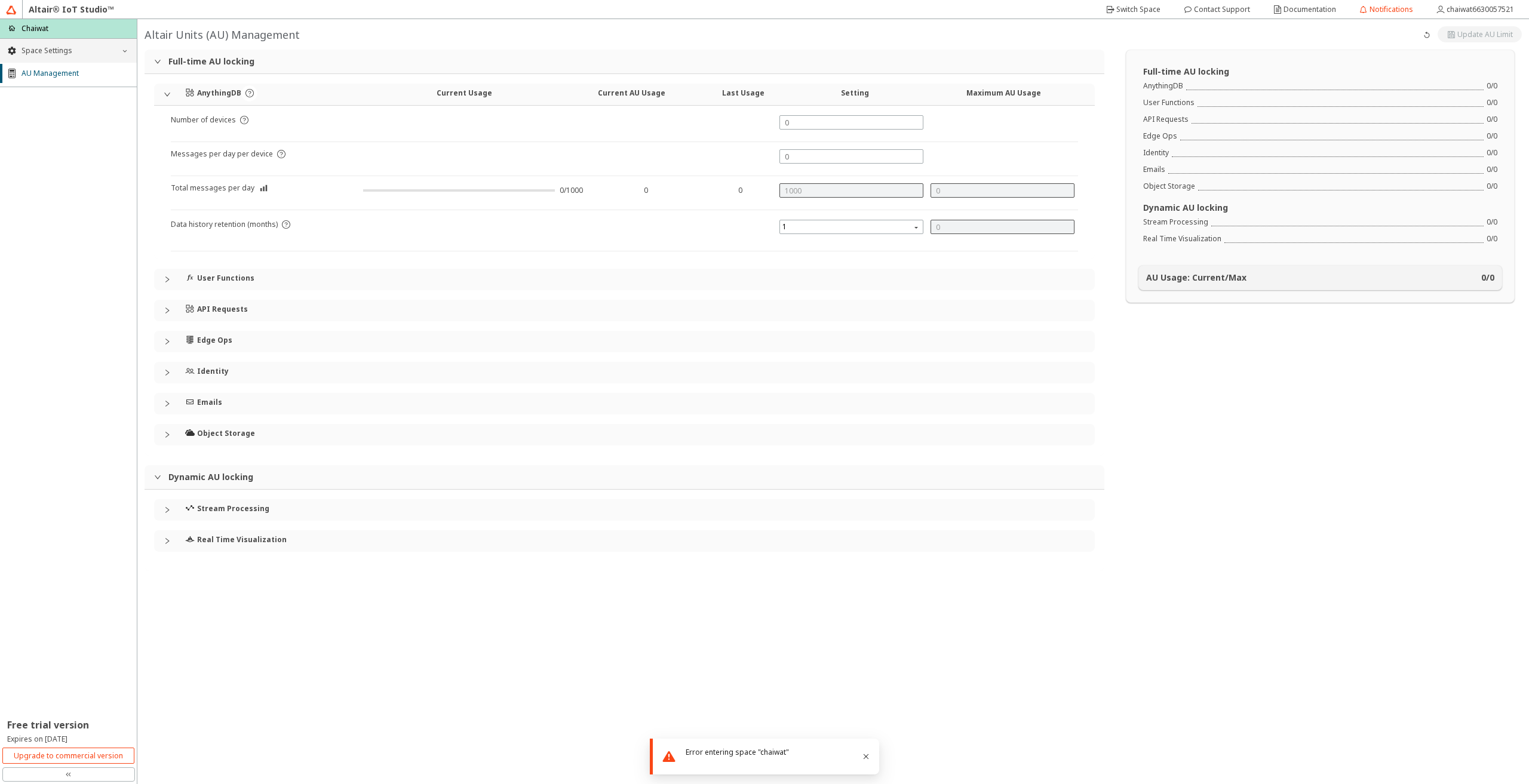
click at [63, 47] on span "Space Settings" at bounding box center [68, 51] width 94 height 10
click at [63, 412] on div "Space Settings right_chevron AU Management Free trial version Expires on [DATE]" at bounding box center [68, 402] width 137 height 727
click at [53, 301] on div "Space Settings right_chevron AU Management Free trial version Expires on [DATE]" at bounding box center [68, 402] width 137 height 727
